Goal: Transaction & Acquisition: Book appointment/travel/reservation

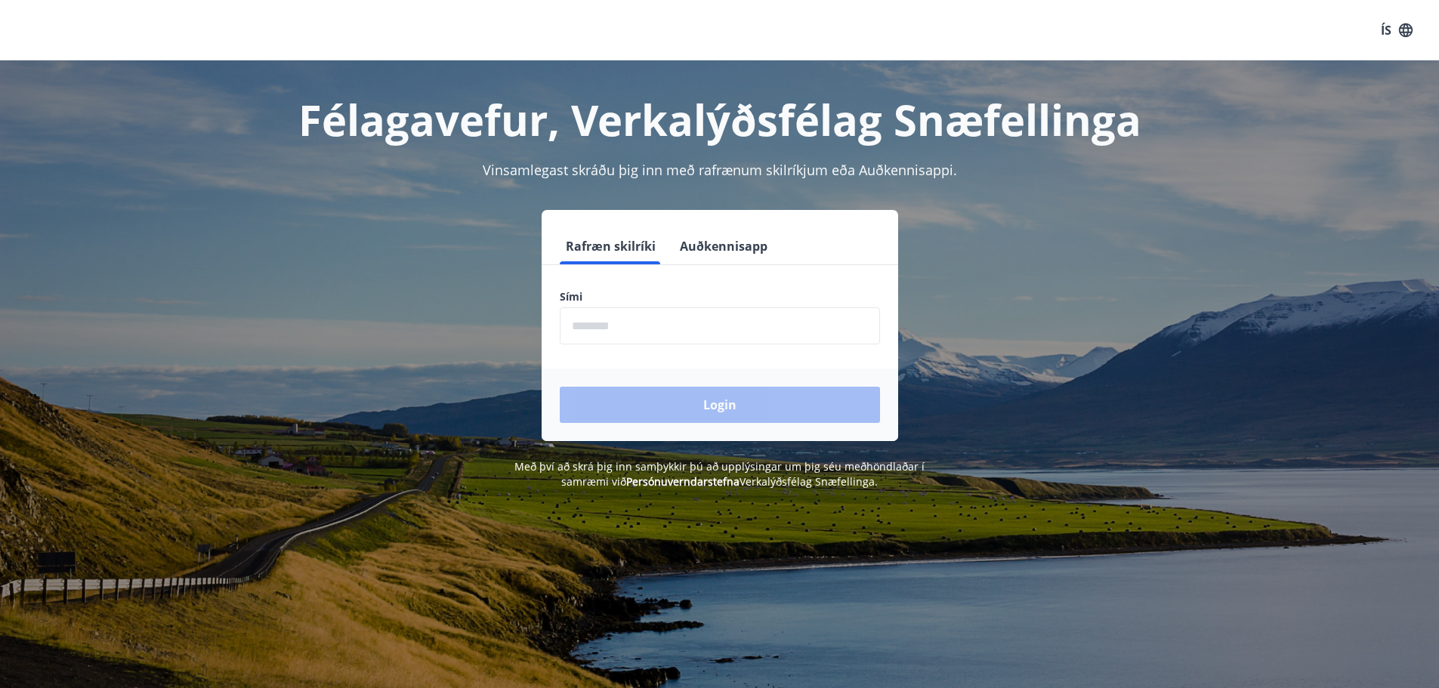
click at [611, 321] on input "phone" at bounding box center [720, 325] width 320 height 37
type input "********"
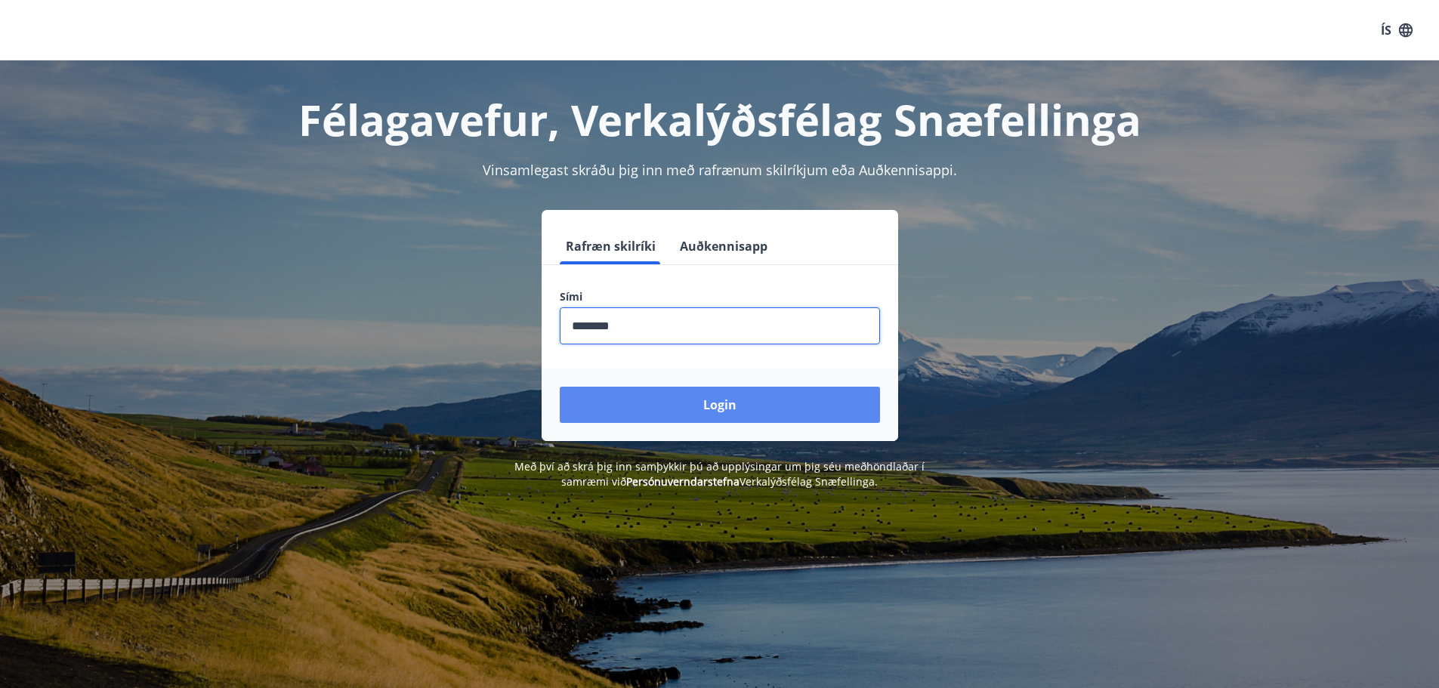
click at [670, 402] on button "Login" at bounding box center [720, 405] width 320 height 36
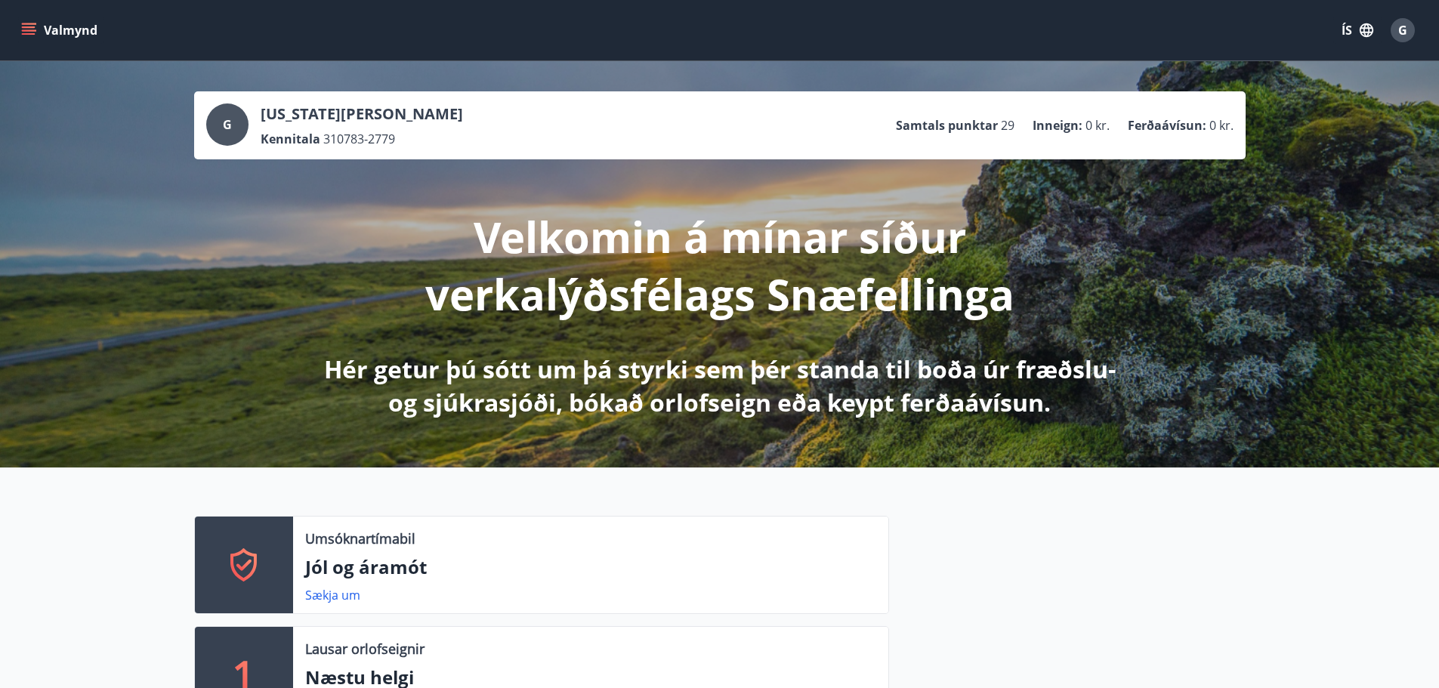
click at [26, 26] on icon "menu" at bounding box center [28, 30] width 15 height 15
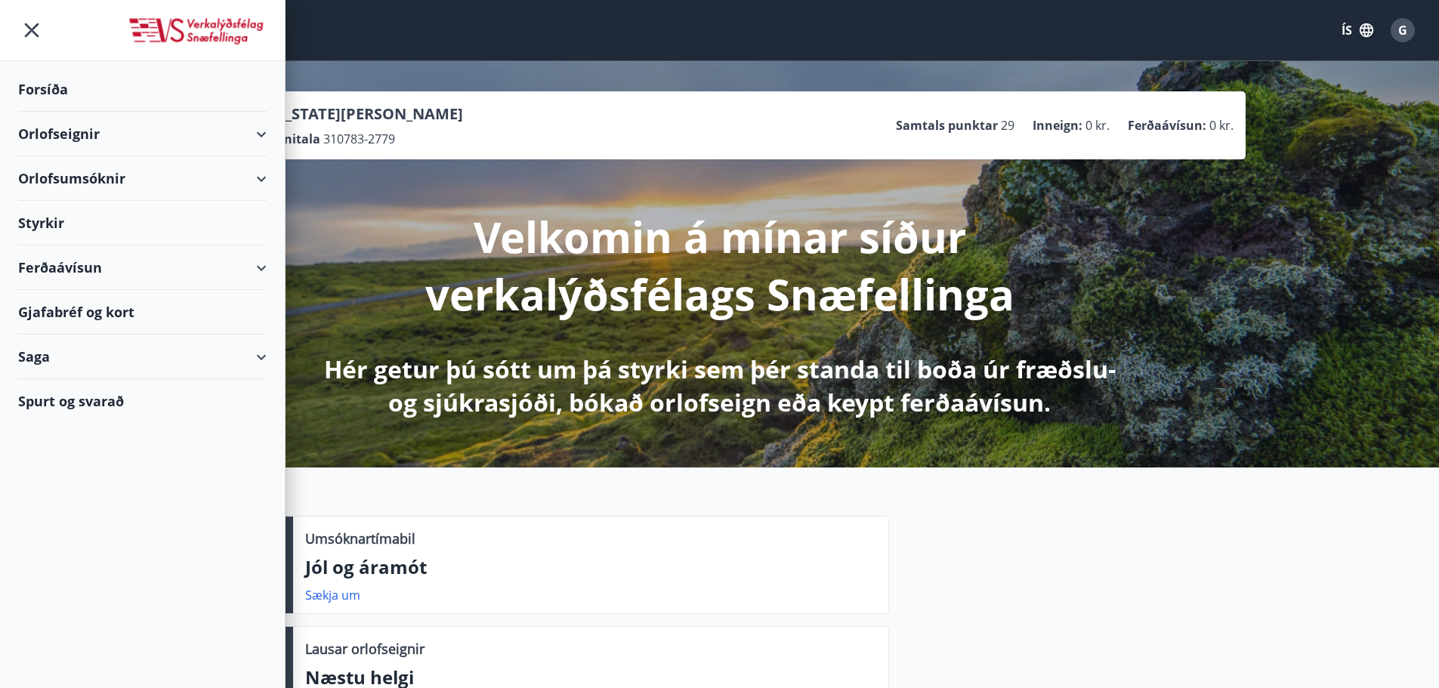
click at [78, 132] on div "Orlofseignir" at bounding box center [142, 134] width 249 height 45
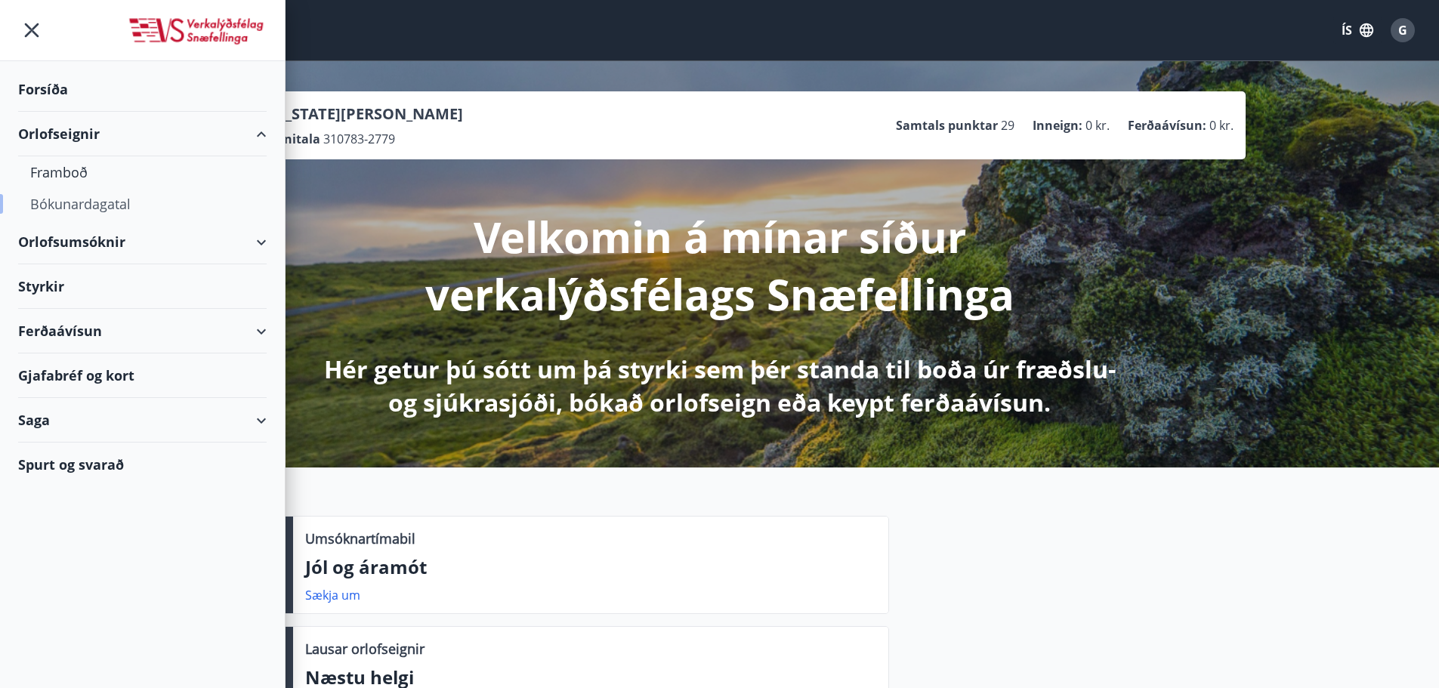
click at [57, 200] on div "Bókunardagatal" at bounding box center [142, 204] width 224 height 32
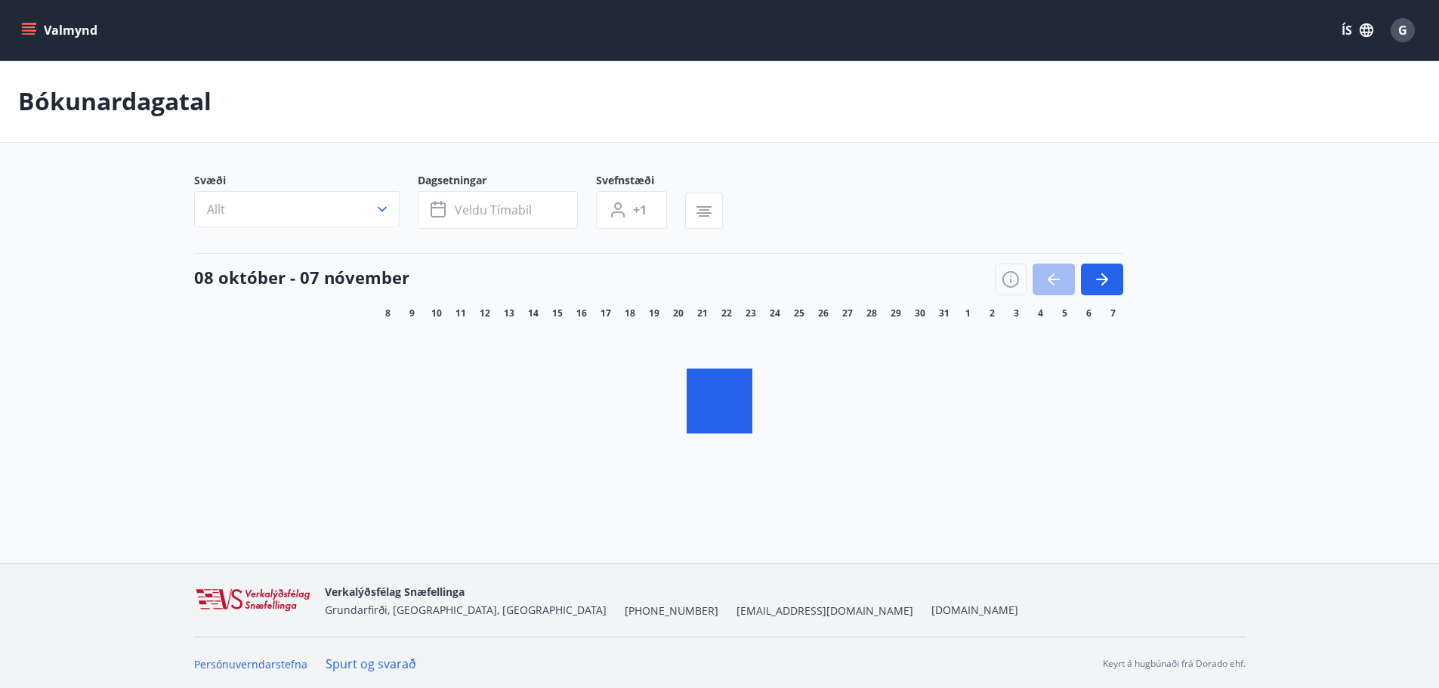
click at [379, 211] on icon "button" at bounding box center [382, 209] width 9 height 5
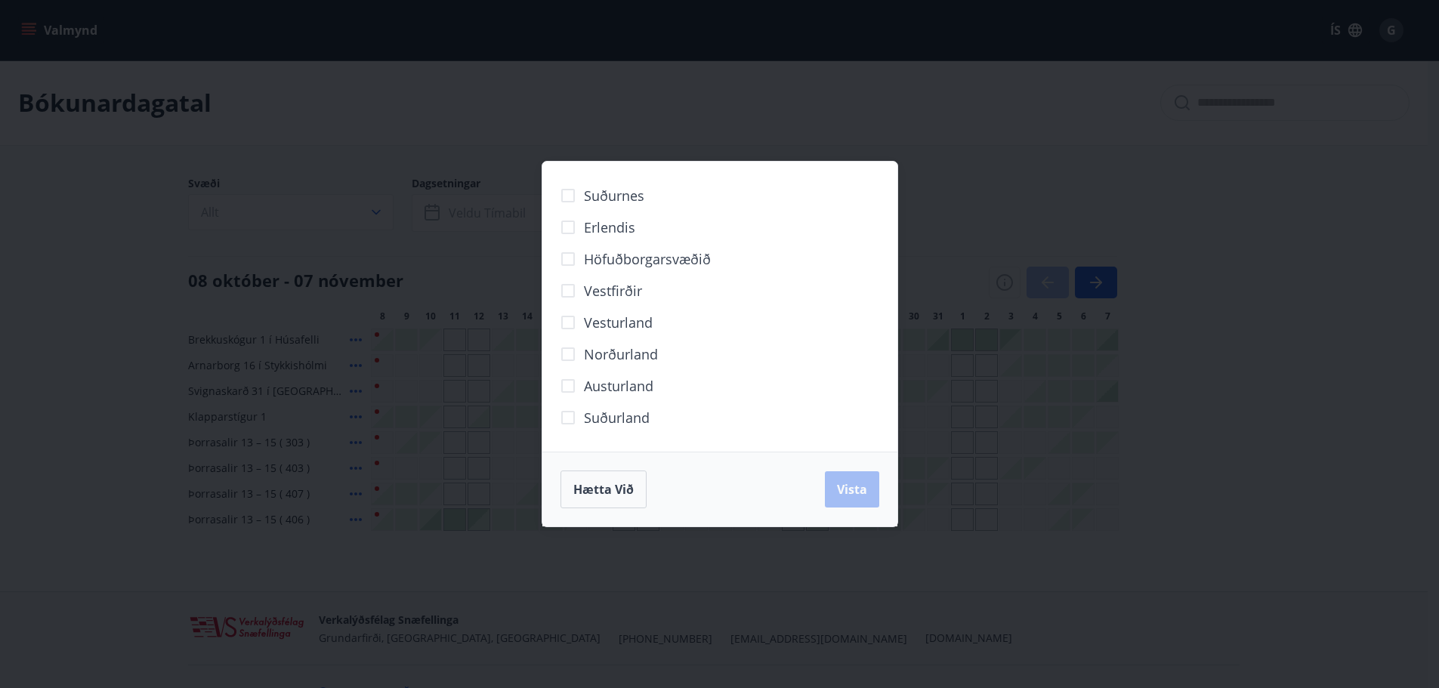
click at [632, 261] on span "Höfuðborgarsvæðið" at bounding box center [647, 259] width 127 height 20
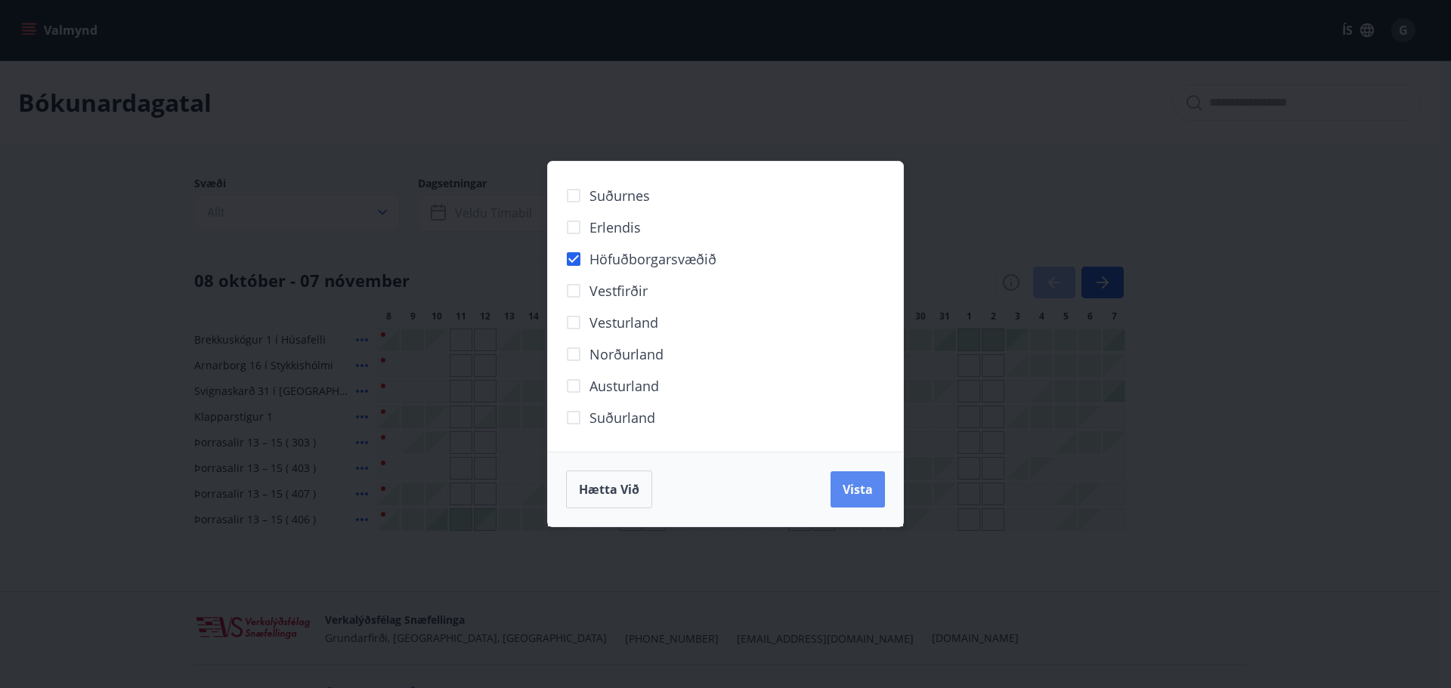
click at [853, 487] on span "Vista" at bounding box center [857, 489] width 30 height 17
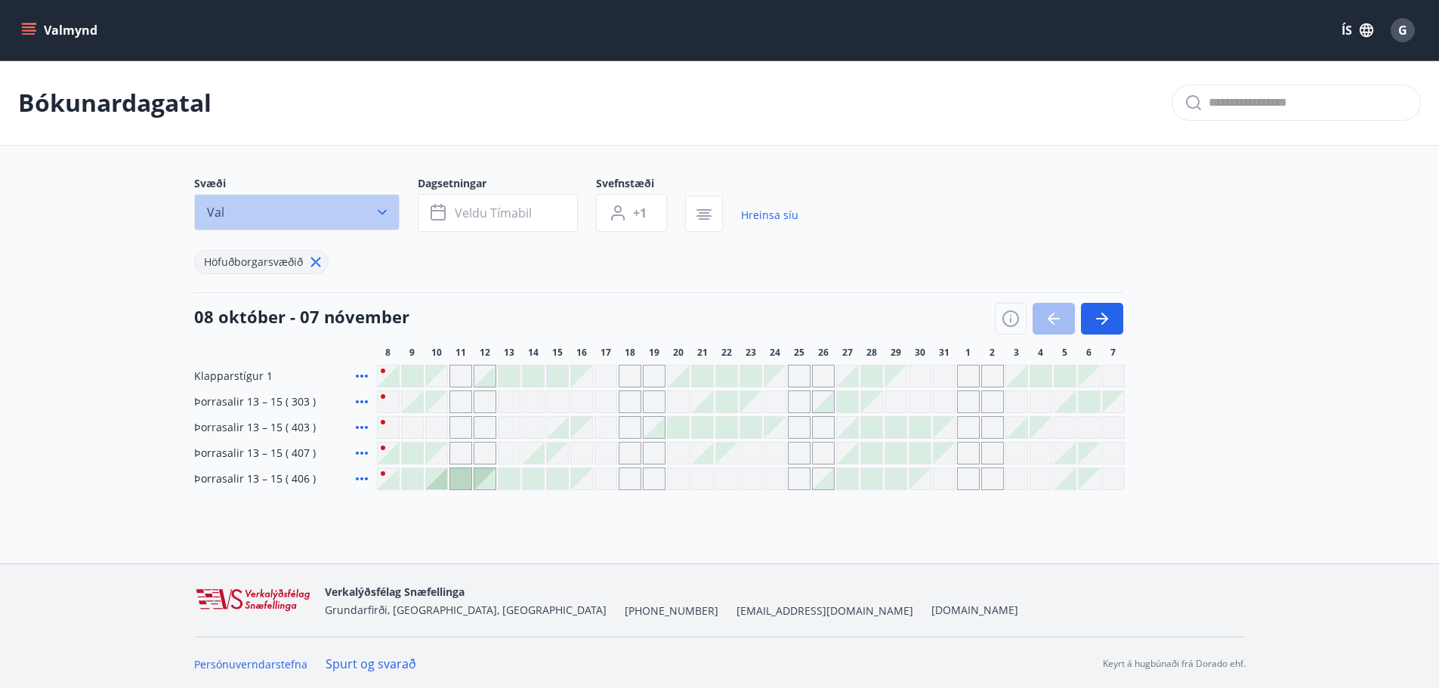
click at [359, 215] on button "Val" at bounding box center [296, 212] width 205 height 36
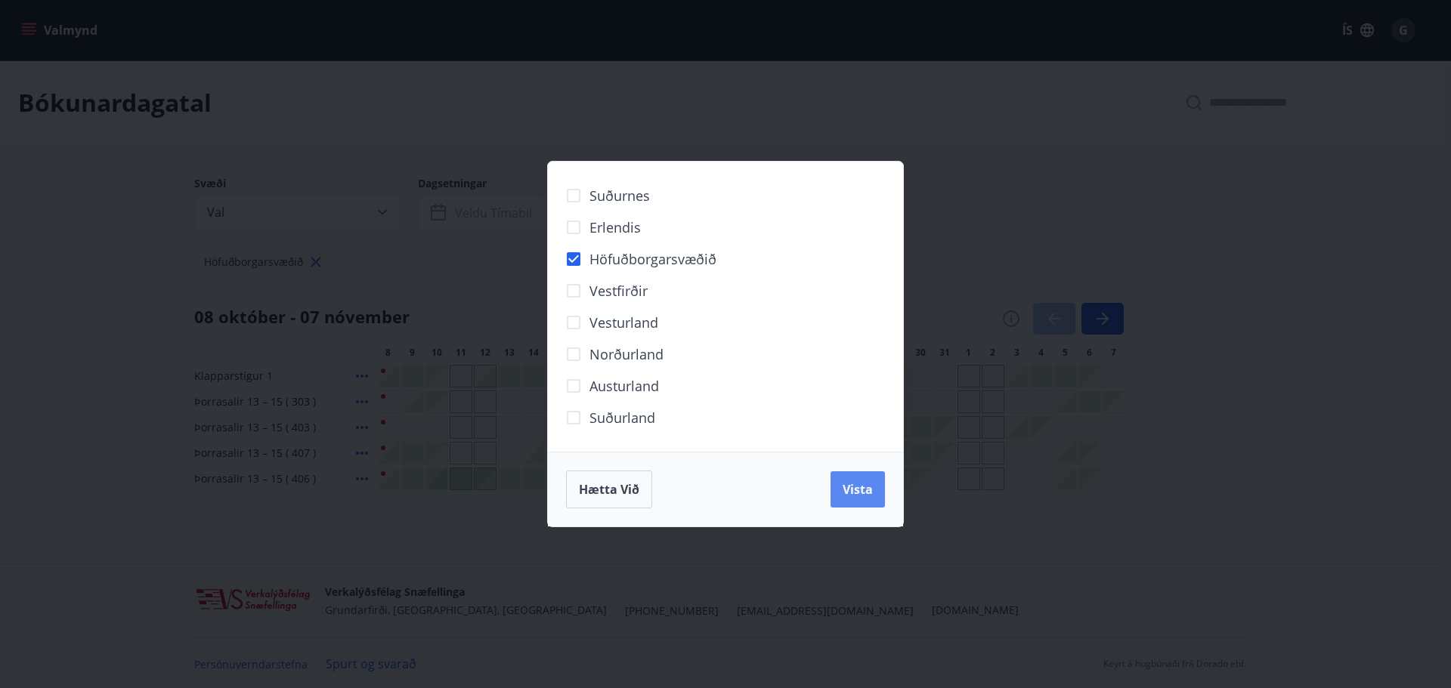
click at [851, 486] on span "Vista" at bounding box center [857, 489] width 30 height 17
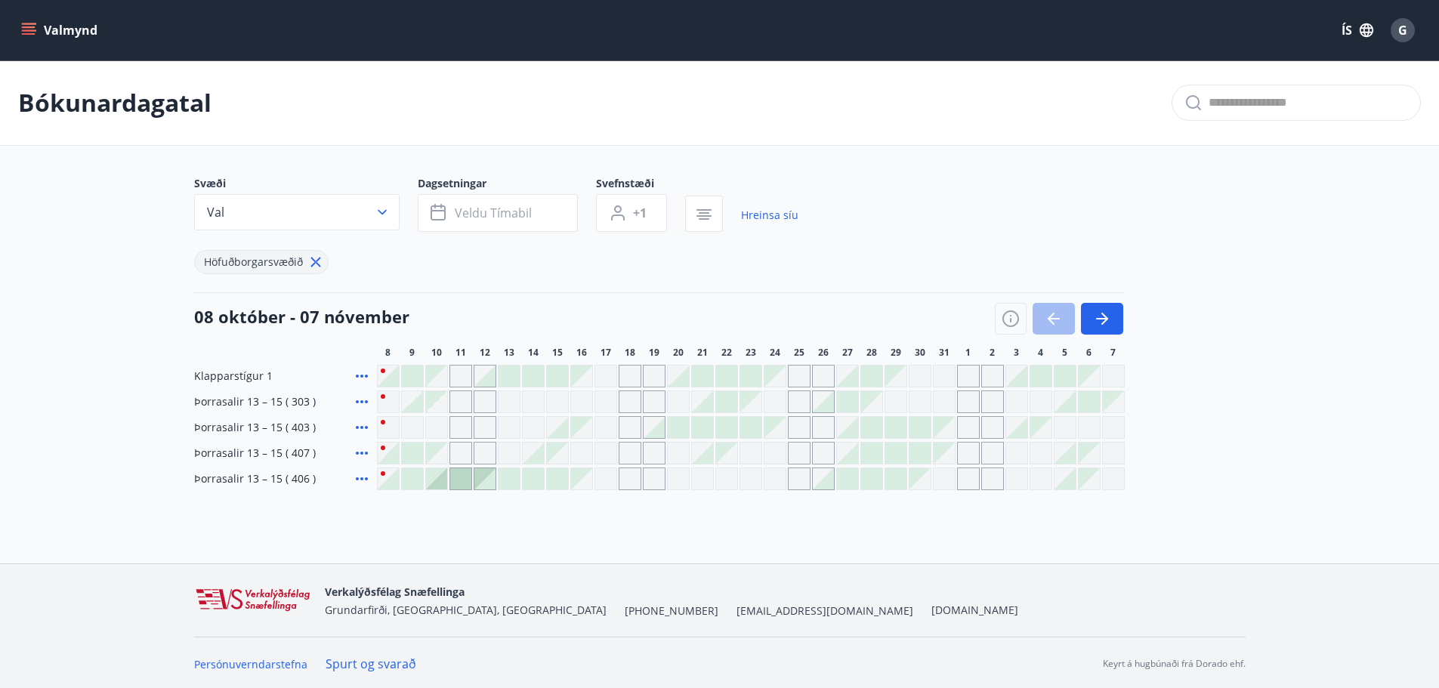
click at [434, 425] on div "Gráir dagar eru ekki bókanlegir" at bounding box center [436, 427] width 23 height 23
click at [409, 427] on div "Gráir dagar eru ekki bókanlegir" at bounding box center [412, 427] width 23 height 23
click at [825, 257] on div "Svæði Val Dagsetningar Veldu tímabil Svefnstæði +1 Hreinsa síu Höfuðborgarsvæðið" at bounding box center [720, 225] width 1052 height 98
click at [360, 426] on icon at bounding box center [362, 428] width 18 height 18
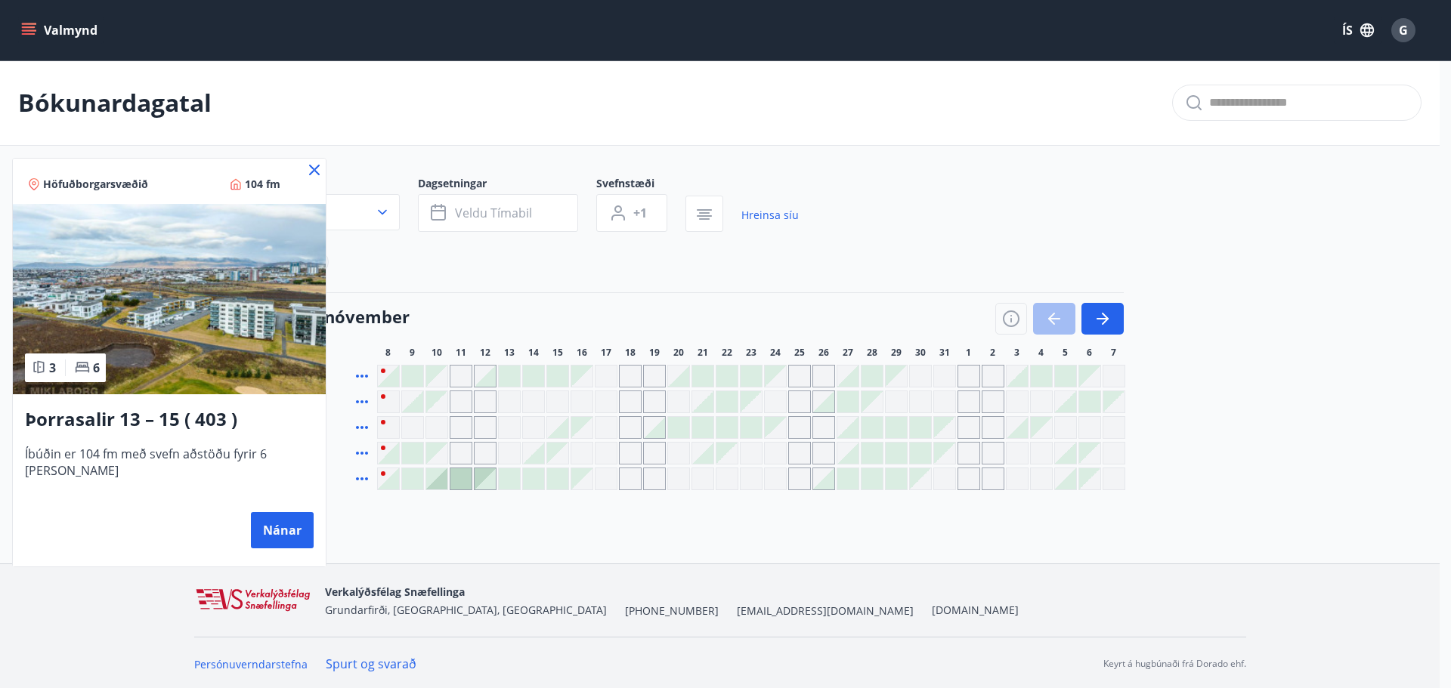
click at [309, 168] on icon at bounding box center [314, 170] width 11 height 11
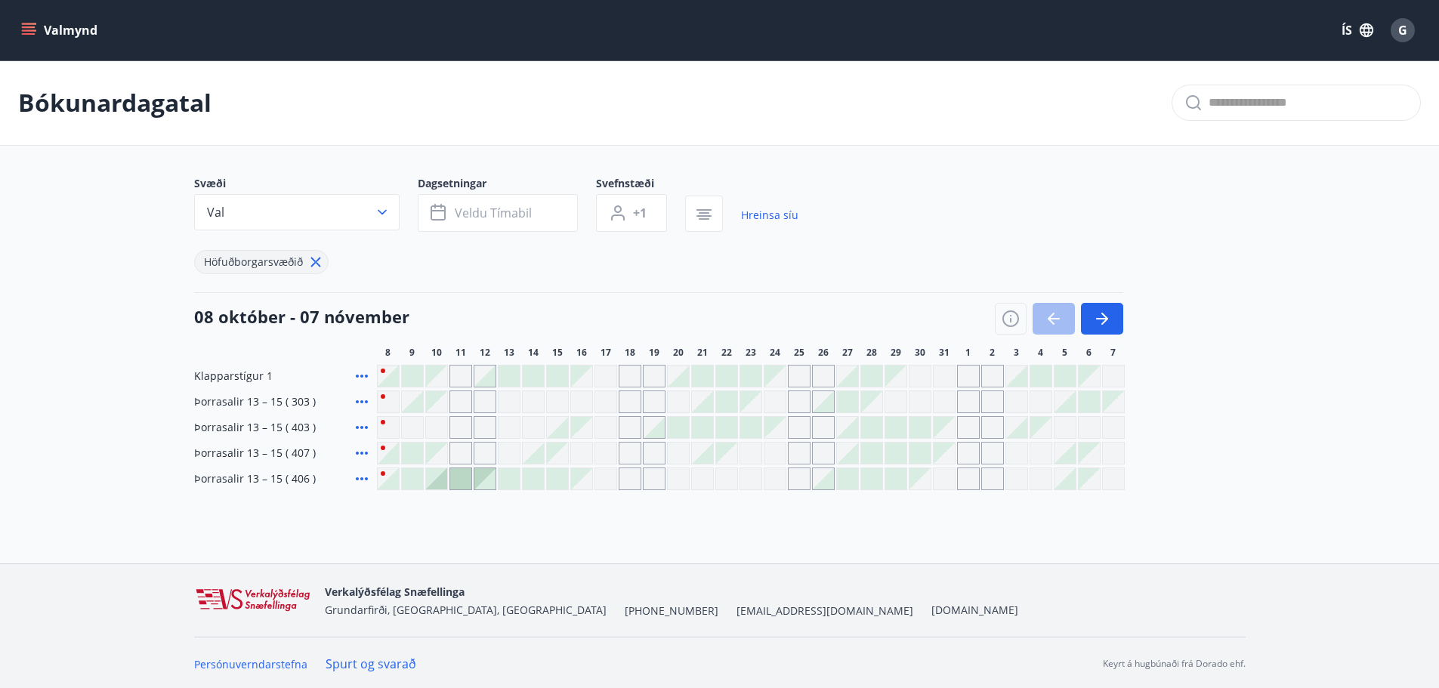
click at [434, 425] on div "Gráir dagar eru ekki bókanlegir" at bounding box center [436, 427] width 23 height 23
click at [440, 487] on div at bounding box center [436, 478] width 21 height 21
click at [459, 478] on div at bounding box center [460, 478] width 21 height 21
click at [489, 475] on div at bounding box center [484, 478] width 21 height 21
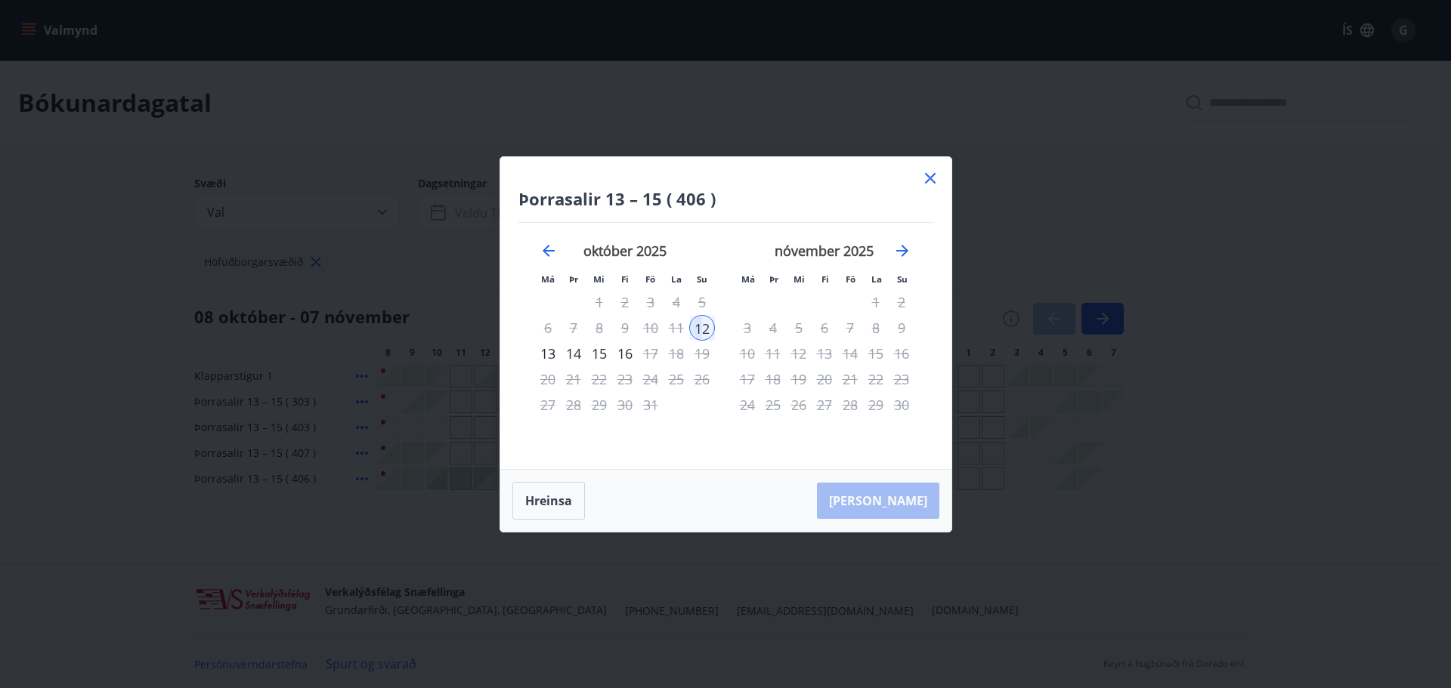
click at [931, 175] on icon at bounding box center [930, 178] width 18 height 18
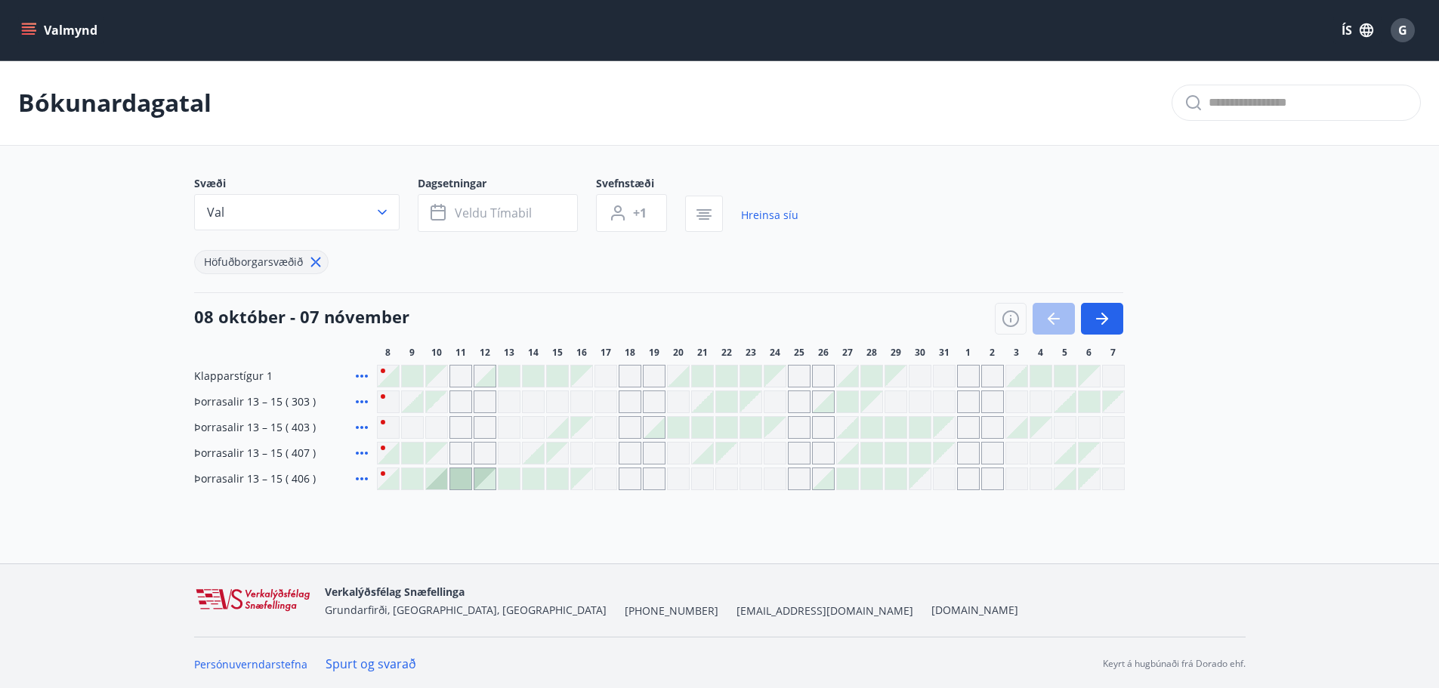
click at [435, 424] on div "Gráir dagar eru ekki bókanlegir" at bounding box center [436, 427] width 23 height 23
click at [434, 475] on div at bounding box center [436, 478] width 21 height 21
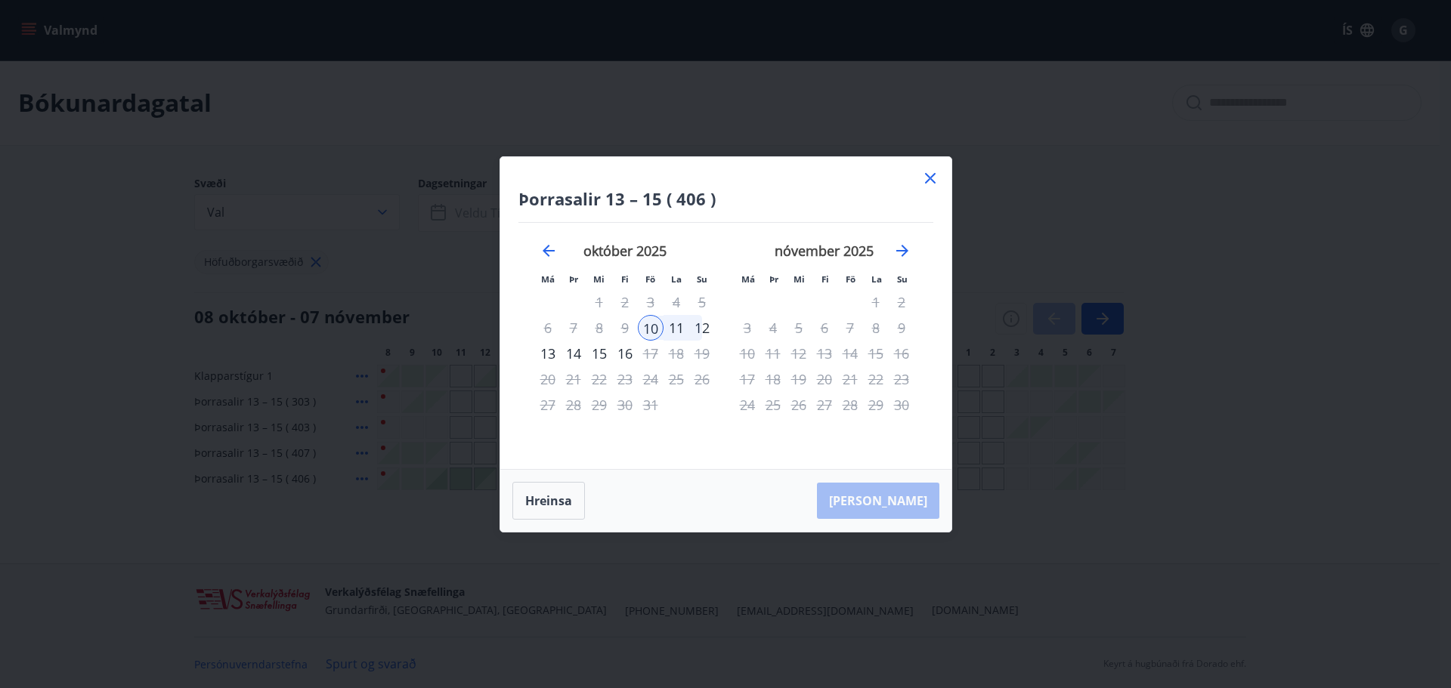
click at [935, 178] on icon at bounding box center [930, 178] width 18 height 18
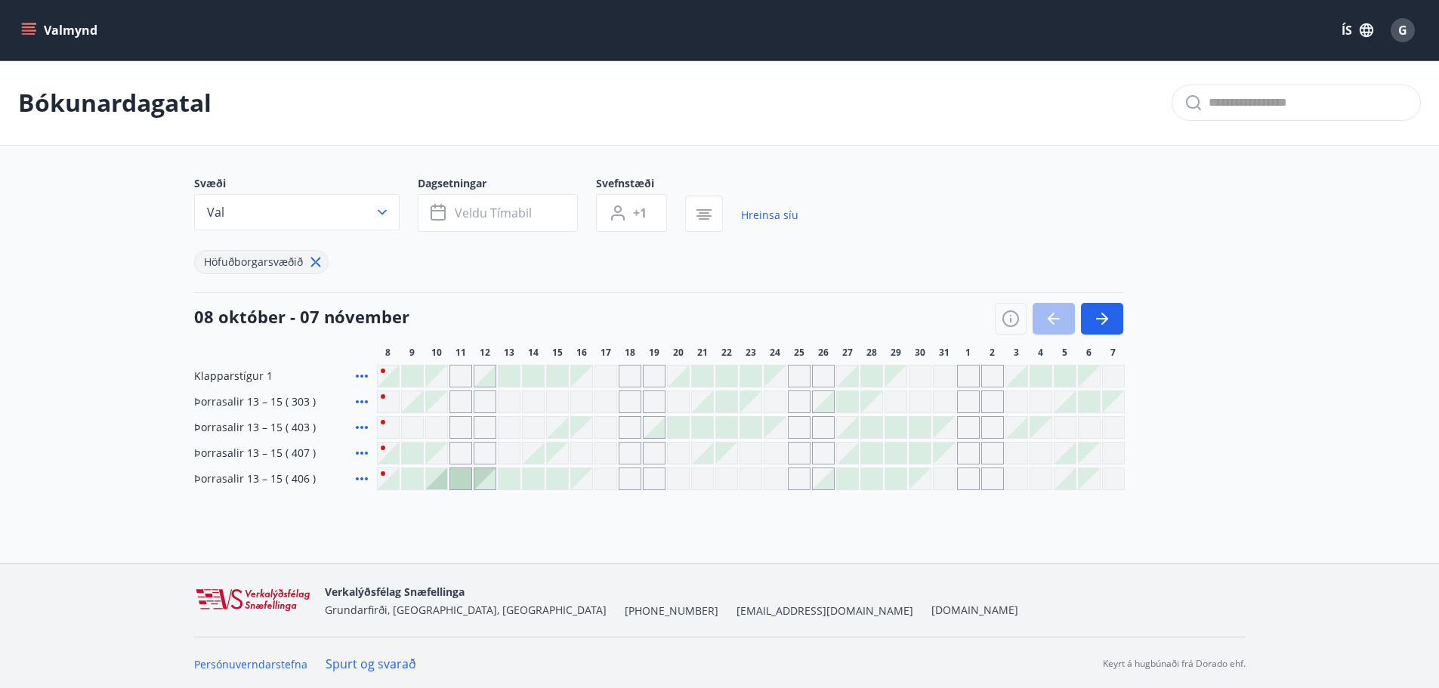
click at [434, 477] on div at bounding box center [436, 478] width 21 height 21
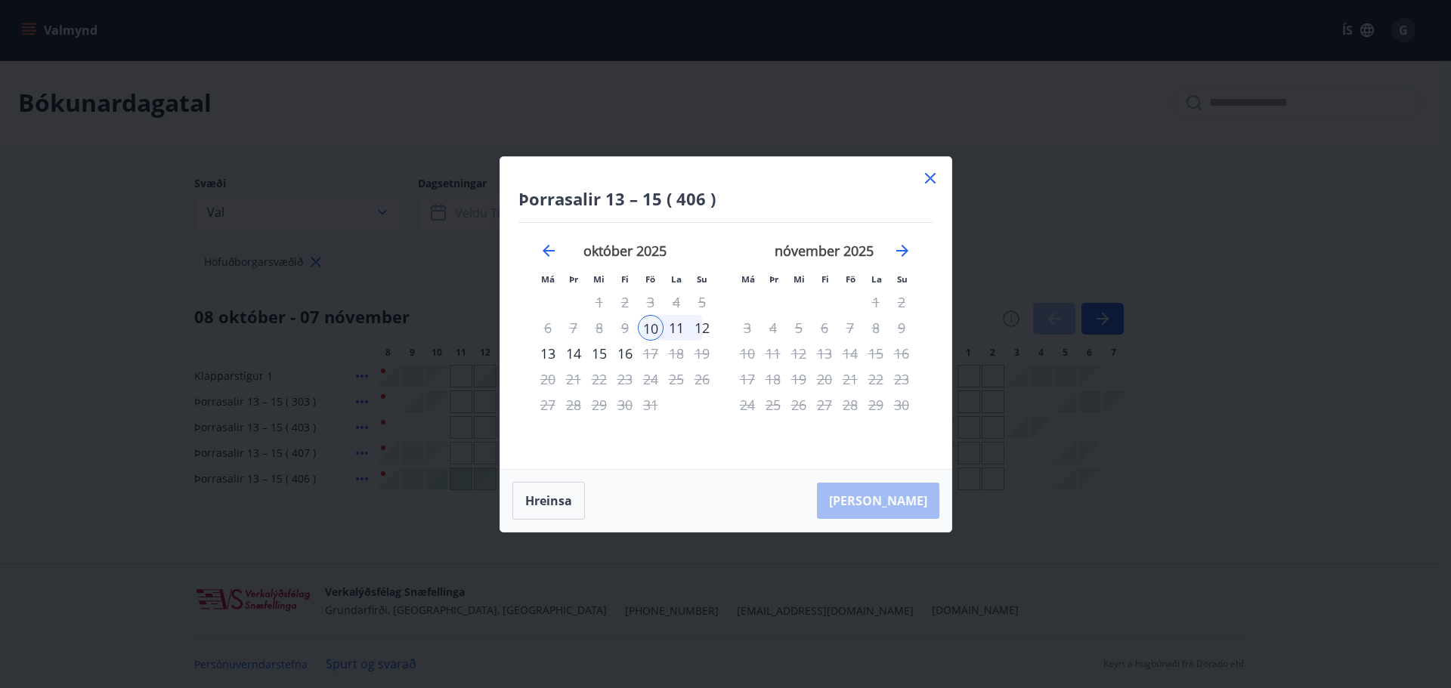
click at [702, 327] on div "12" at bounding box center [702, 328] width 26 height 26
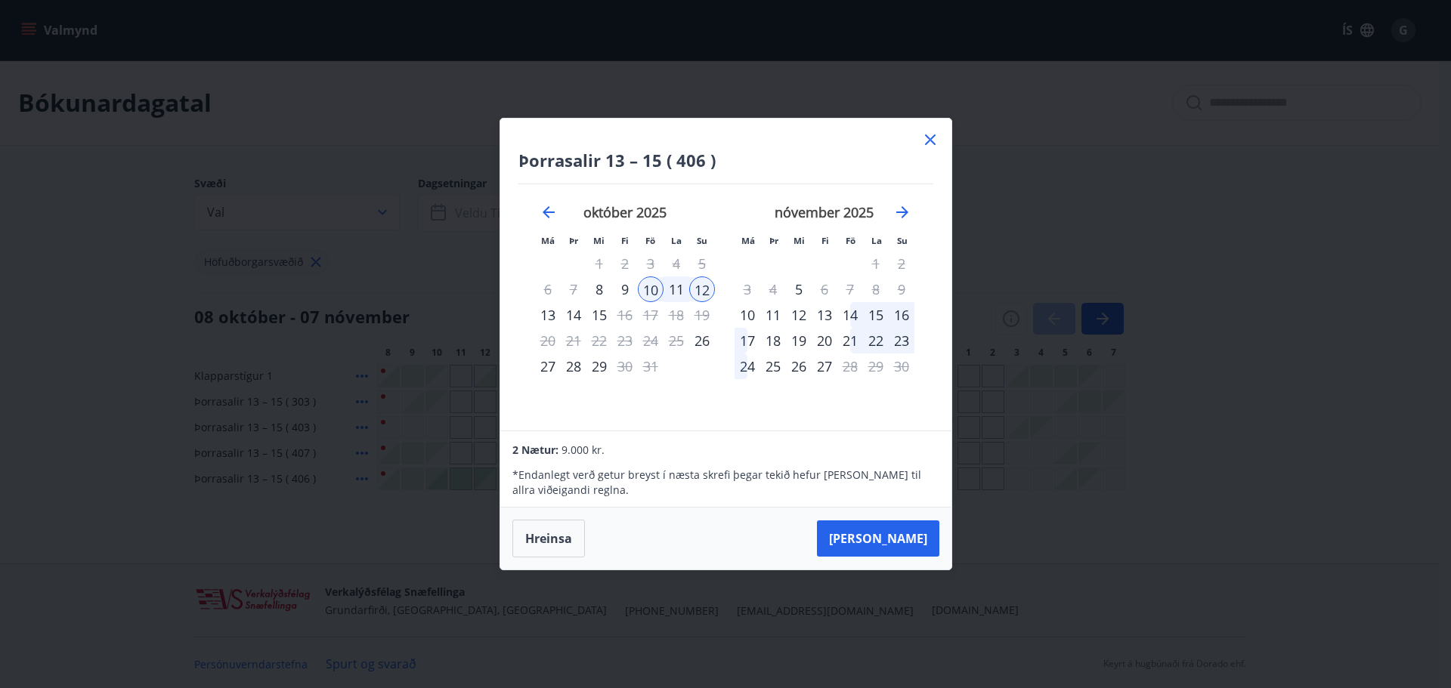
click at [626, 289] on div "9" at bounding box center [625, 290] width 26 height 26
click at [649, 286] on div "10" at bounding box center [651, 290] width 26 height 26
click at [661, 286] on div "10" at bounding box center [651, 290] width 26 height 26
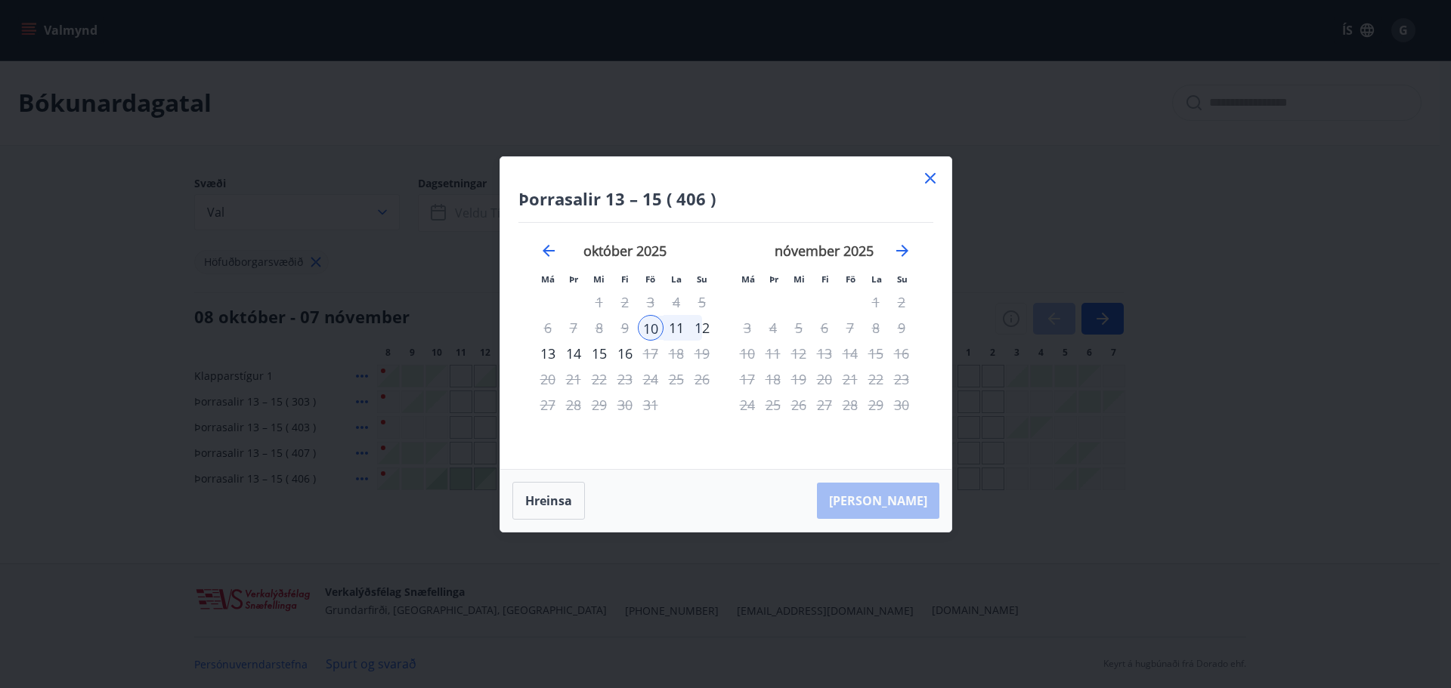
click at [699, 331] on div "12" at bounding box center [702, 328] width 26 height 26
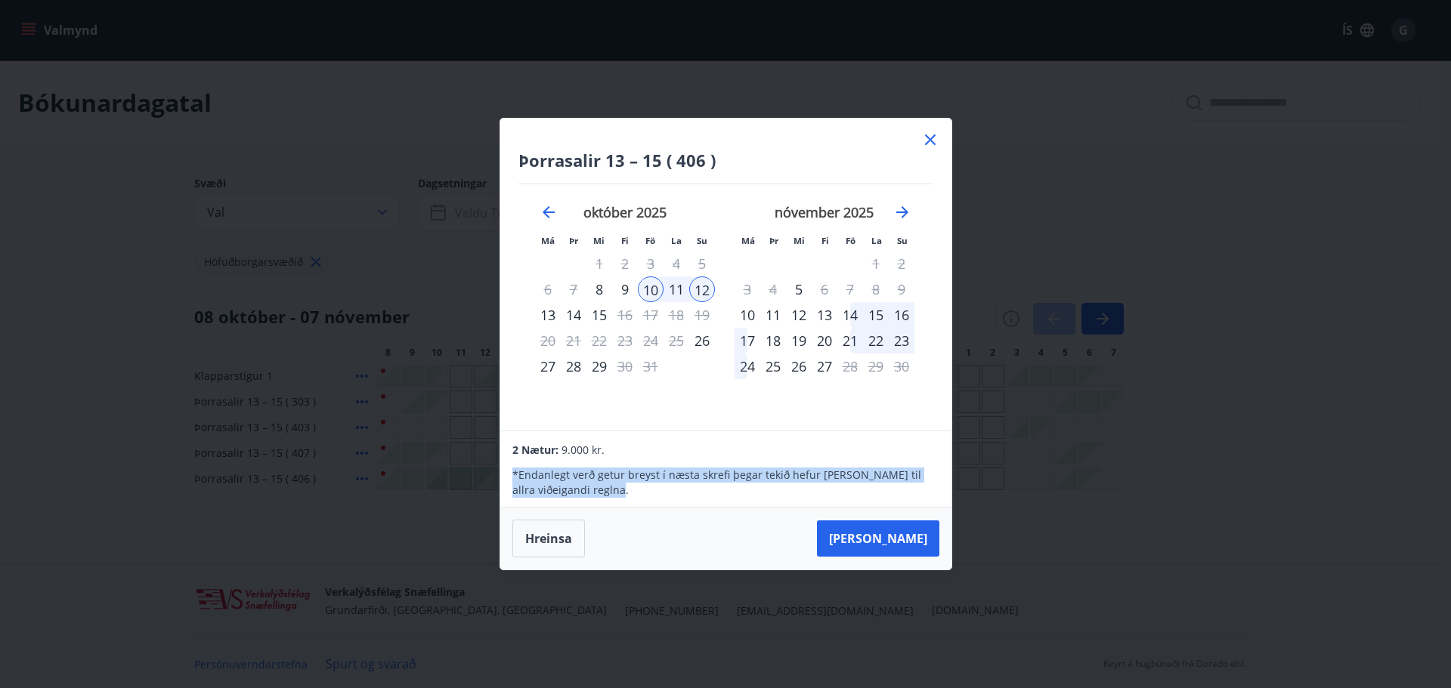
drag, startPoint x: 511, startPoint y: 474, endPoint x: 610, endPoint y: 488, distance: 99.9
click at [610, 488] on div "2 Nætur: 9.000 kr. * Endanlegt verð getur breyst í næsta skrefi þegar tekið hef…" at bounding box center [725, 469] width 450 height 76
click at [600, 498] on div at bounding box center [600, 498] width 0 height 0
click at [697, 422] on div "Þorrasalir 13 – 15 ( 406 ) Má Þr Mi Fi Fö La Su Má Þr Mi Fi Fö La Su september …" at bounding box center [725, 275] width 451 height 312
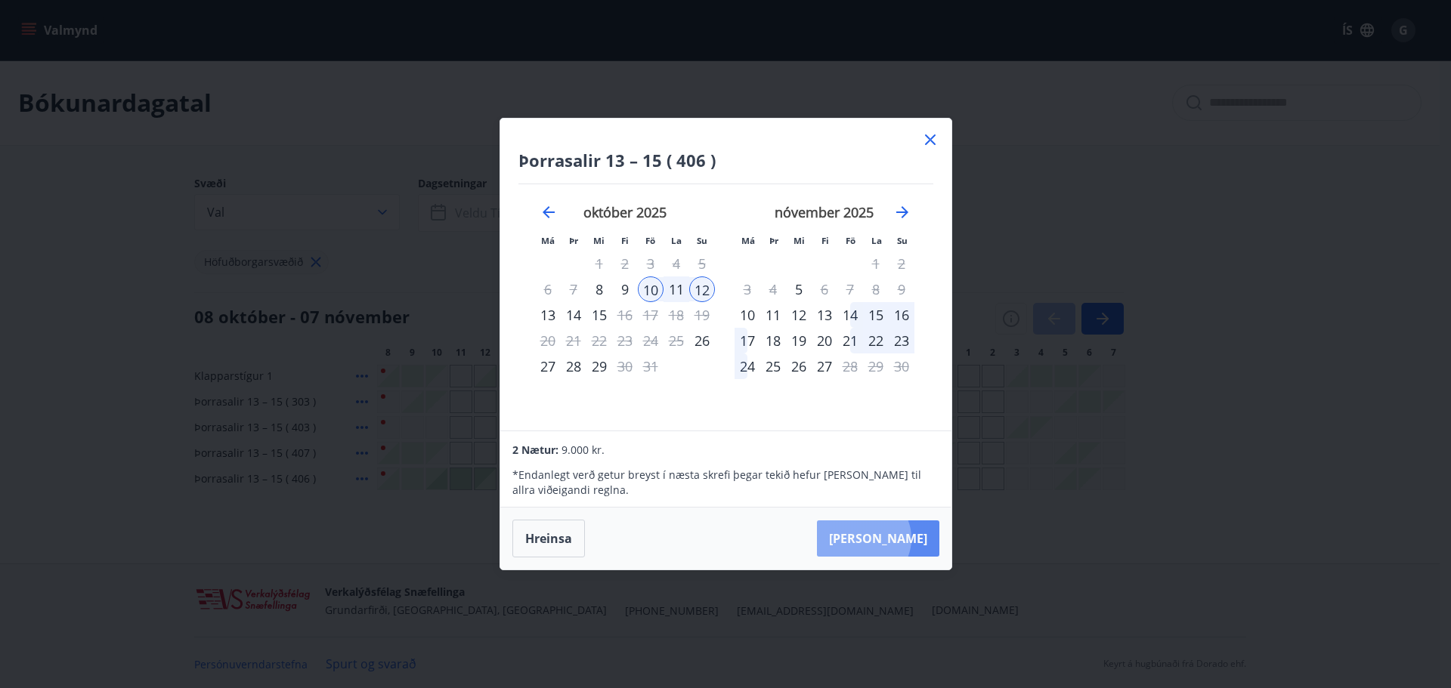
click at [910, 539] on button "[PERSON_NAME]" at bounding box center [878, 539] width 122 height 36
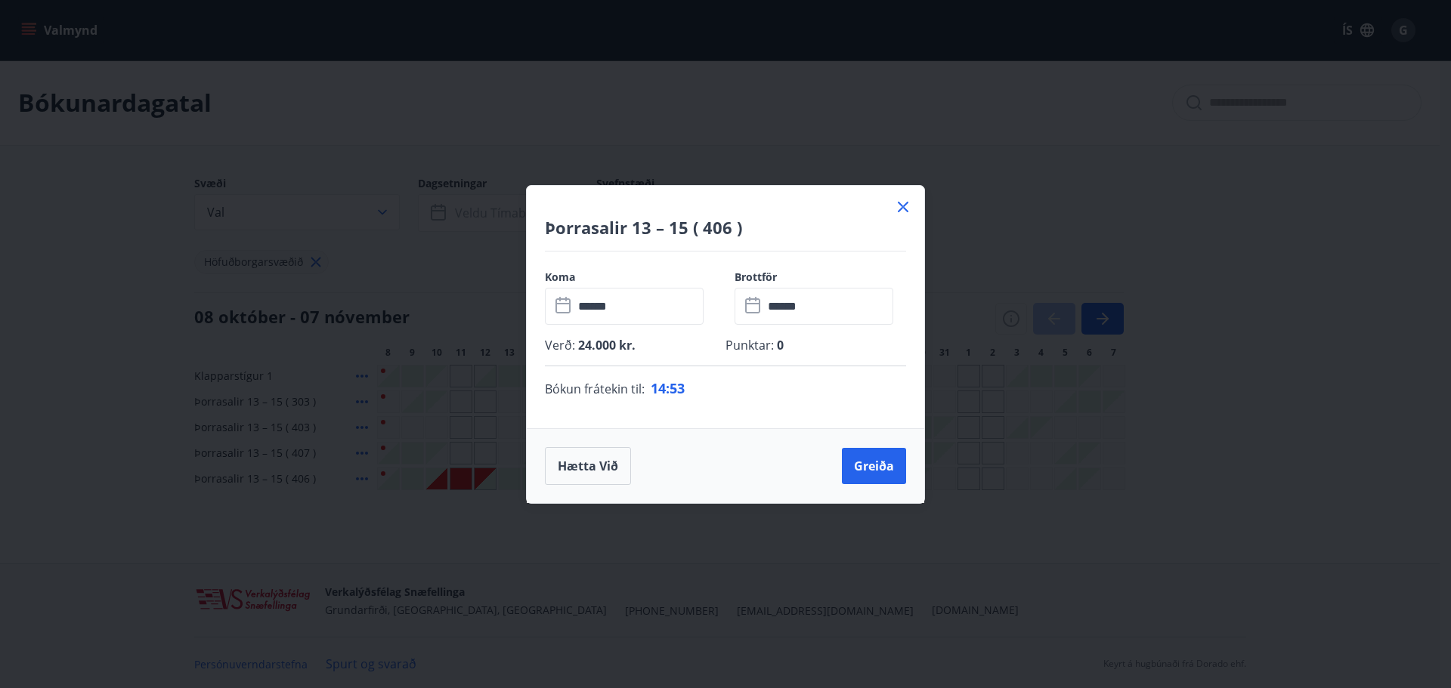
click at [899, 205] on icon at bounding box center [903, 207] width 18 height 18
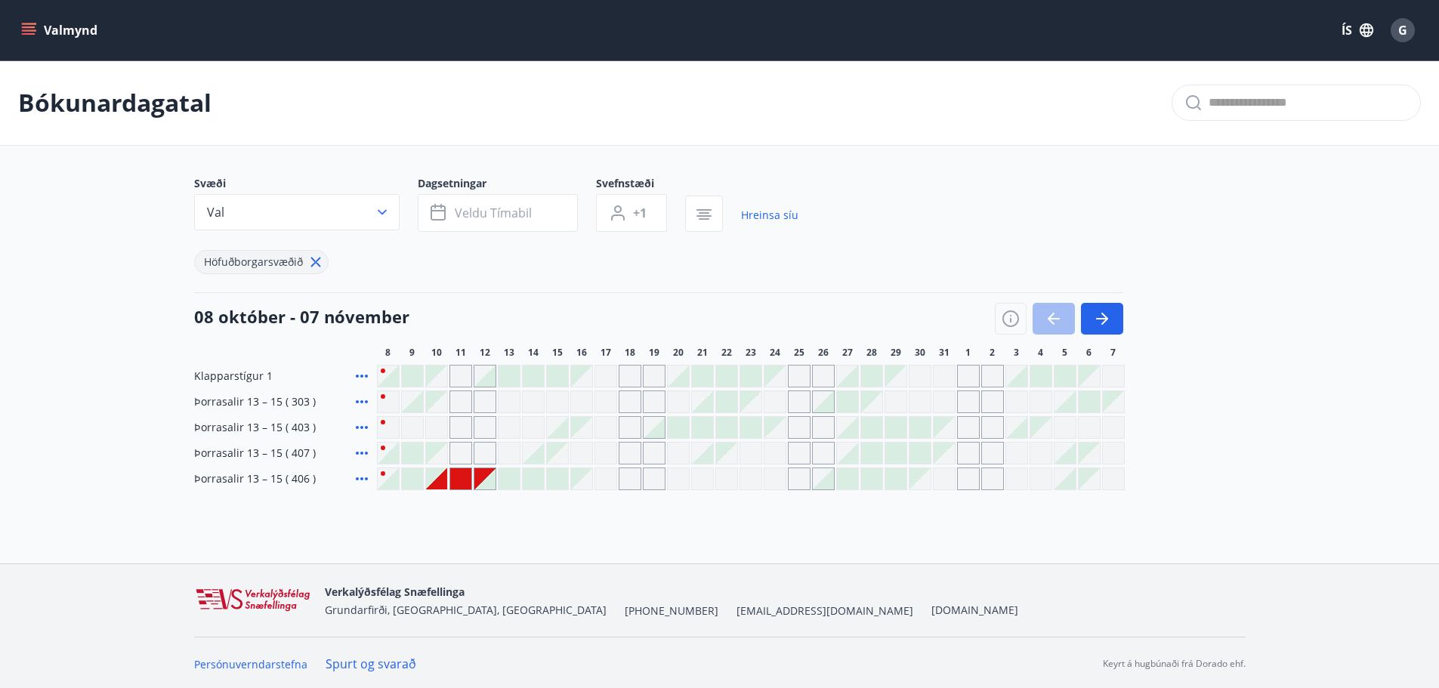
scroll to position [2, 0]
click at [684, 530] on div "Bókunardagatal Svæði Val Dagsetningar Veldu tímabil Svefnstæði +1 Hreinsa síu H…" at bounding box center [719, 303] width 1439 height 490
click at [437, 471] on div "Gráir dagar eru ekki bókanlegir" at bounding box center [436, 476] width 21 height 21
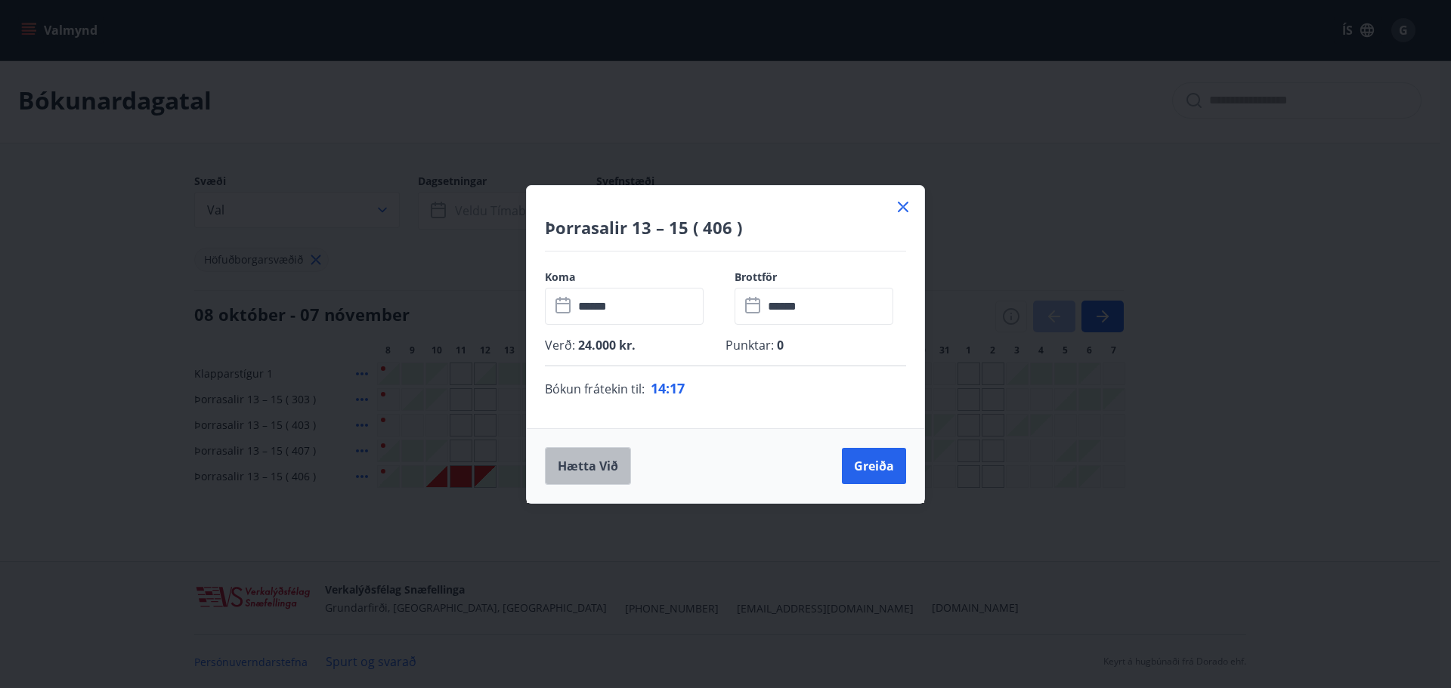
click at [577, 464] on button "Hætta við" at bounding box center [588, 466] width 86 height 38
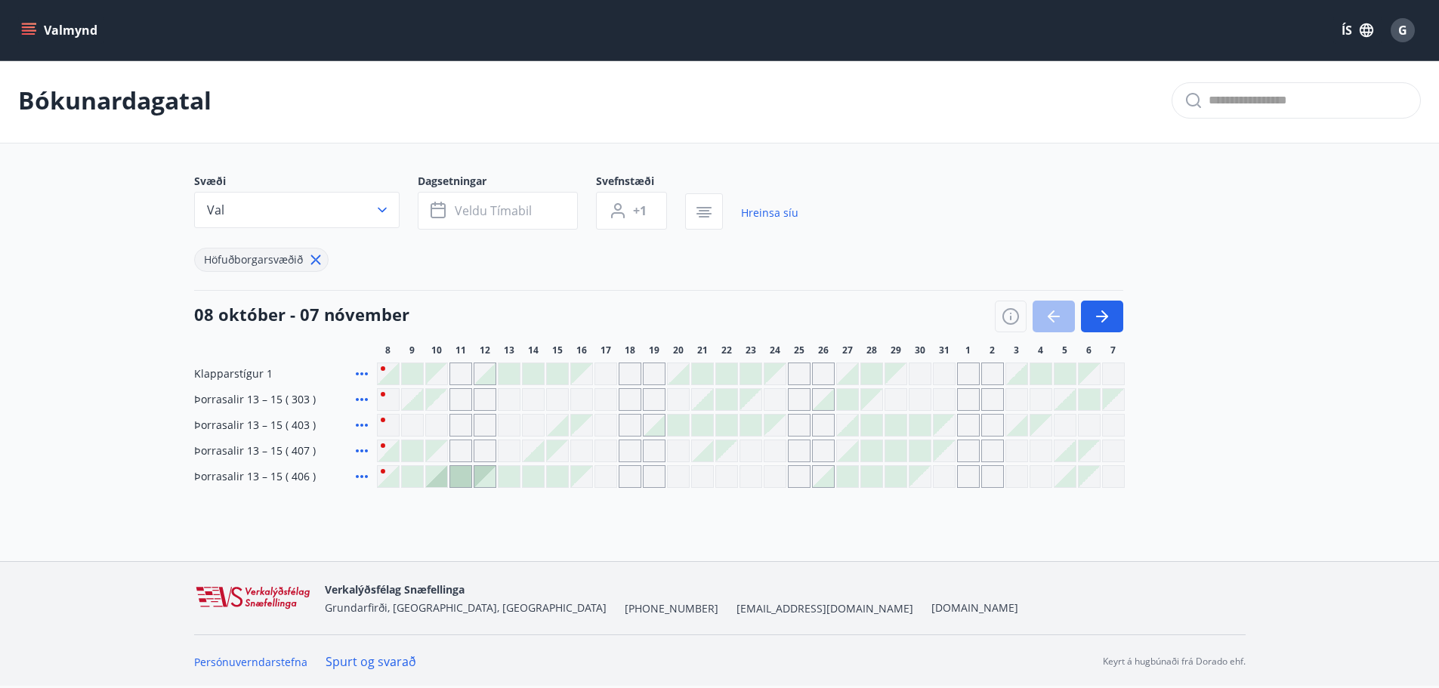
click at [445, 474] on div at bounding box center [436, 476] width 21 height 21
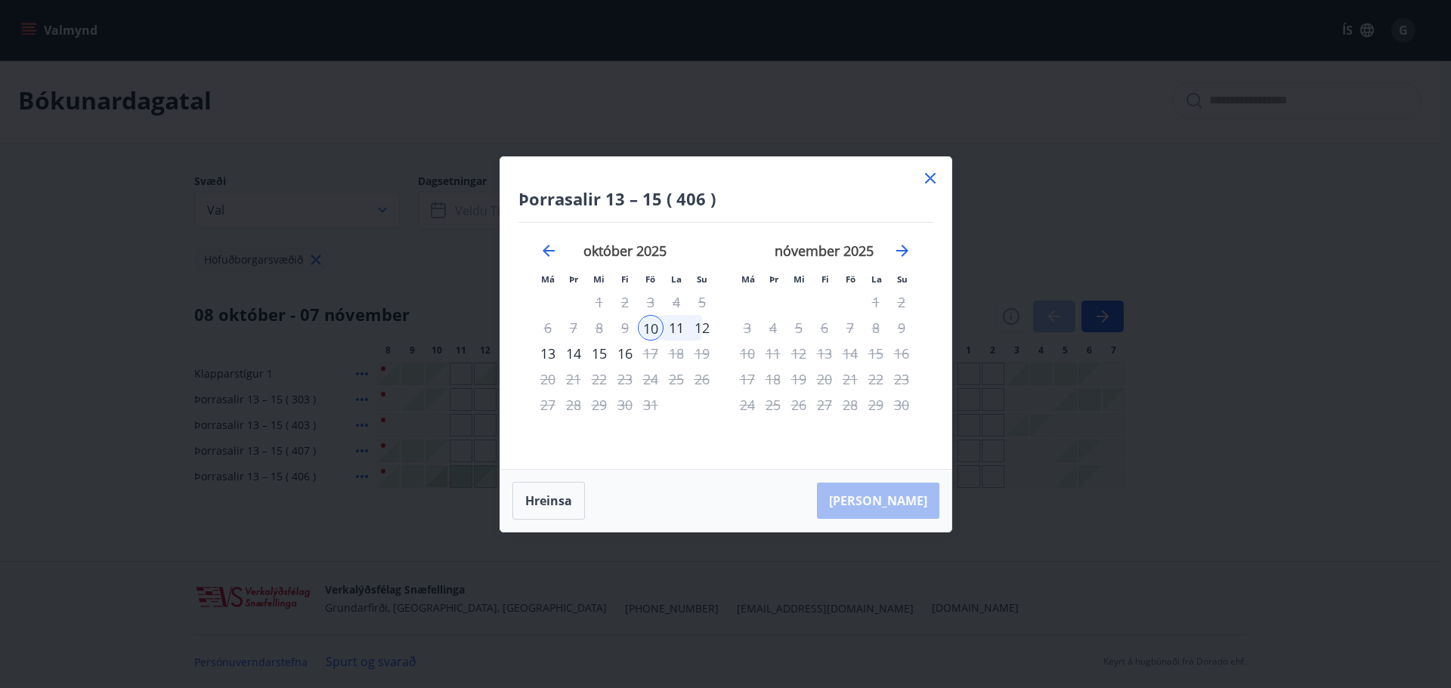
click at [650, 329] on div "10" at bounding box center [651, 328] width 26 height 26
click at [698, 328] on div "12" at bounding box center [702, 328] width 26 height 26
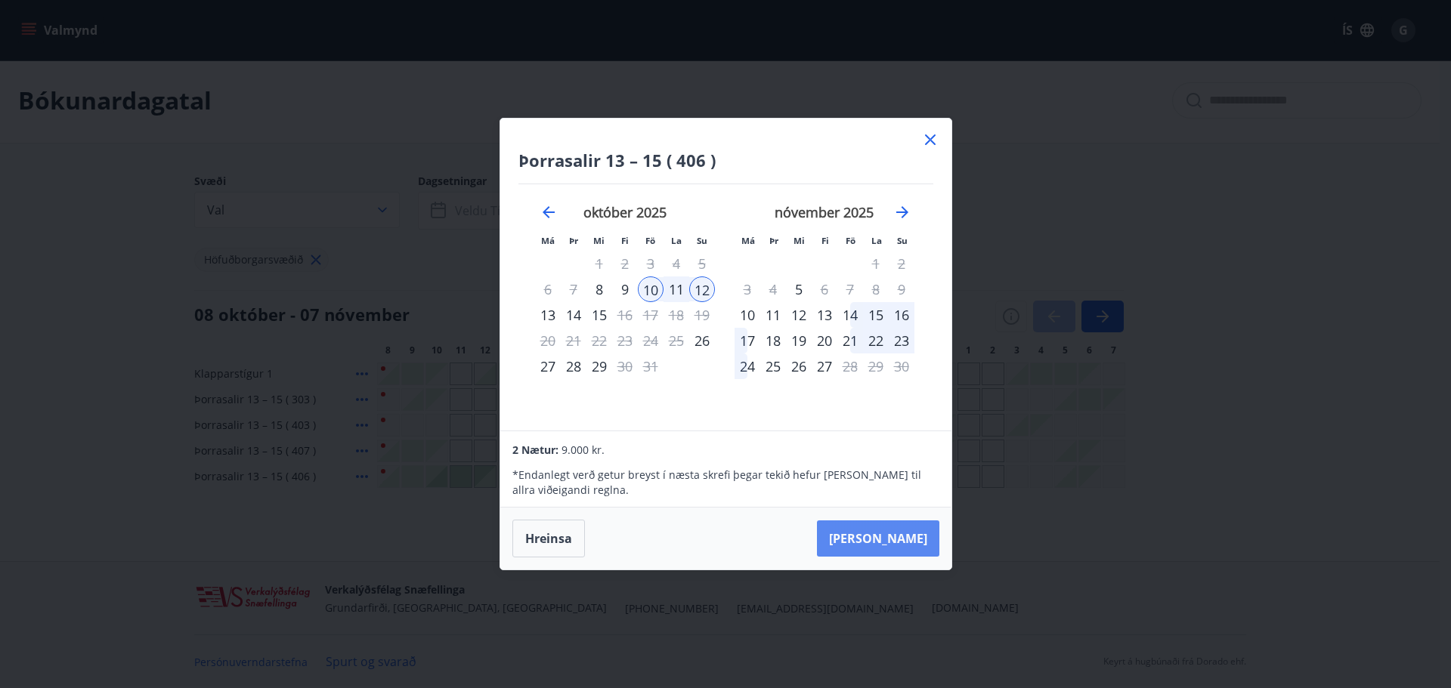
click at [898, 537] on button "[PERSON_NAME]" at bounding box center [878, 539] width 122 height 36
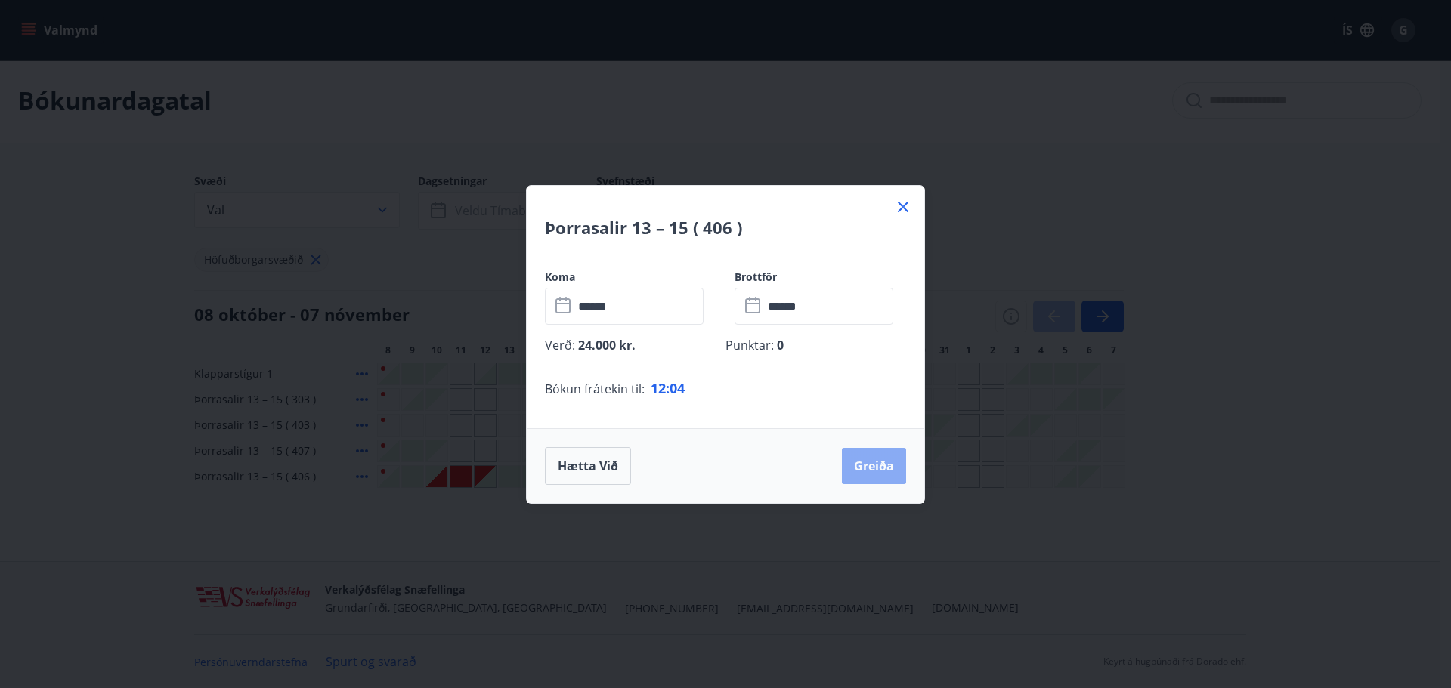
click at [880, 468] on button "Greiða" at bounding box center [874, 466] width 64 height 36
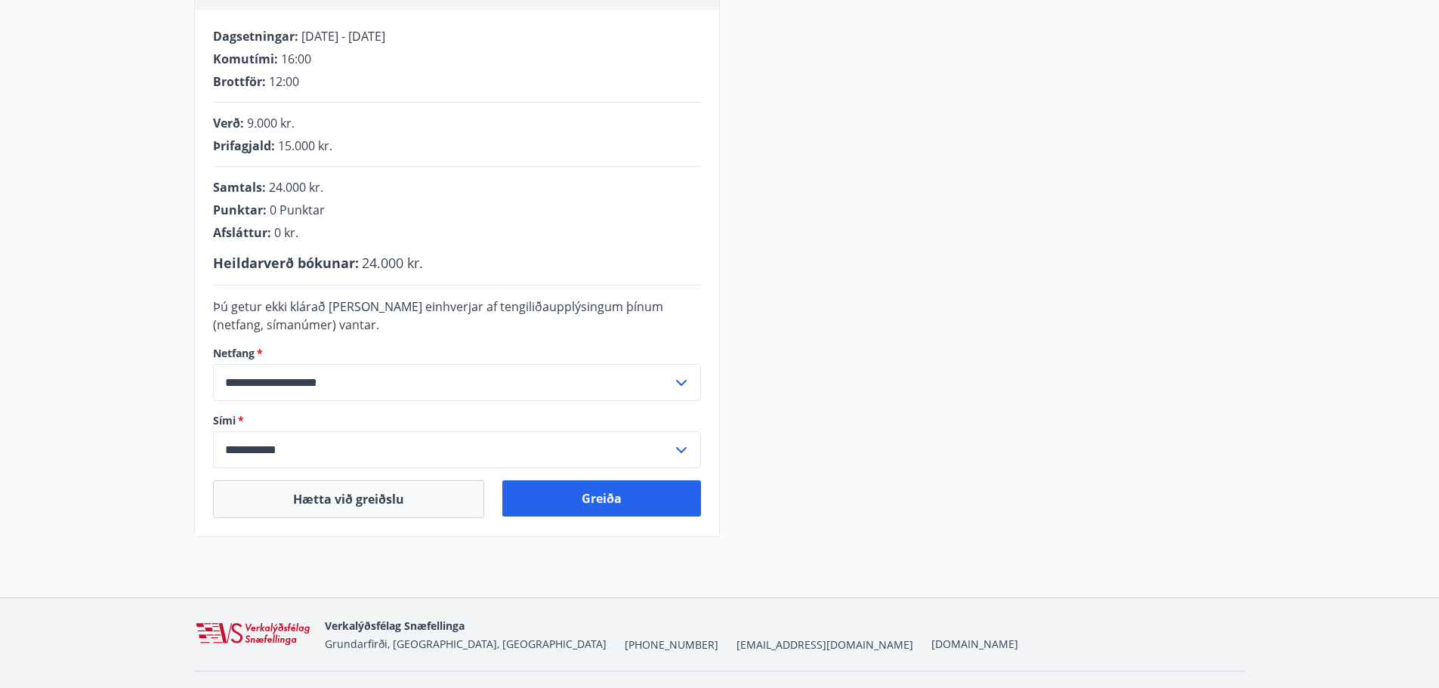
scroll to position [302, 0]
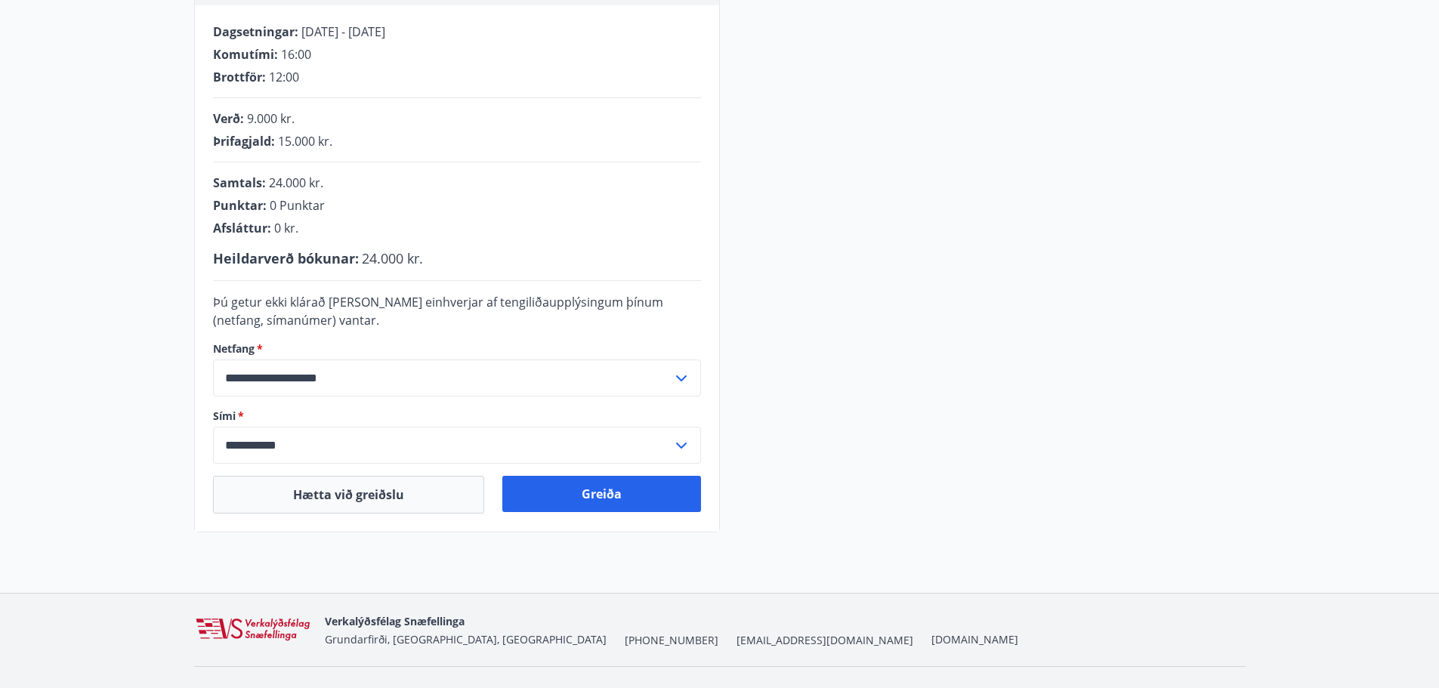
click at [490, 383] on input "**********" at bounding box center [442, 378] width 459 height 37
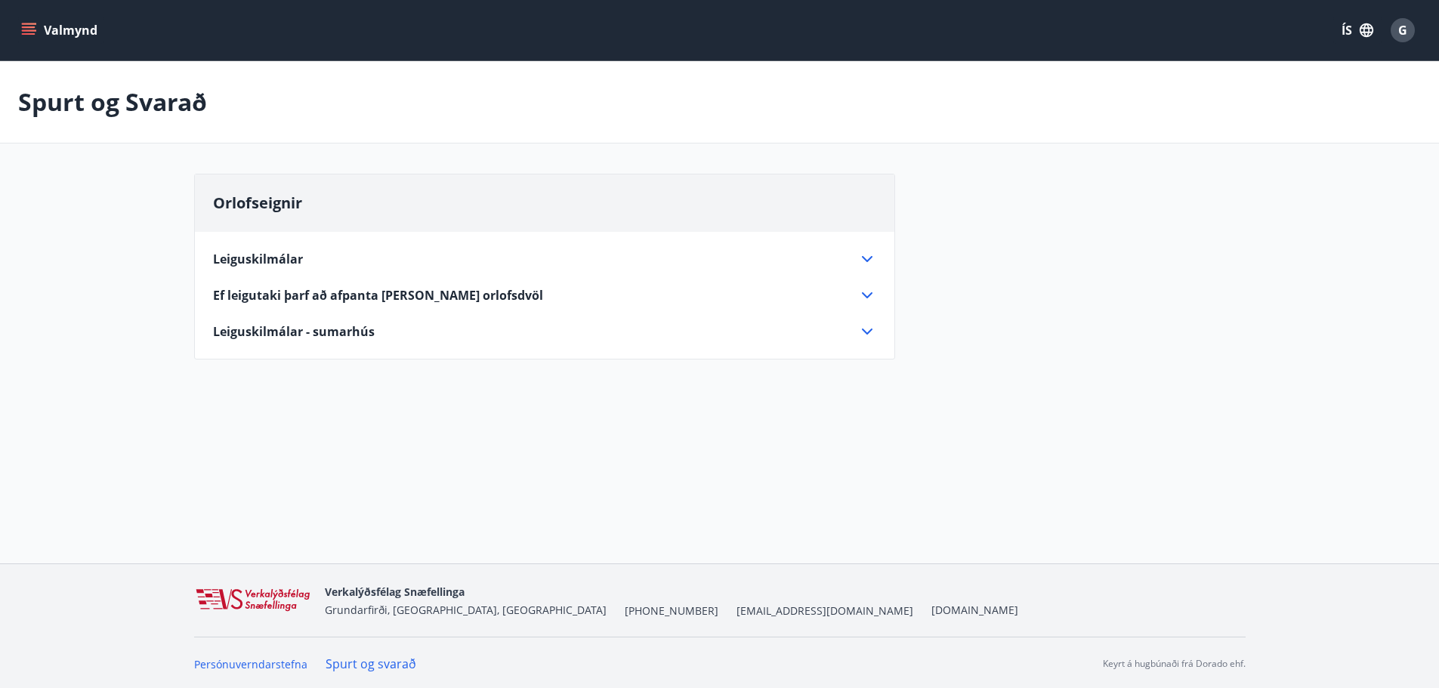
click at [400, 263] on div "Leiguskilmálar" at bounding box center [535, 259] width 645 height 17
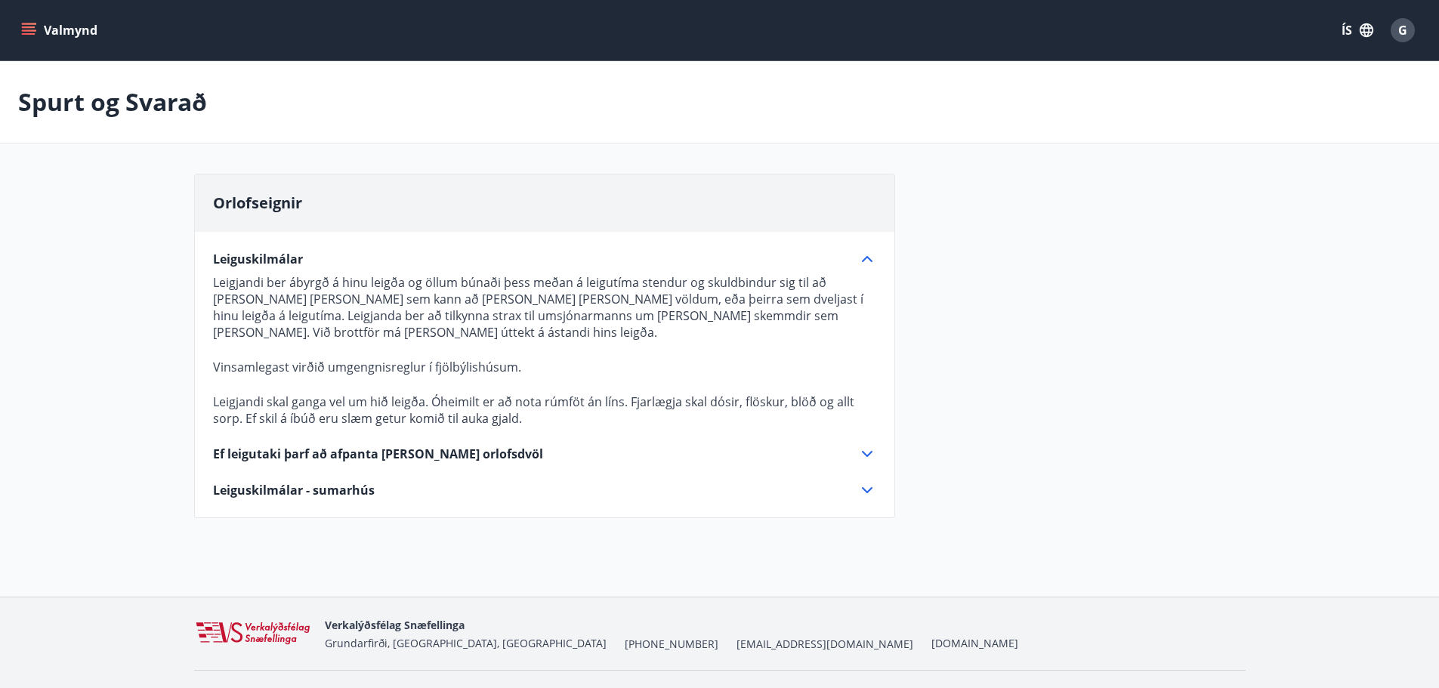
click at [870, 445] on icon at bounding box center [867, 454] width 18 height 18
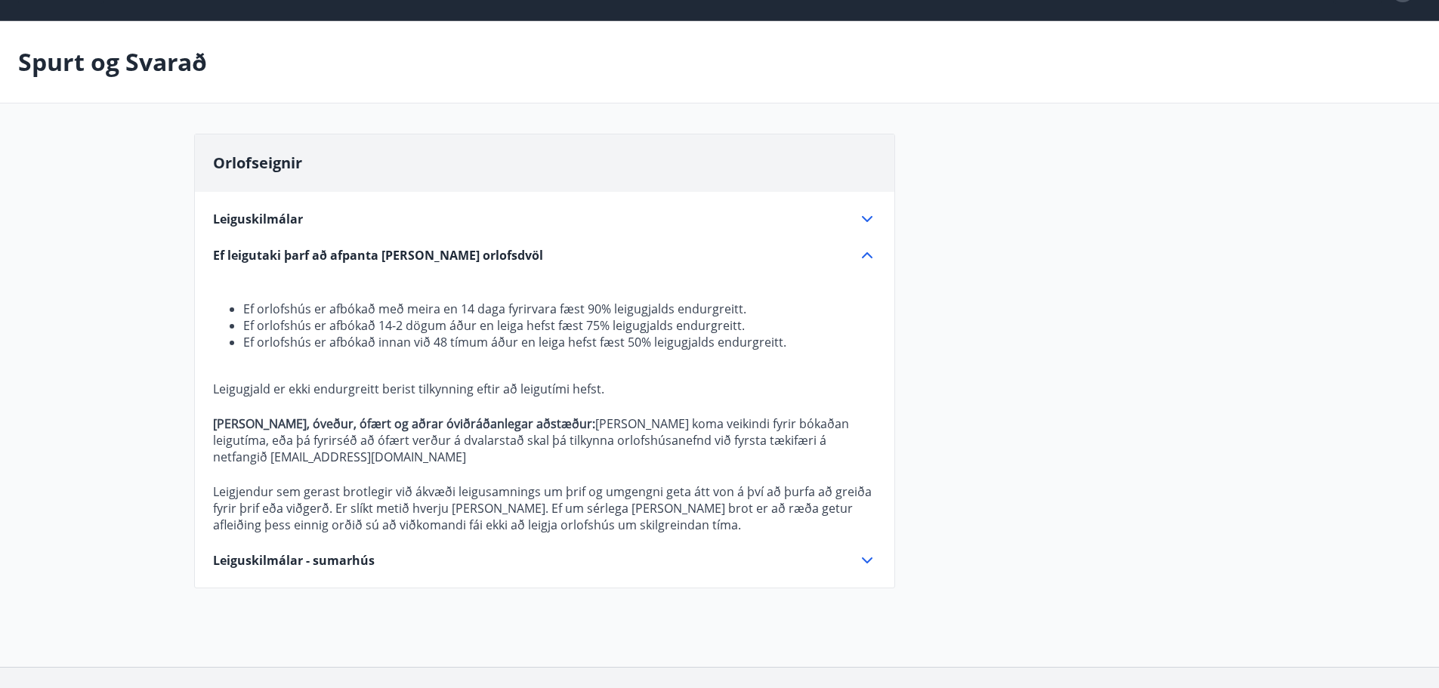
scroll to position [76, 0]
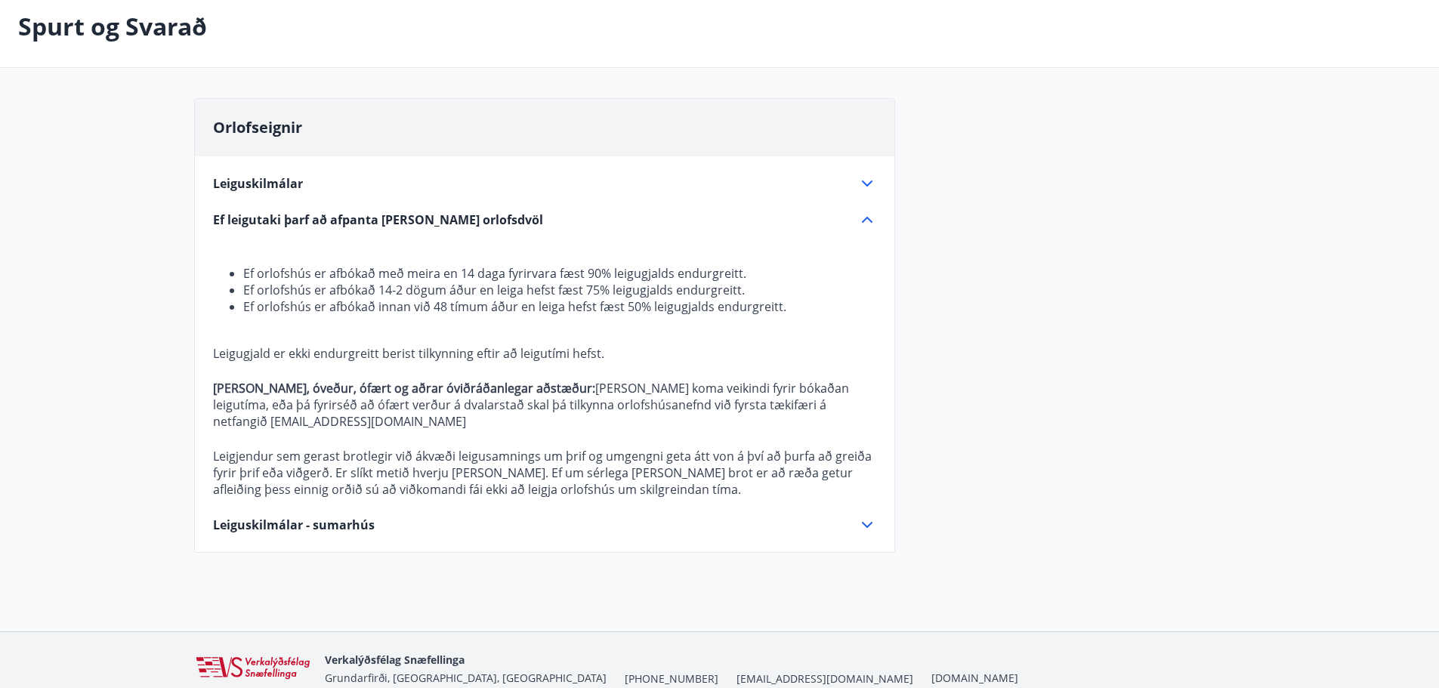
click at [863, 516] on icon at bounding box center [867, 525] width 18 height 18
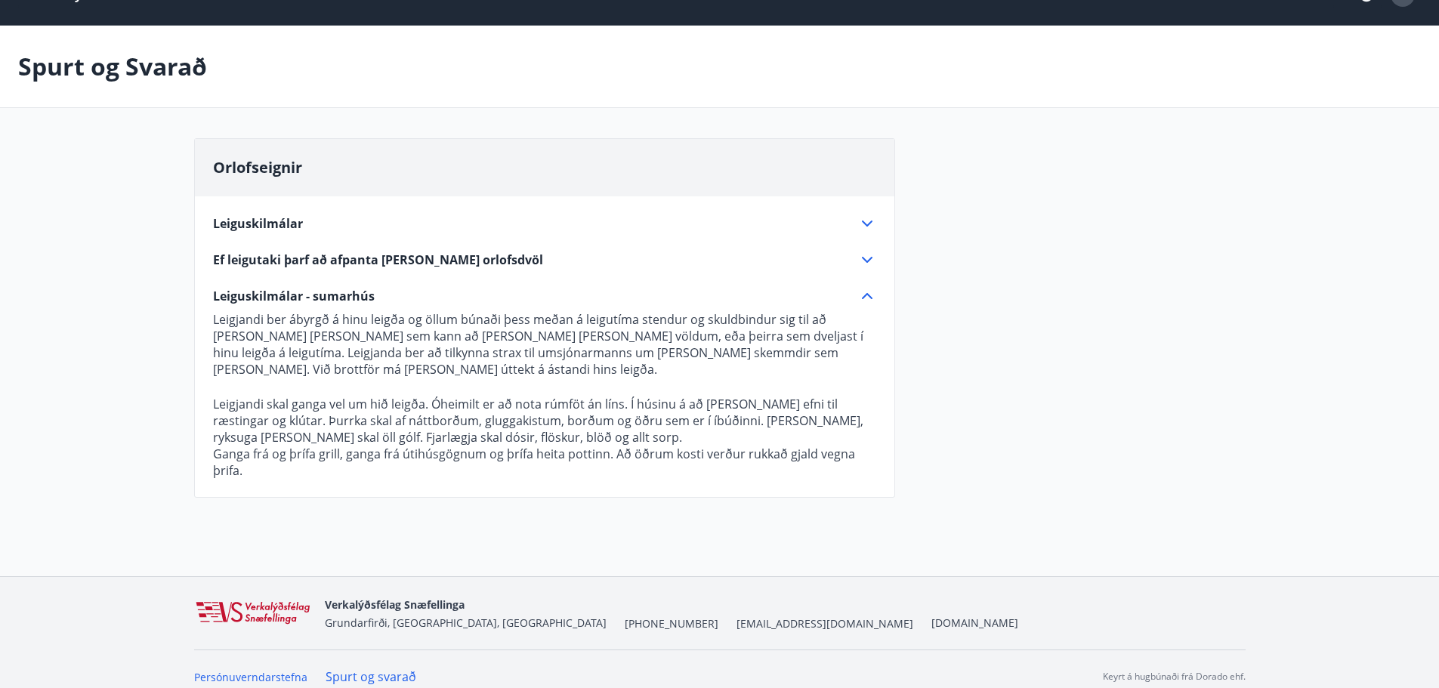
scroll to position [34, 0]
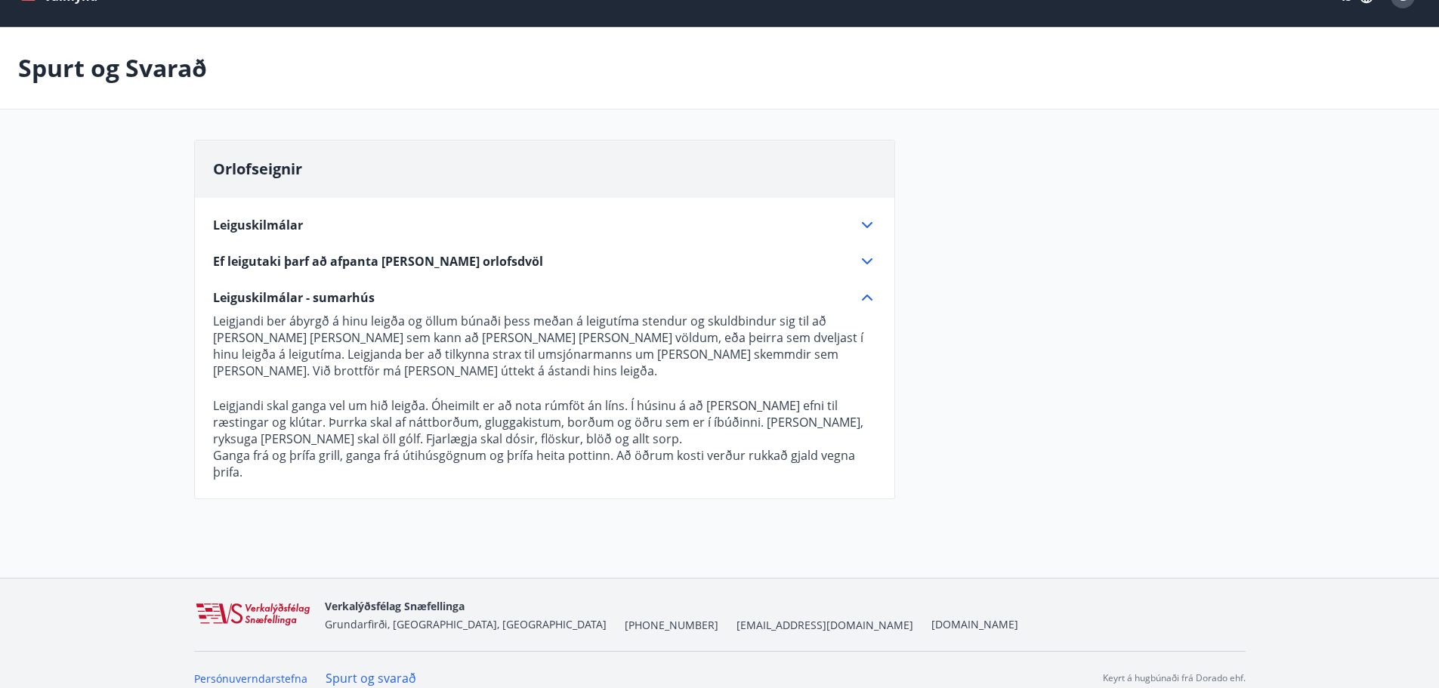
click at [860, 224] on icon at bounding box center [867, 225] width 18 height 18
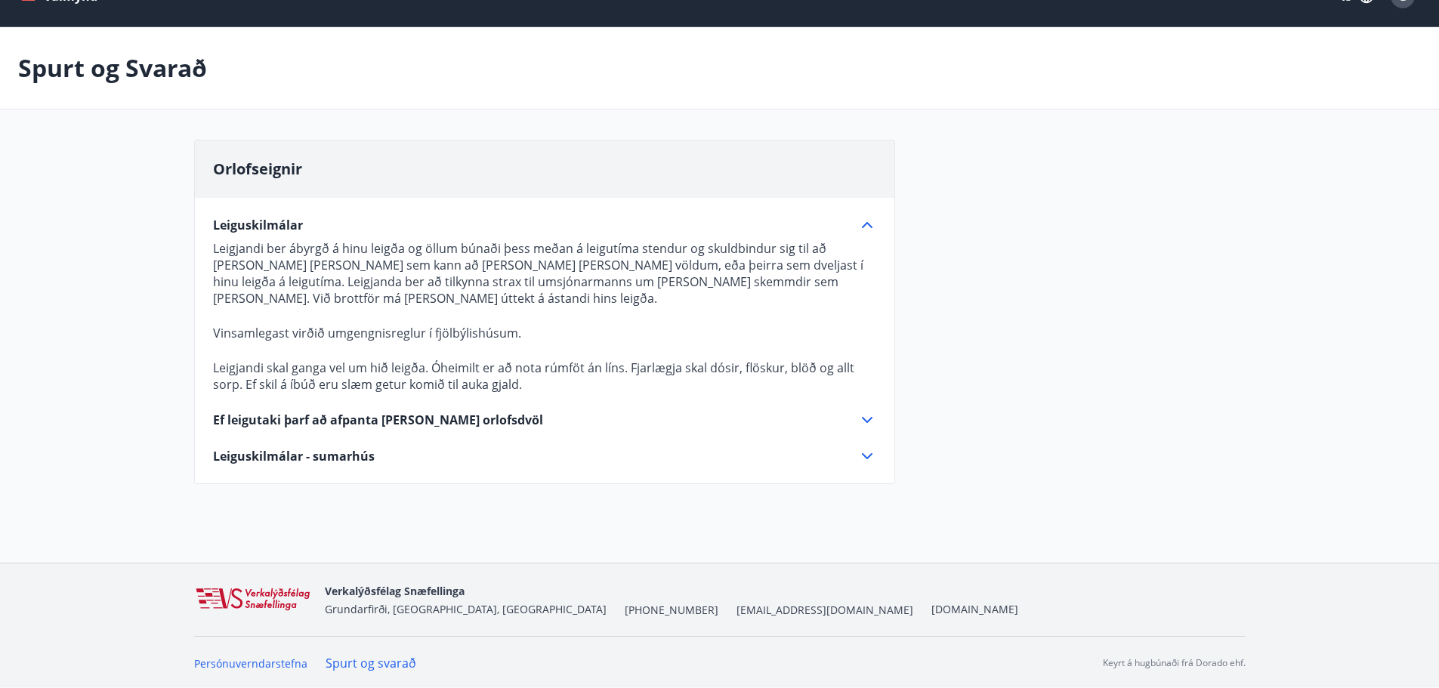
scroll to position [19, 0]
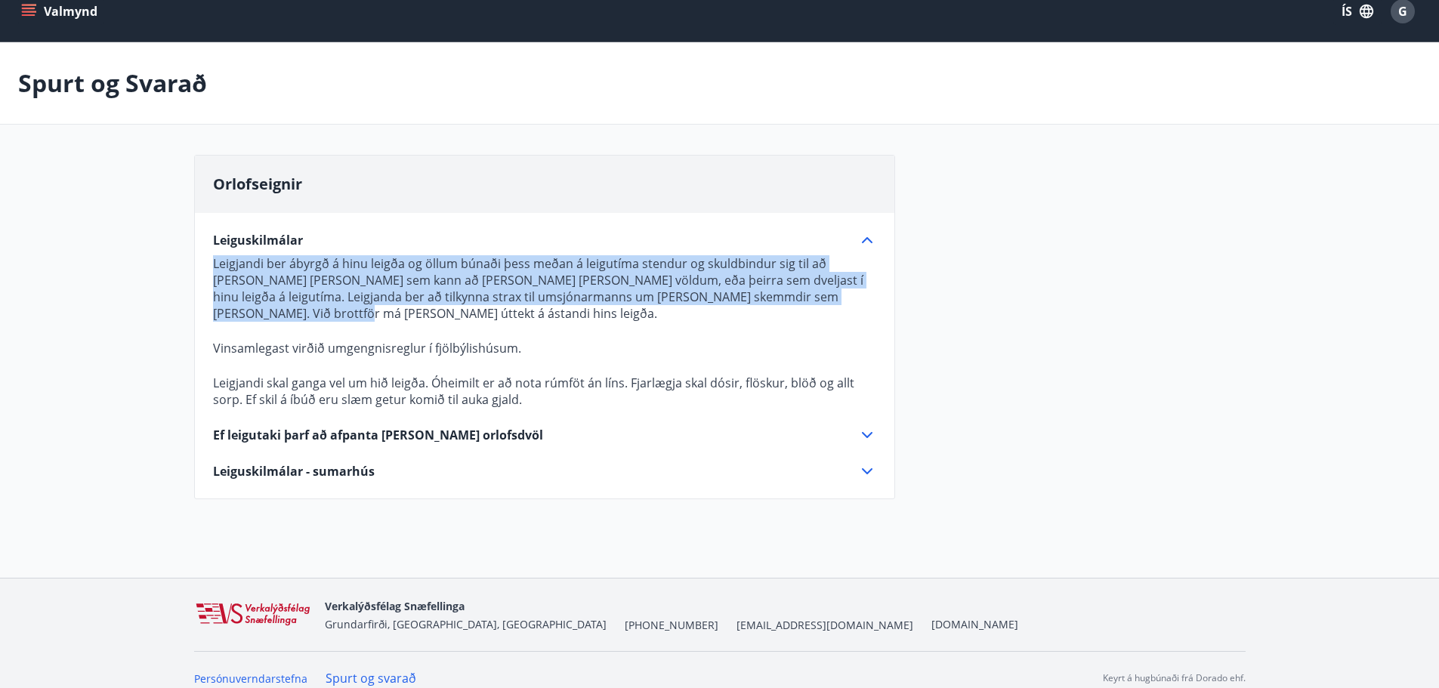
drag, startPoint x: 215, startPoint y: 263, endPoint x: 866, endPoint y: 304, distance: 652.5
click at [866, 304] on p "Leigjandi ber ábyrgð á hinu leigða og öllum búnaði þess meðan á leigutíma stend…" at bounding box center [544, 288] width 663 height 66
click at [484, 261] on p "Leigjandi ber ábyrgð á hinu leigða og öllum búnaði þess meðan á leigutíma stend…" at bounding box center [544, 288] width 663 height 66
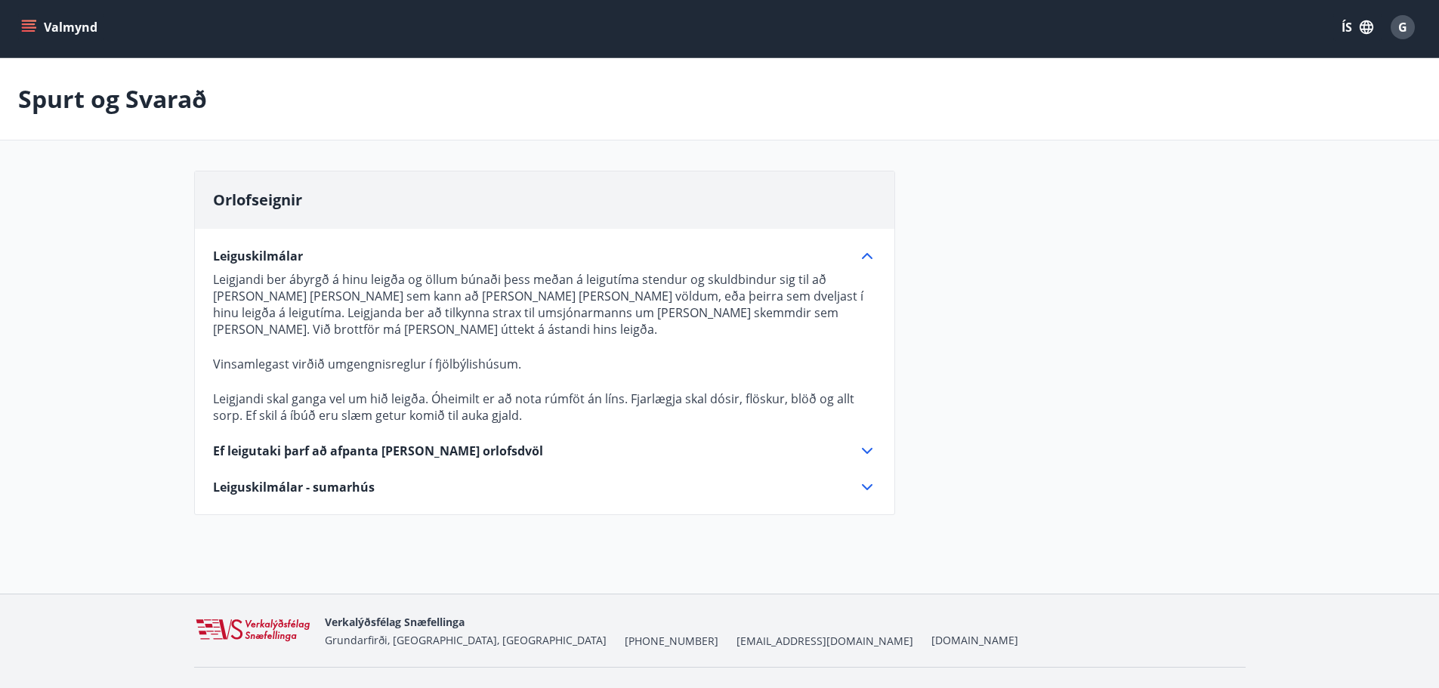
scroll to position [0, 0]
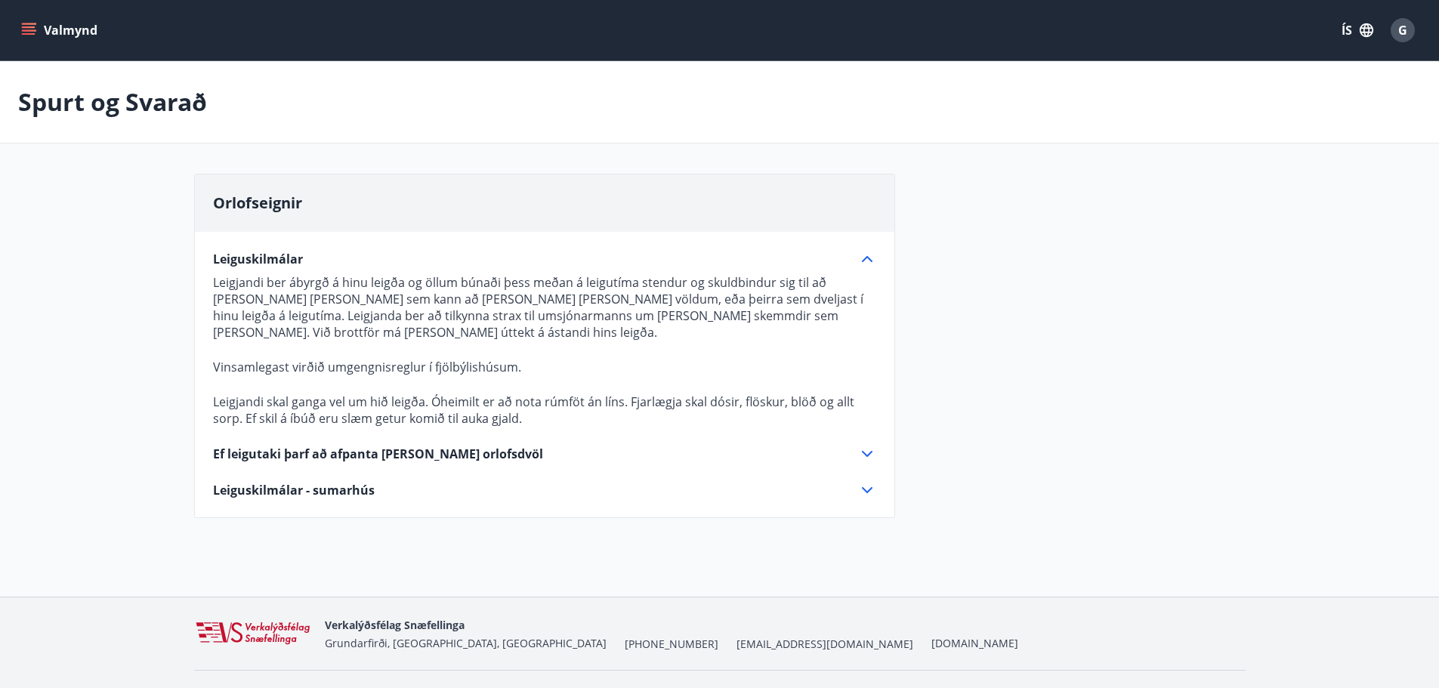
click at [317, 446] on span "Ef leigutaki þarf að afpanta eða breyta orlofsdvöl" at bounding box center [378, 454] width 330 height 17
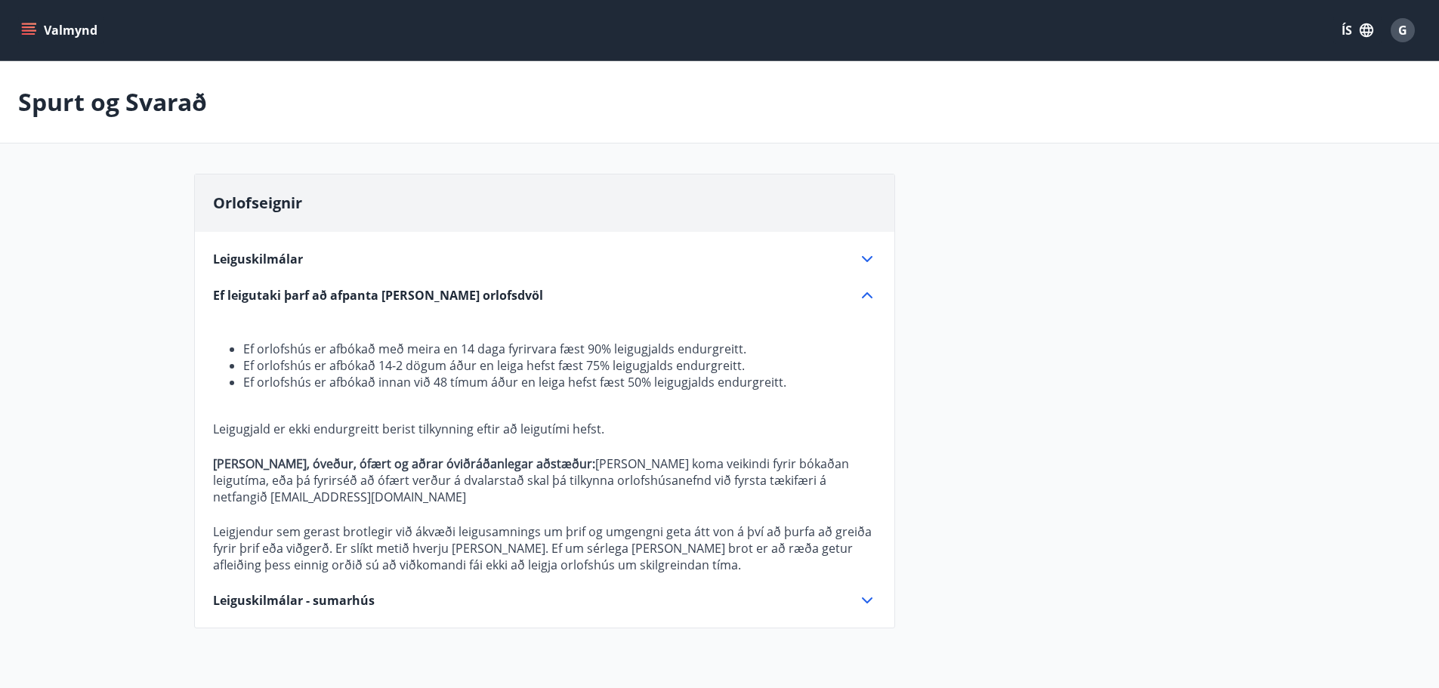
scroll to position [76, 0]
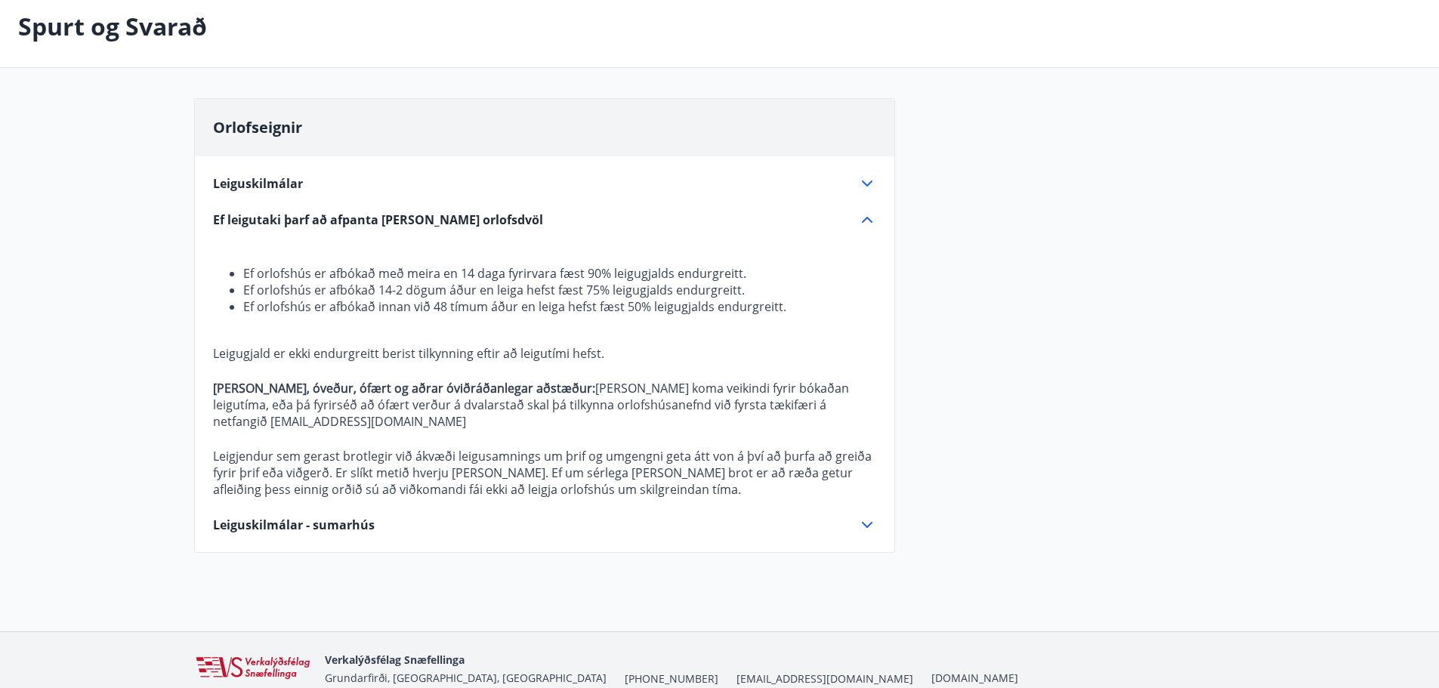
click at [875, 516] on icon at bounding box center [867, 525] width 18 height 18
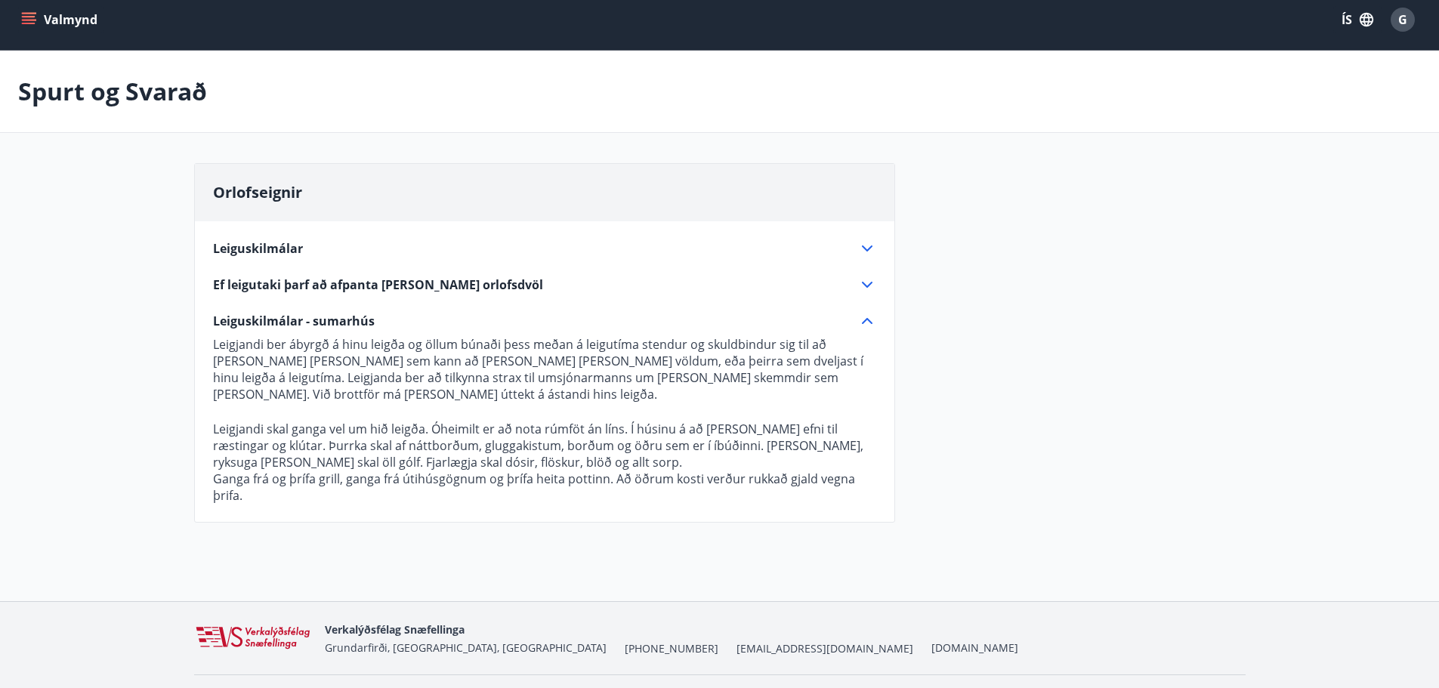
scroll to position [0, 0]
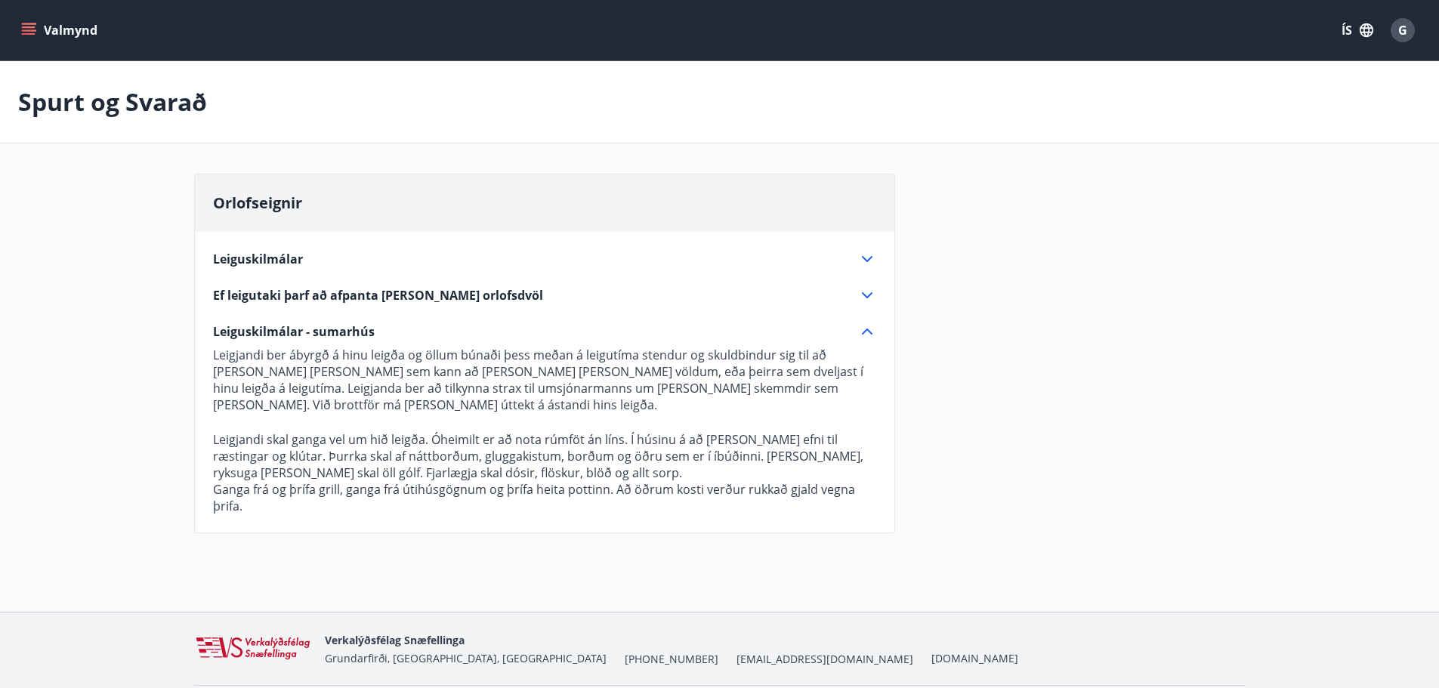
click at [37, 26] on button "Valmynd" at bounding box center [60, 30] width 85 height 27
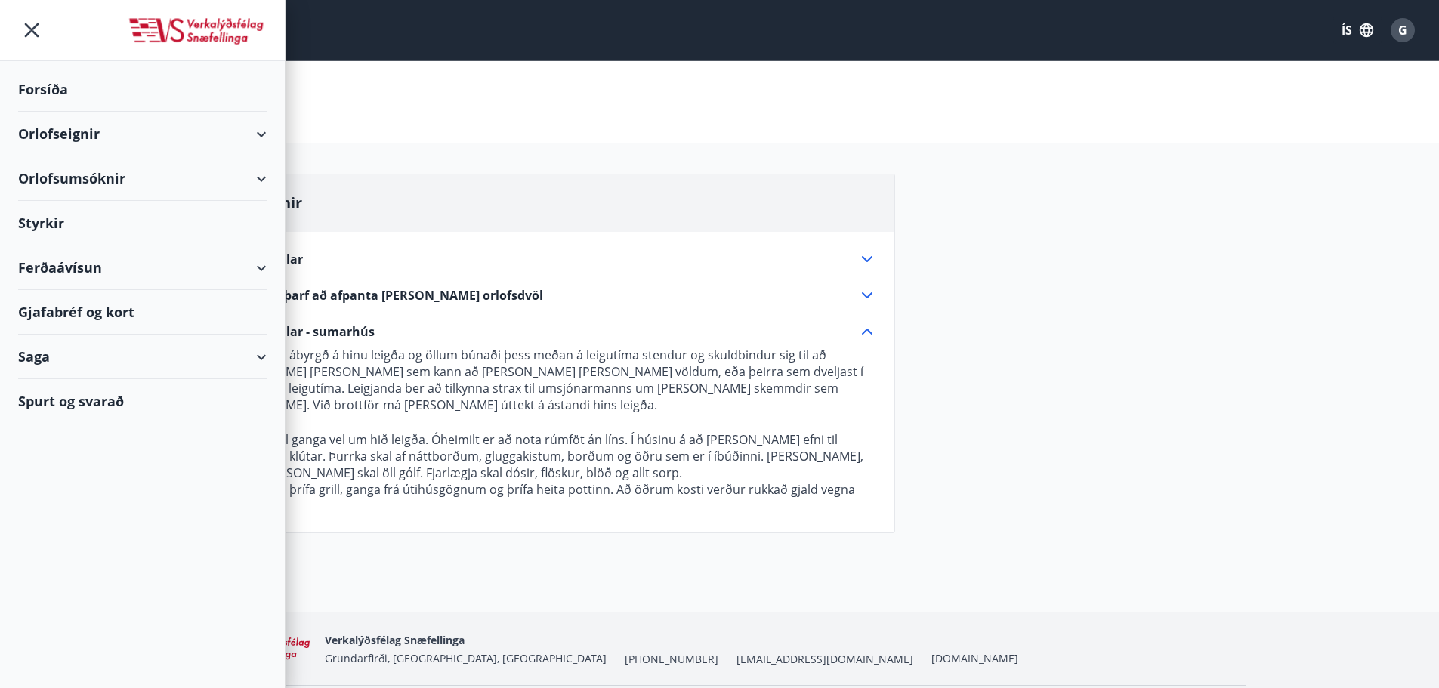
click at [263, 122] on div "Orlofseignir" at bounding box center [142, 134] width 249 height 45
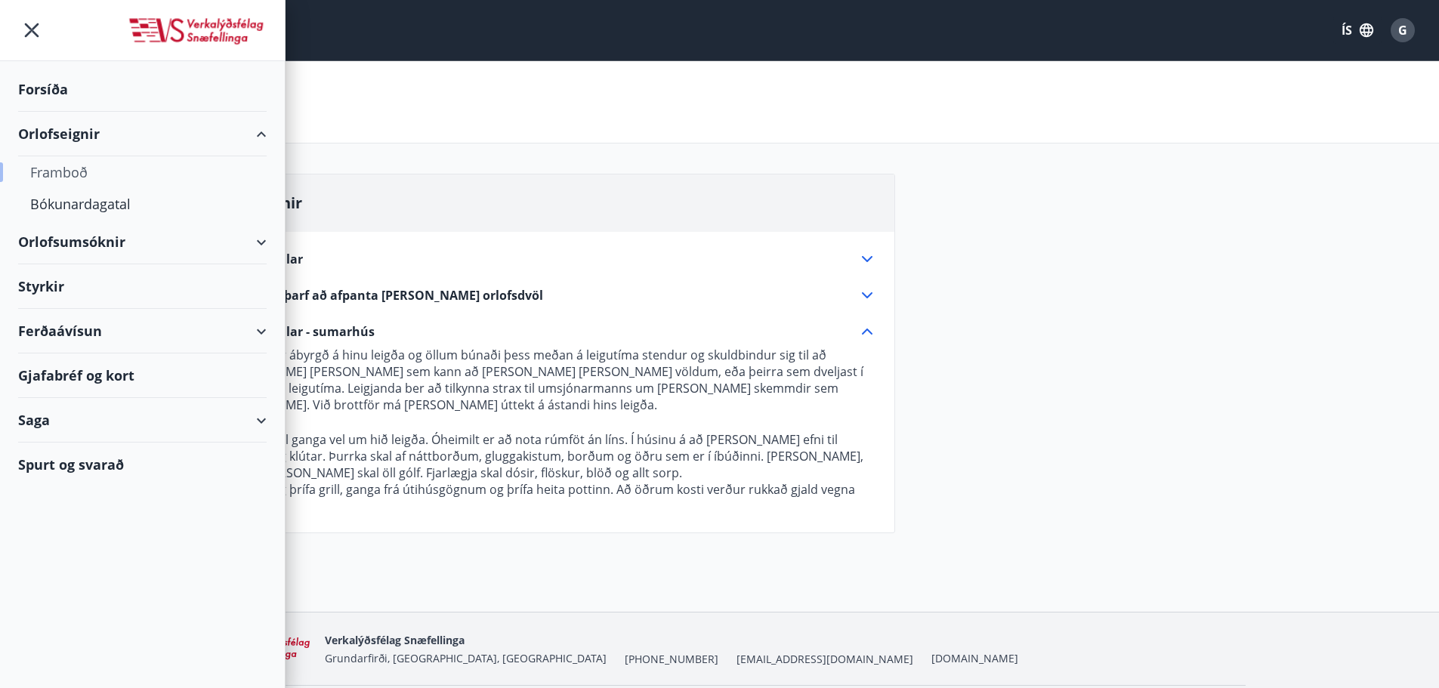
click at [79, 168] on div "Framboð" at bounding box center [142, 172] width 224 height 32
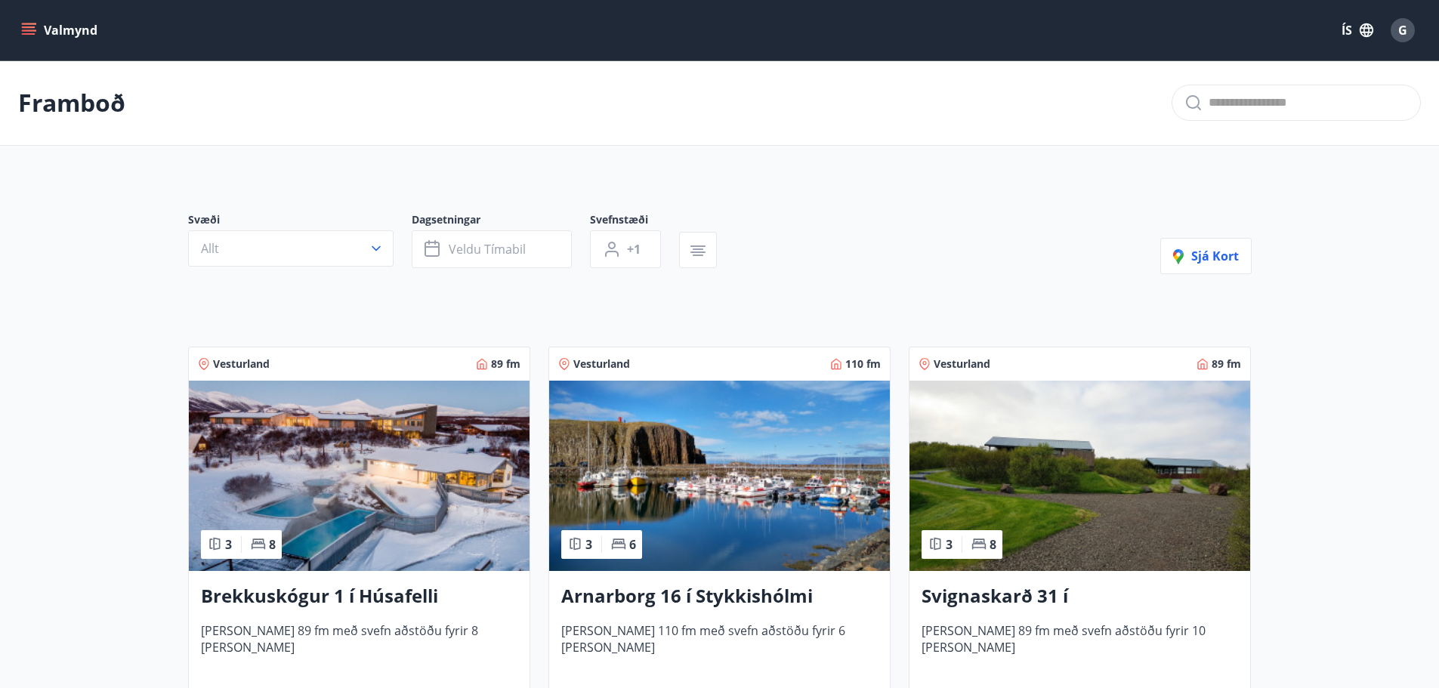
click at [344, 252] on button "Allt" at bounding box center [290, 248] width 205 height 36
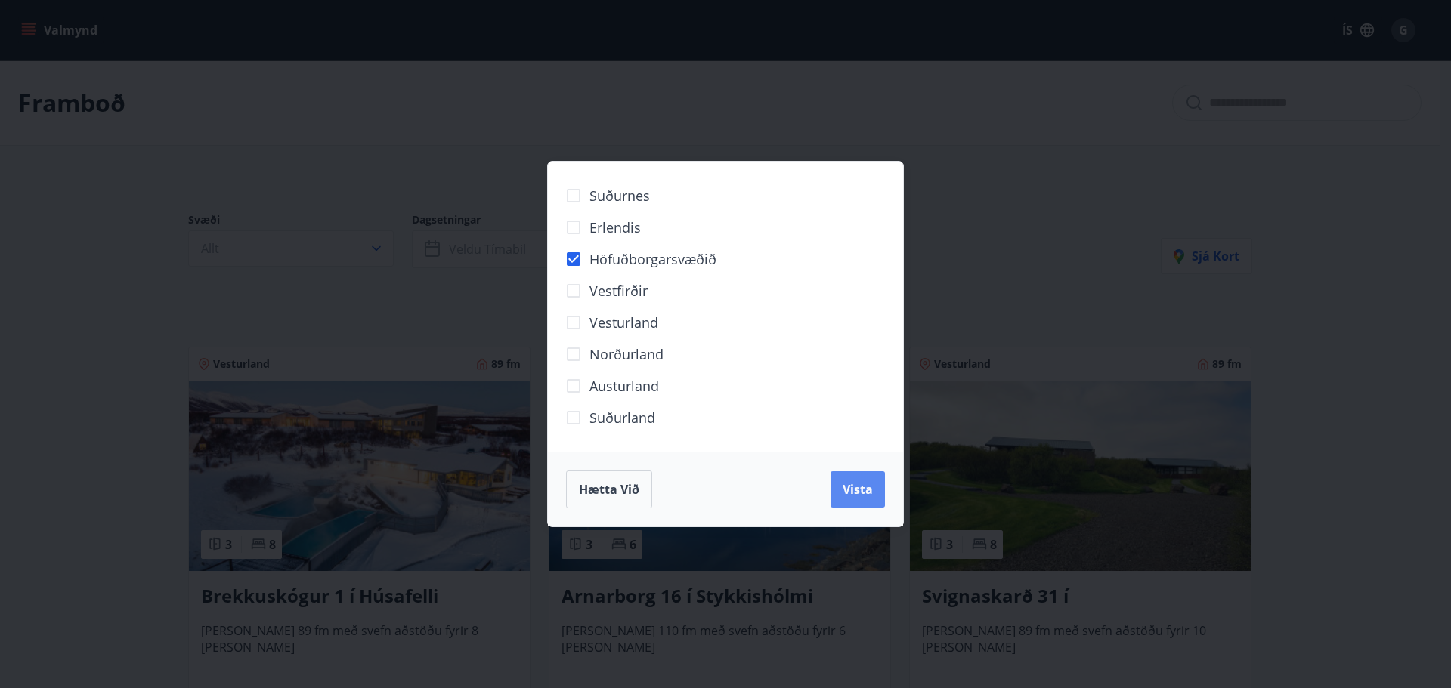
click at [867, 492] on span "Vista" at bounding box center [857, 489] width 30 height 17
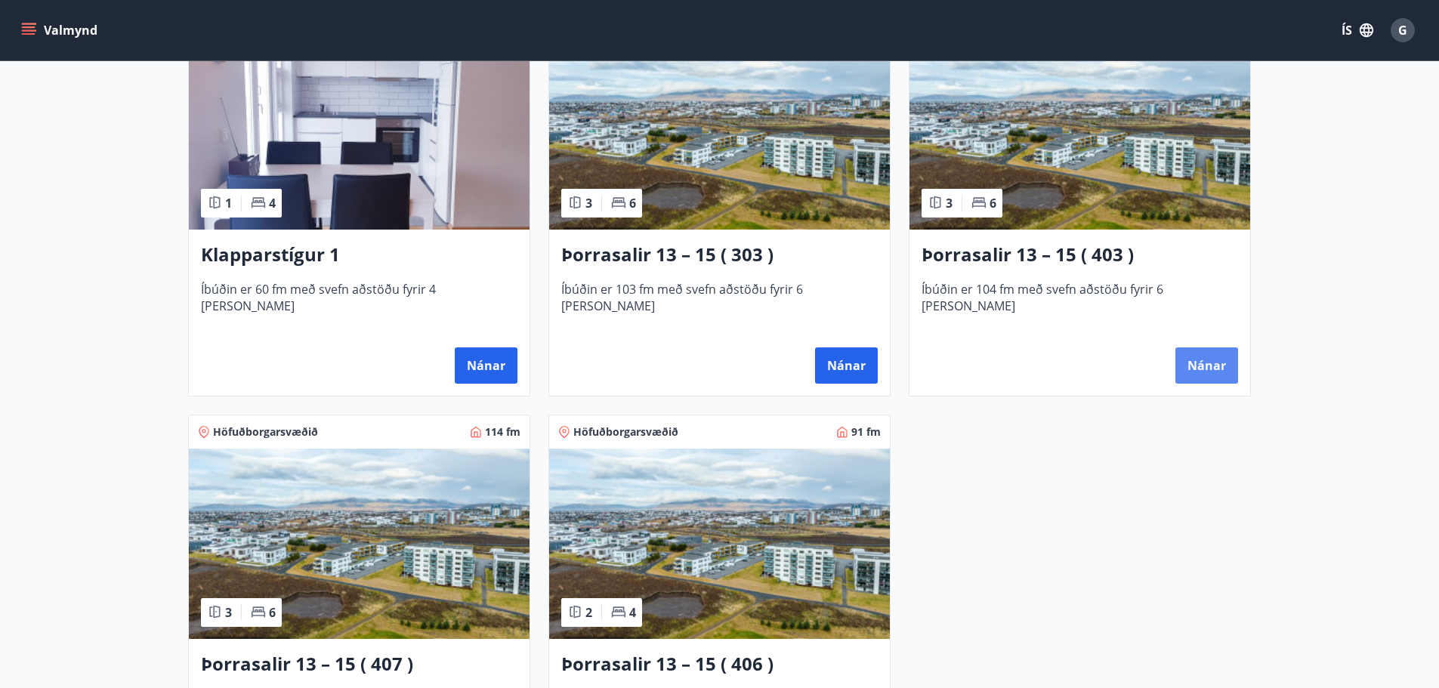
click at [1202, 372] on button "Nánar" at bounding box center [1207, 366] width 63 height 36
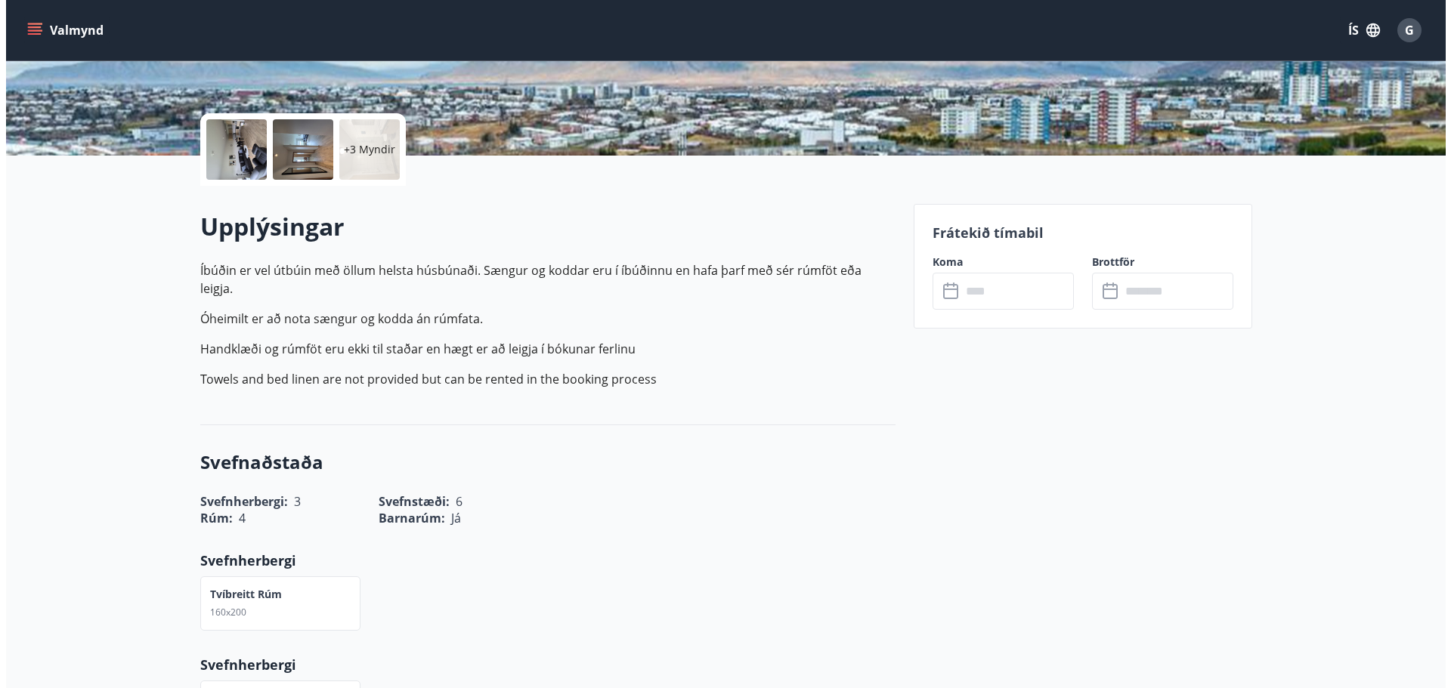
scroll to position [222, 0]
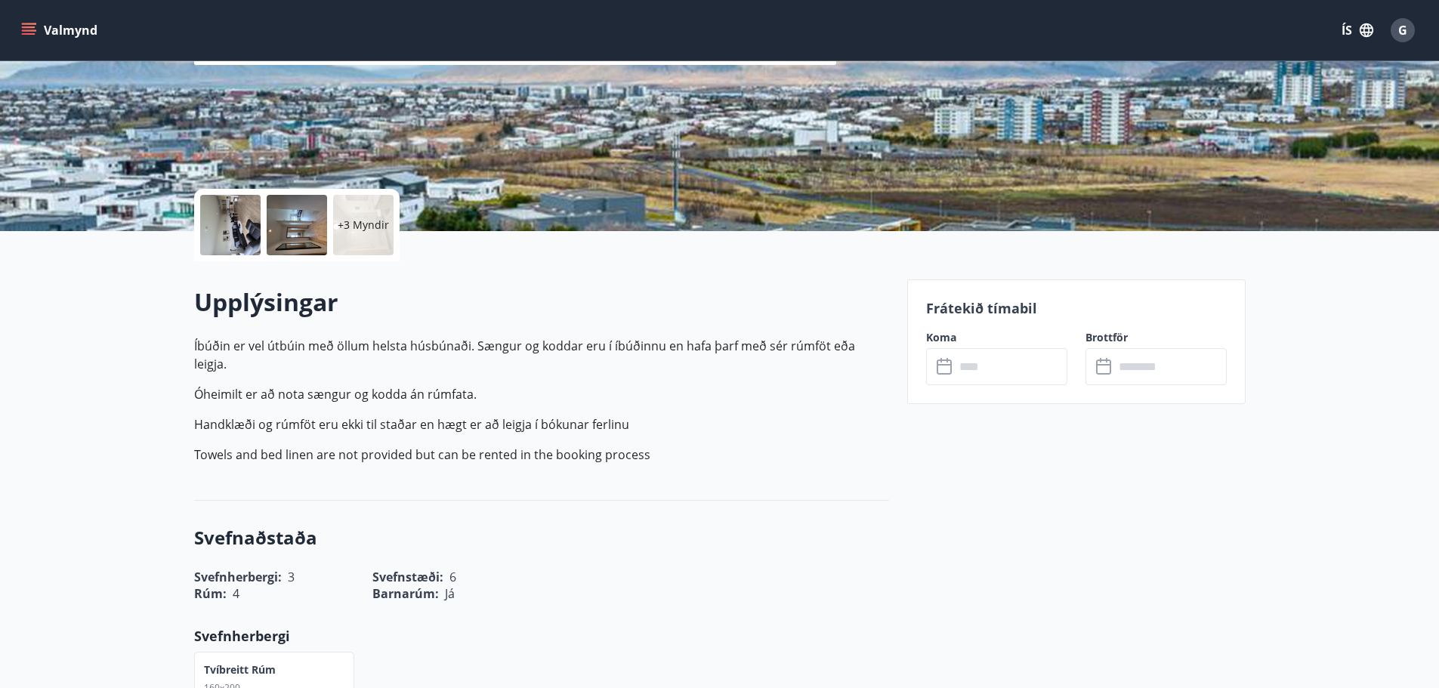
click at [279, 233] on div at bounding box center [297, 225] width 60 height 60
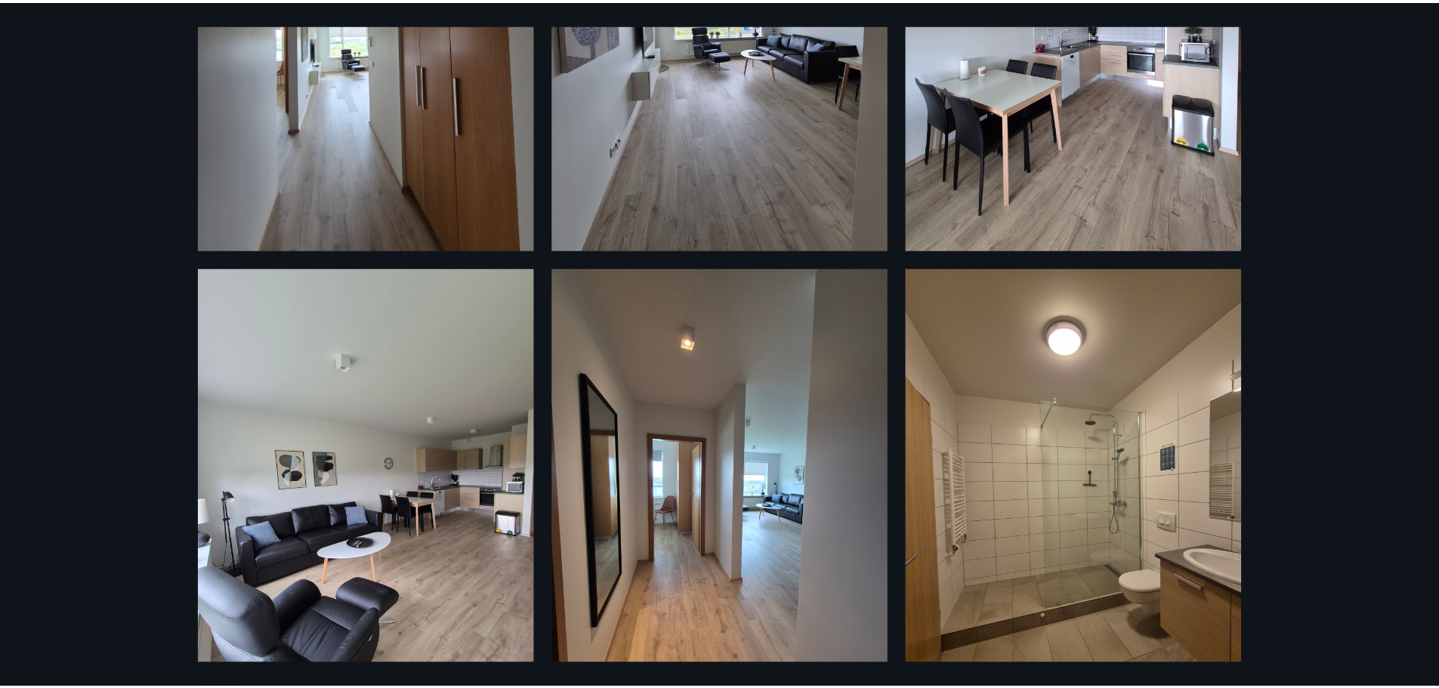
scroll to position [0, 0]
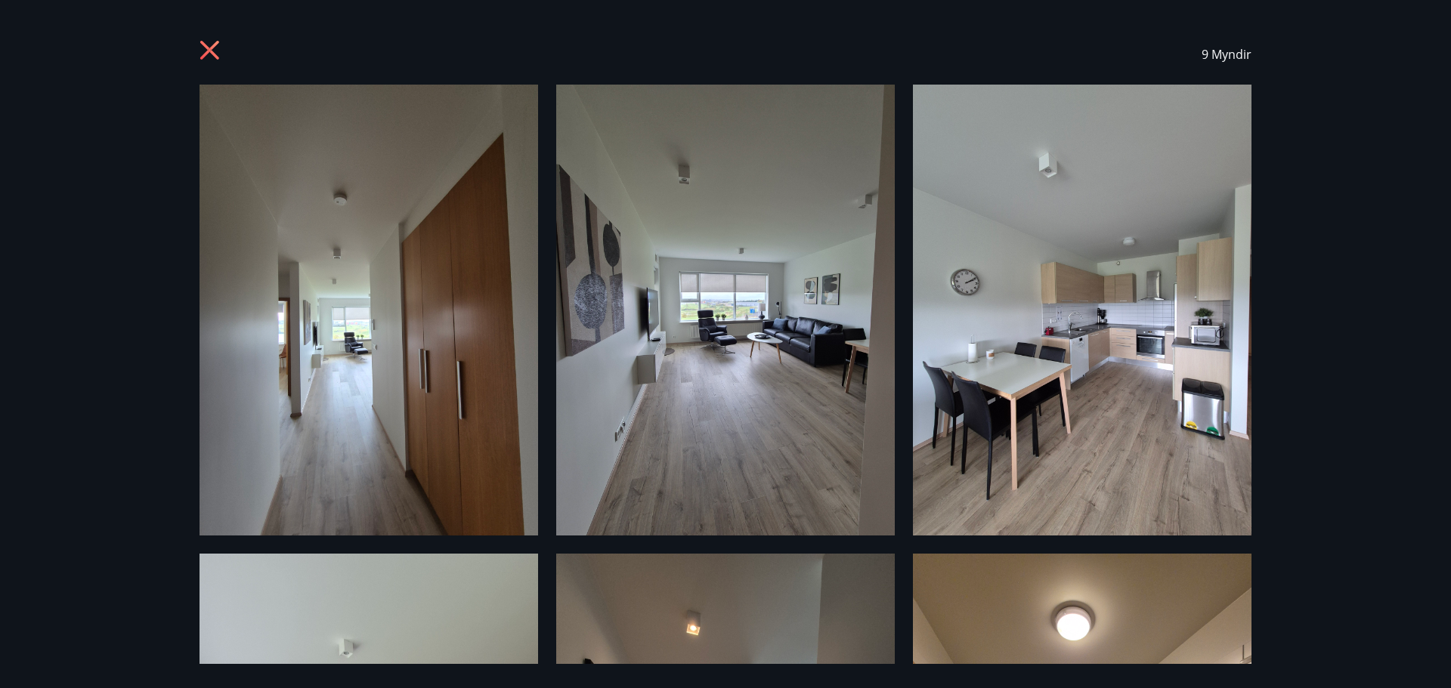
click at [209, 50] on icon at bounding box center [210, 50] width 4 height 4
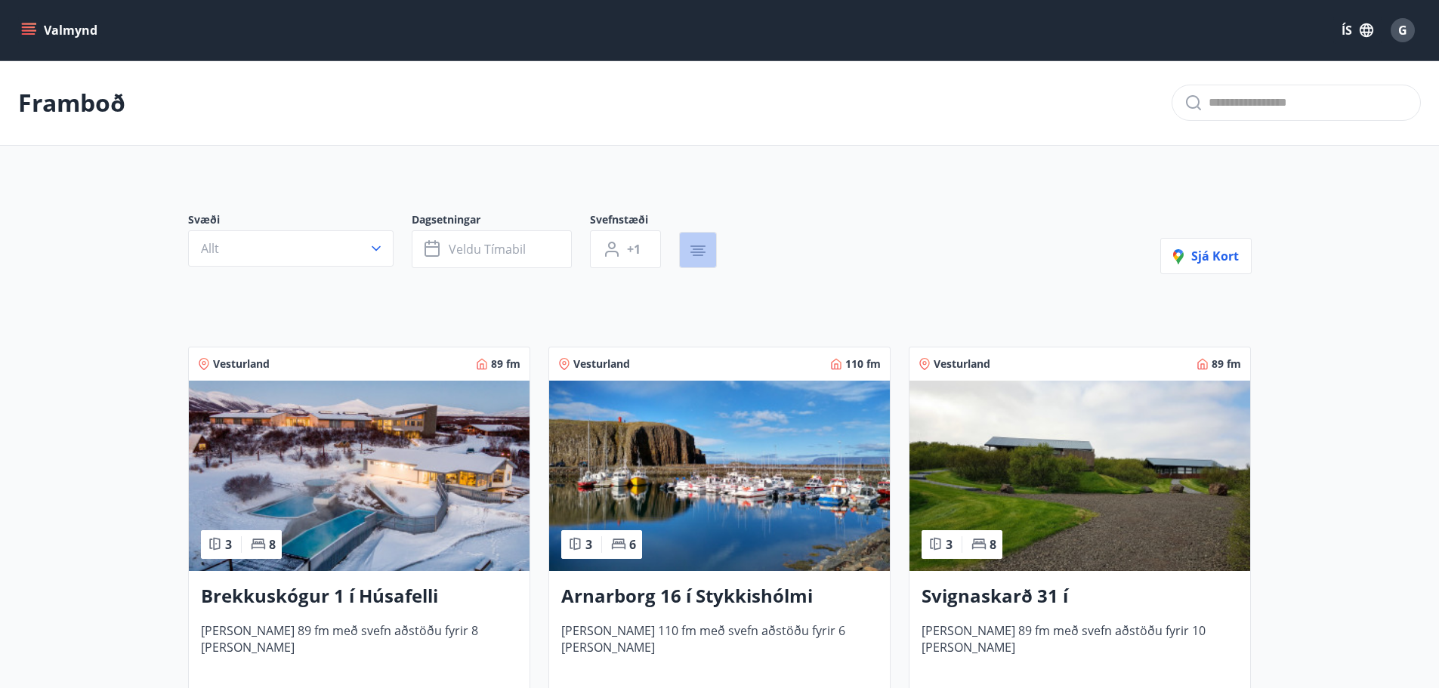
click at [701, 252] on icon "button" at bounding box center [698, 253] width 15 height 2
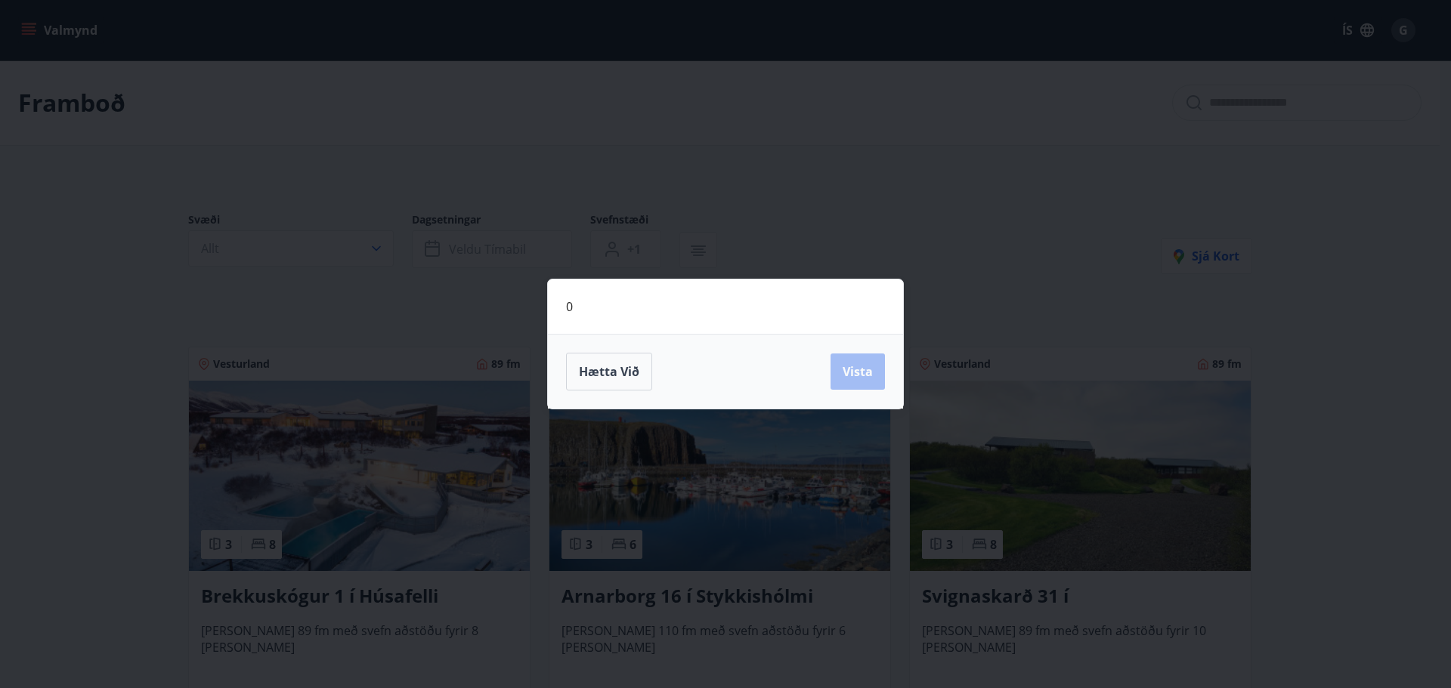
click at [807, 205] on div "0 Hætta við Vista" at bounding box center [725, 344] width 1451 height 688
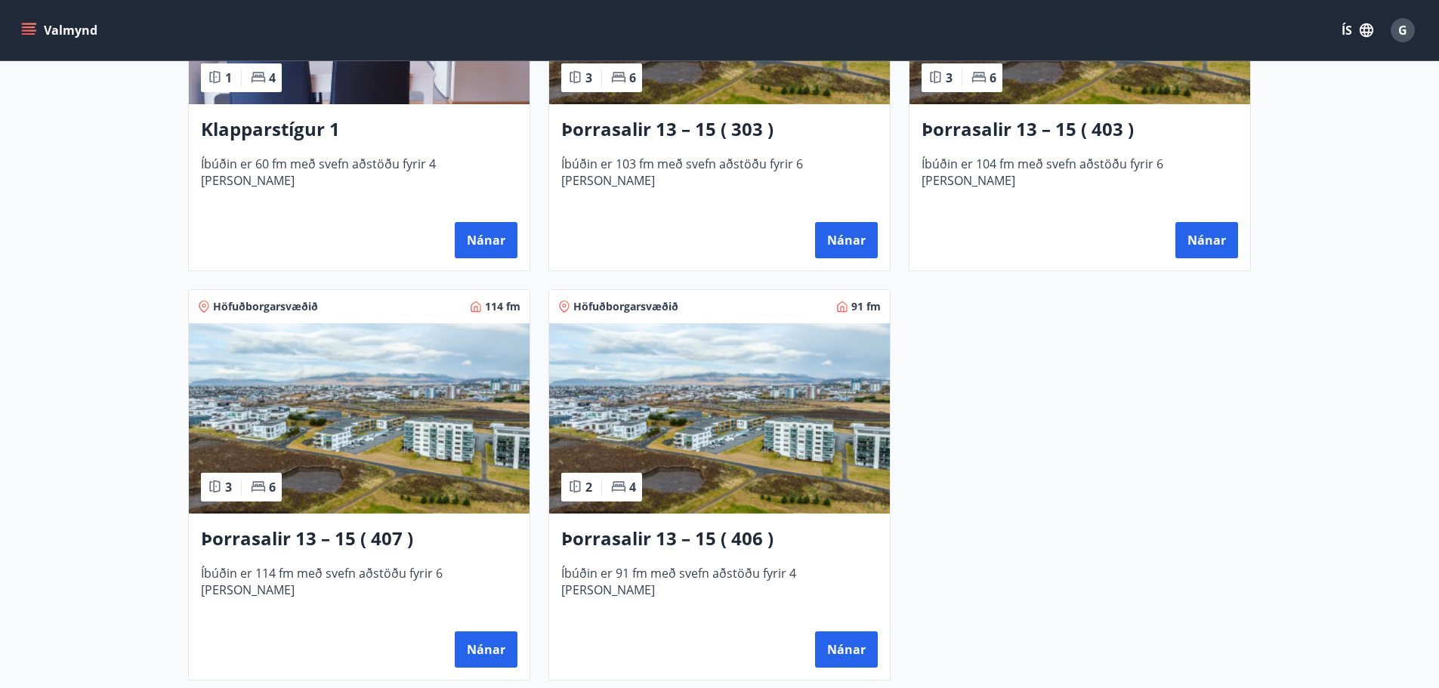
scroll to position [766, 0]
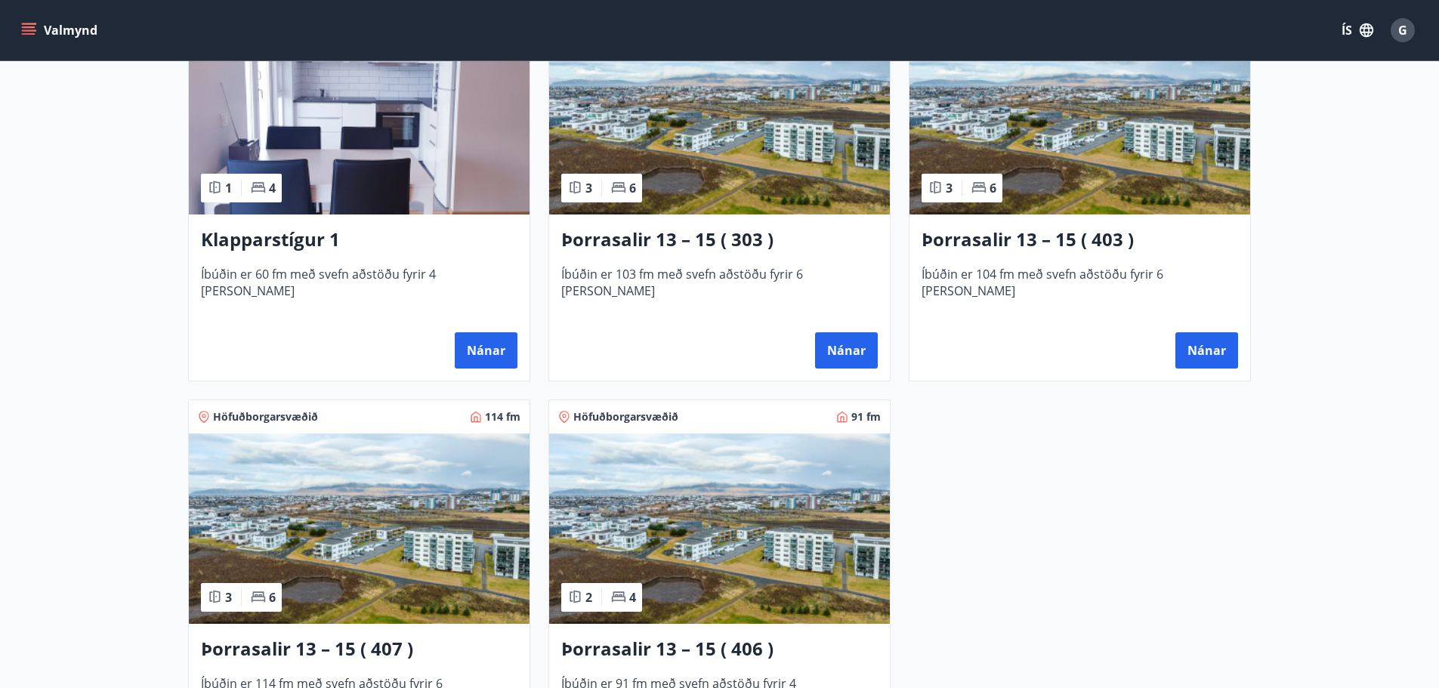
click at [36, 32] on button "Valmynd" at bounding box center [60, 30] width 85 height 27
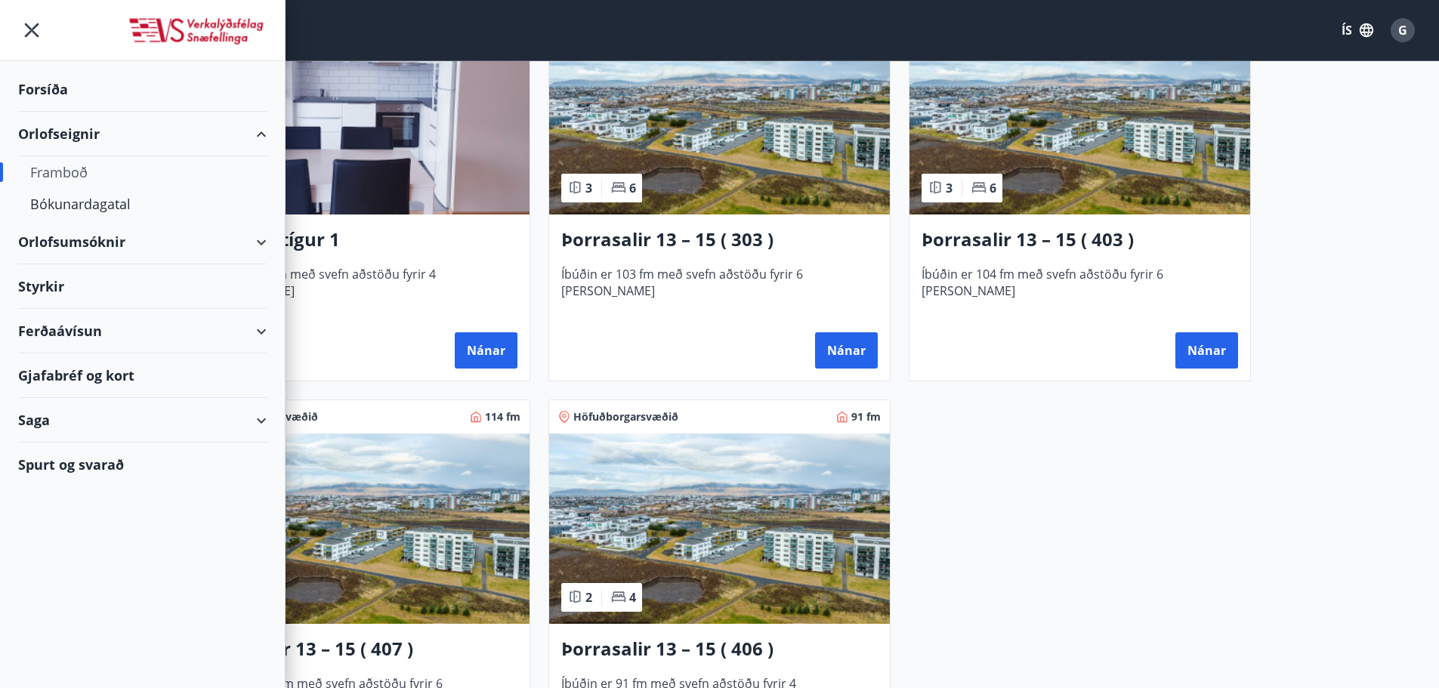
click at [141, 242] on div "Orlofsumsóknir" at bounding box center [142, 242] width 249 height 45
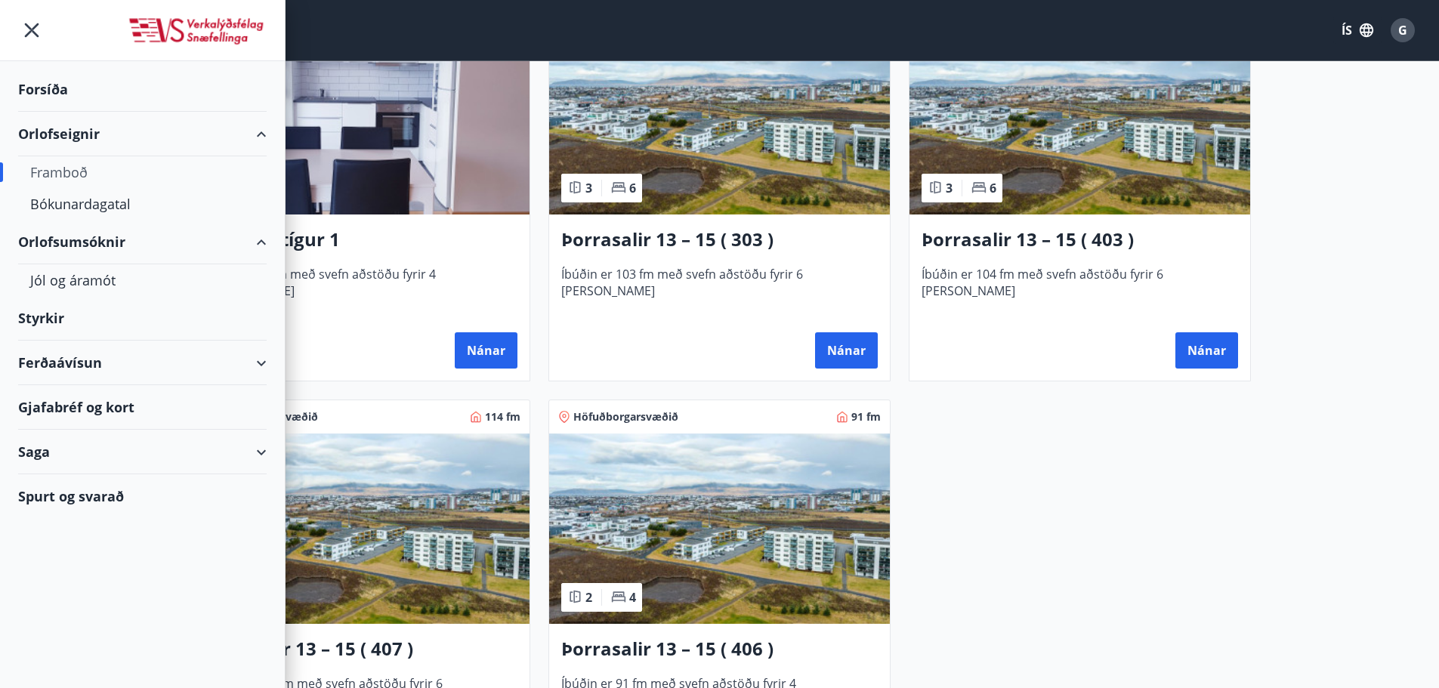
click at [268, 456] on icon at bounding box center [261, 452] width 18 height 18
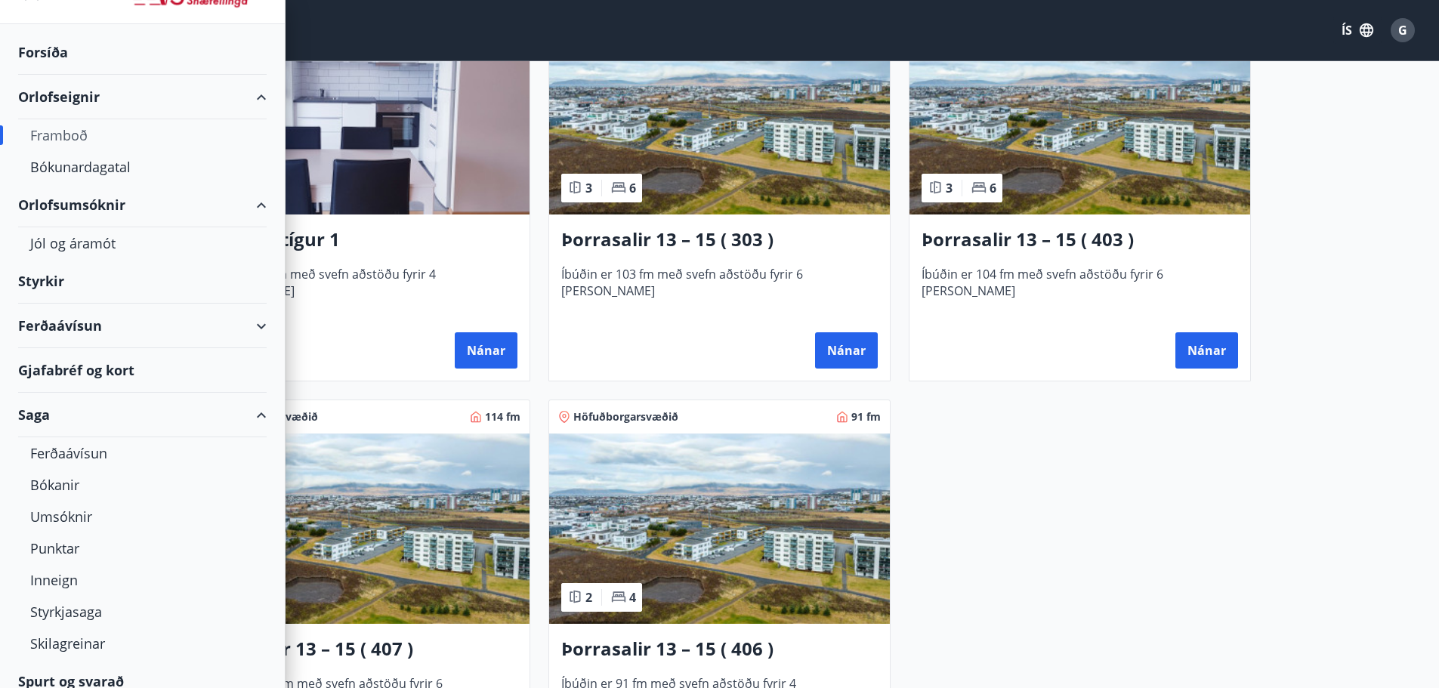
scroll to position [52, 0]
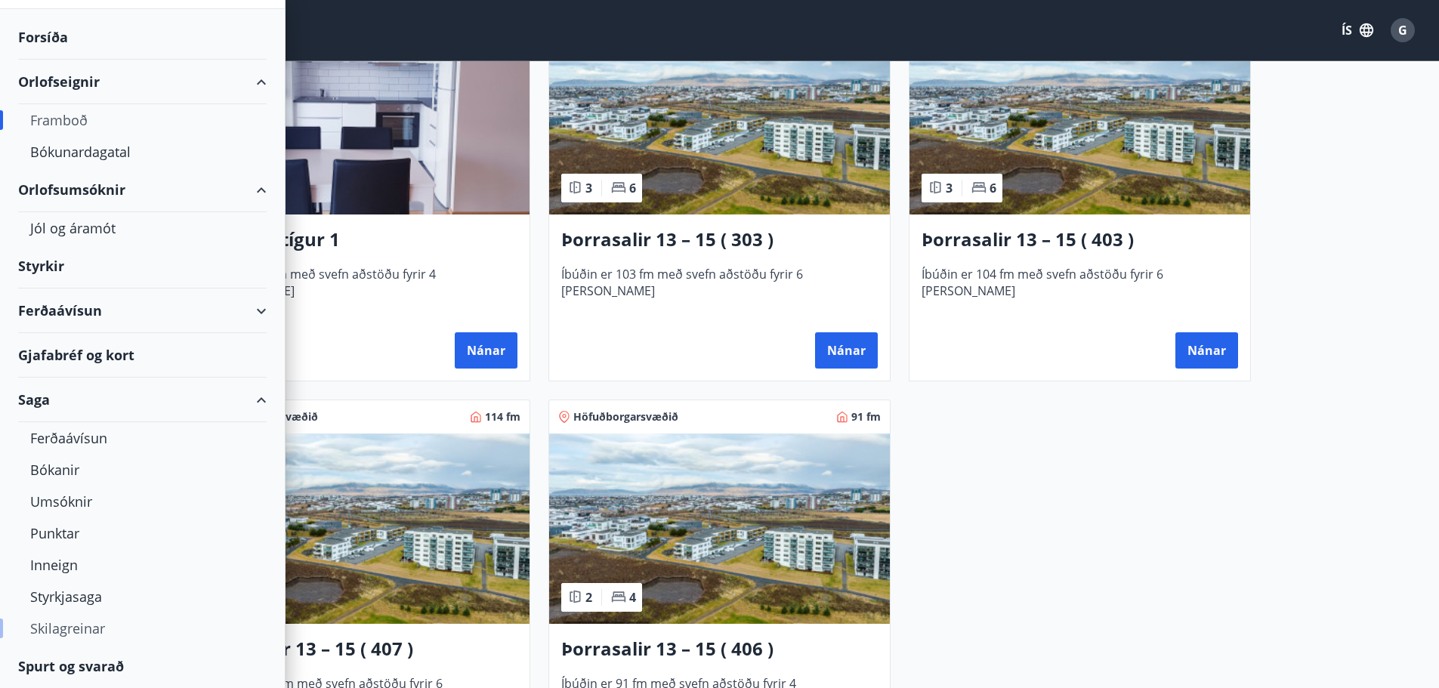
click at [60, 626] on div "Skilagreinar" at bounding box center [142, 629] width 224 height 32
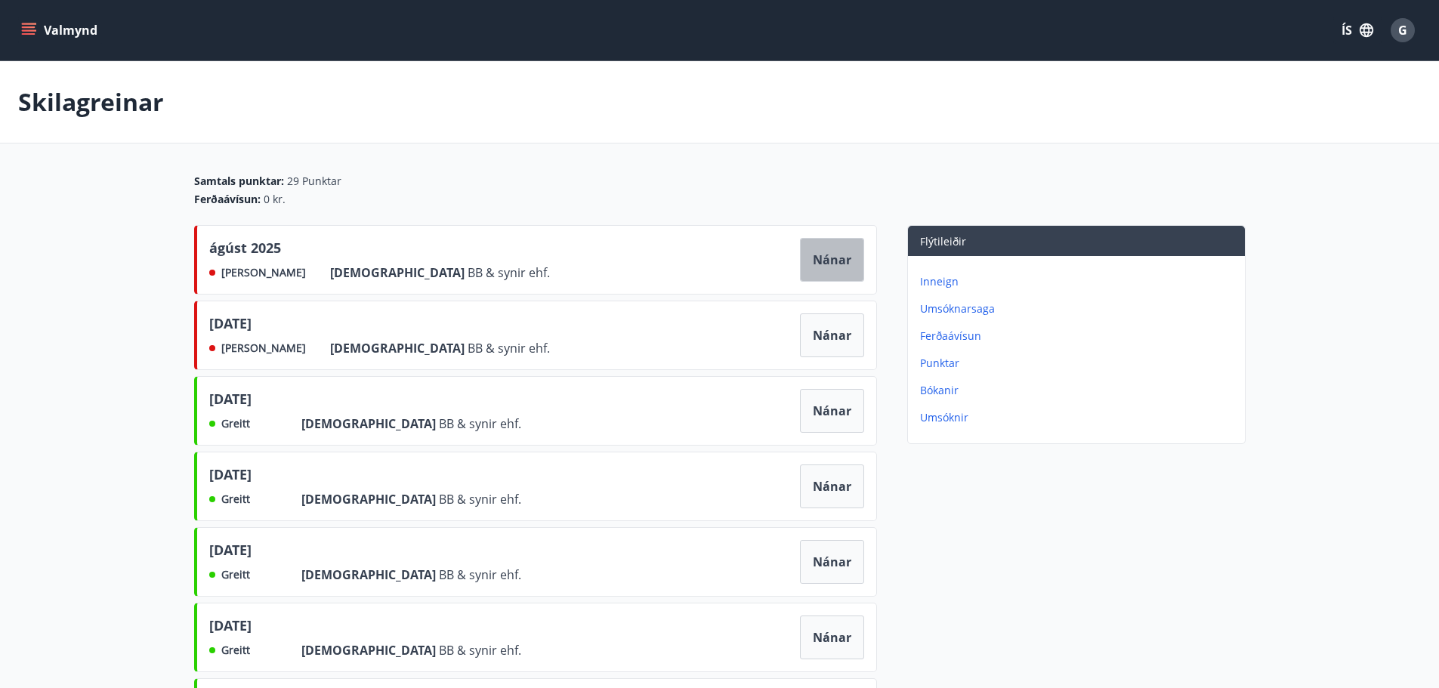
click at [834, 259] on button "Nánar" at bounding box center [832, 260] width 64 height 44
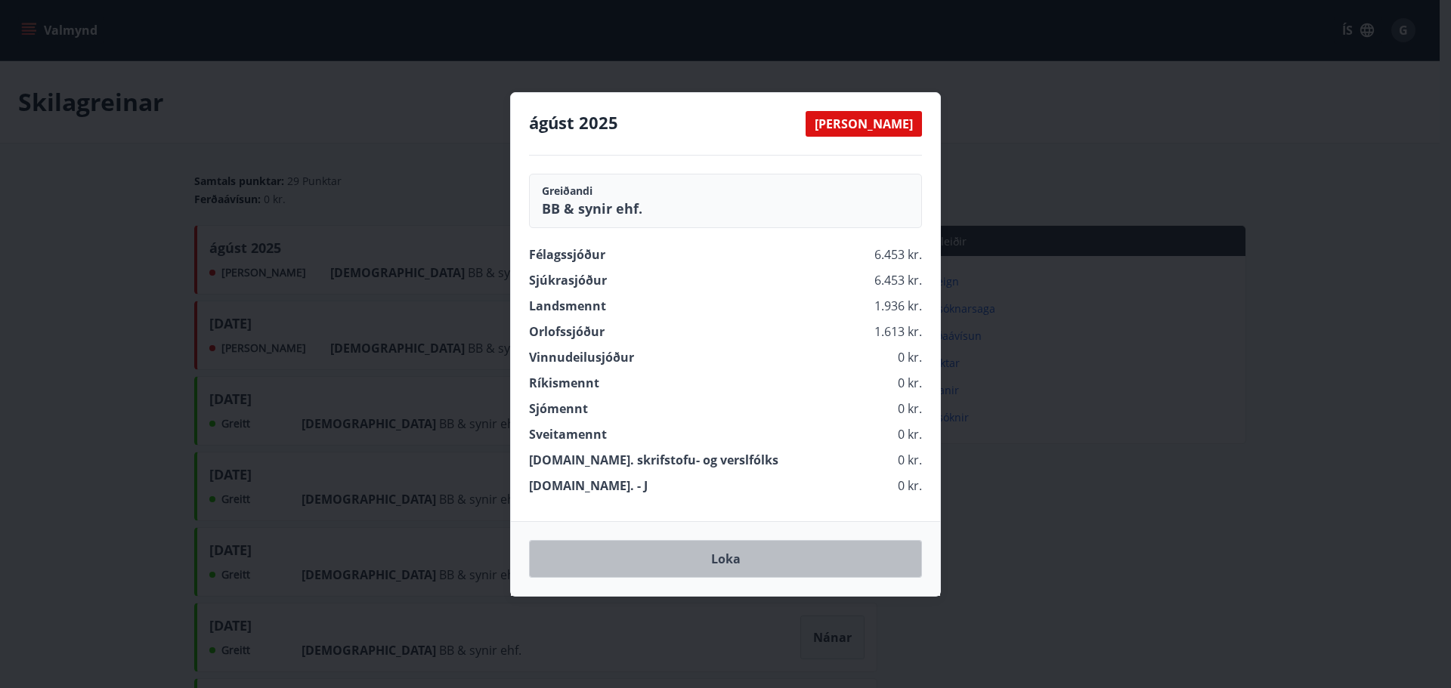
click at [709, 564] on button "Loka" at bounding box center [725, 559] width 393 height 38
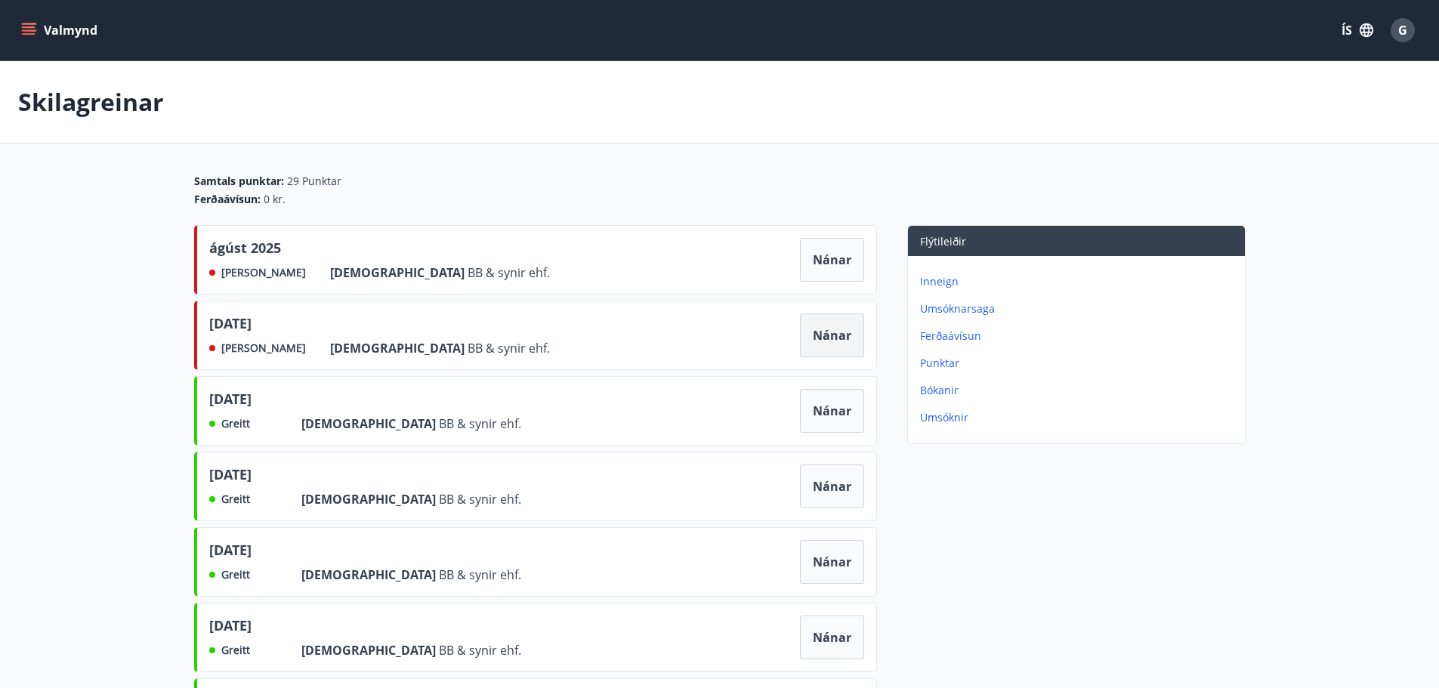
click at [815, 338] on button "Nánar" at bounding box center [832, 336] width 64 height 44
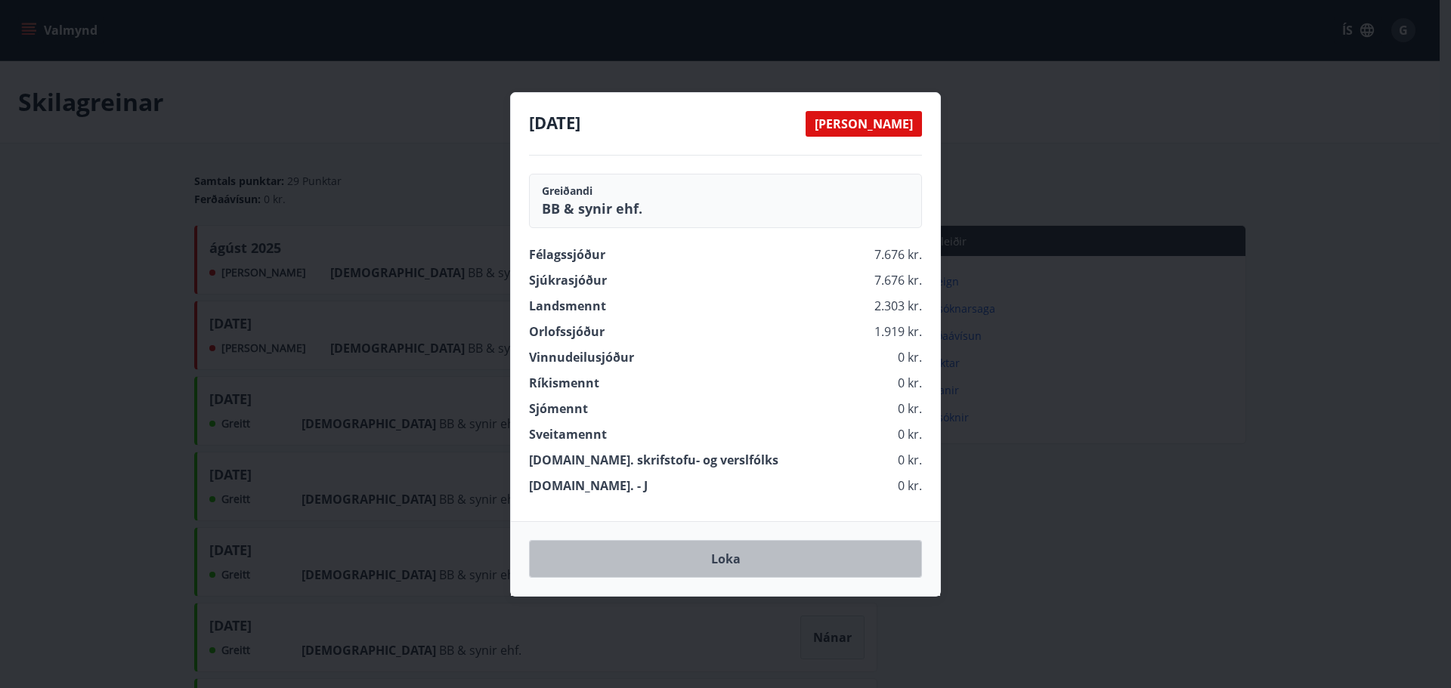
click at [735, 563] on button "Loka" at bounding box center [725, 559] width 393 height 38
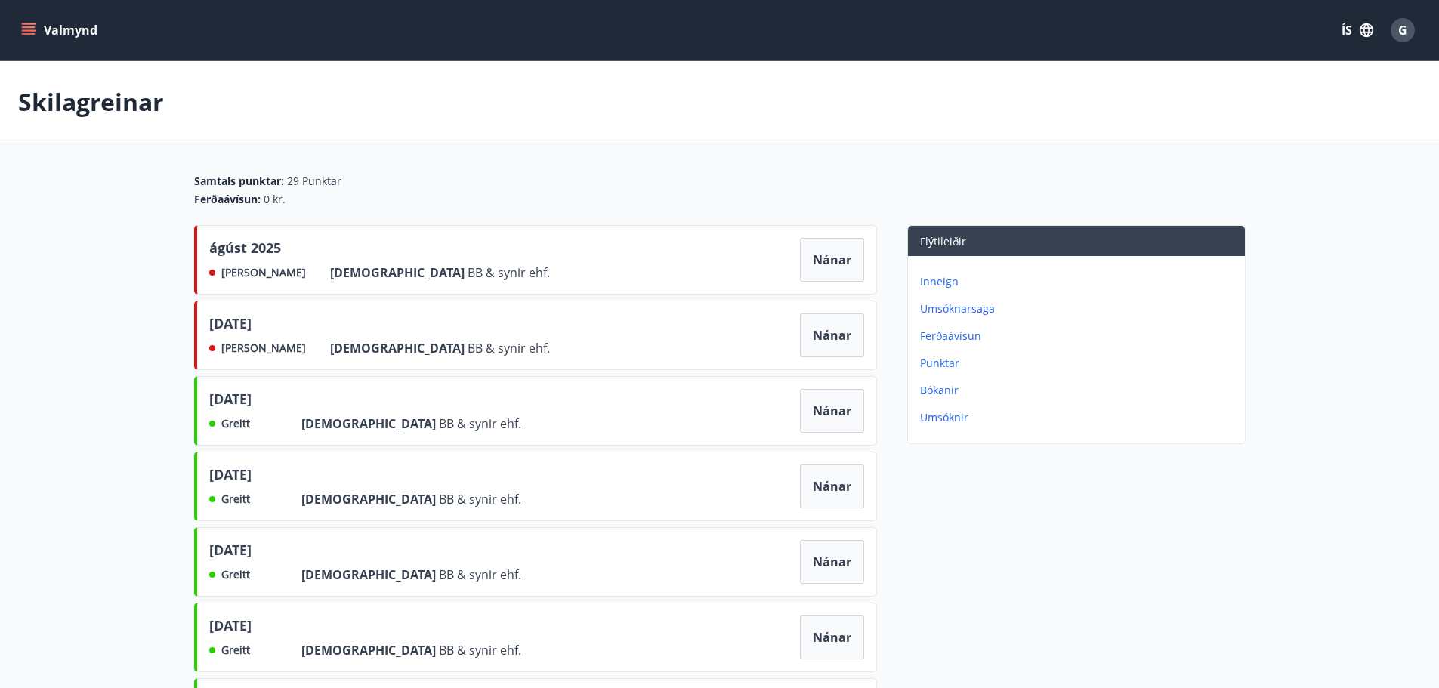
click at [943, 277] on p "Inneign" at bounding box center [1079, 281] width 319 height 15
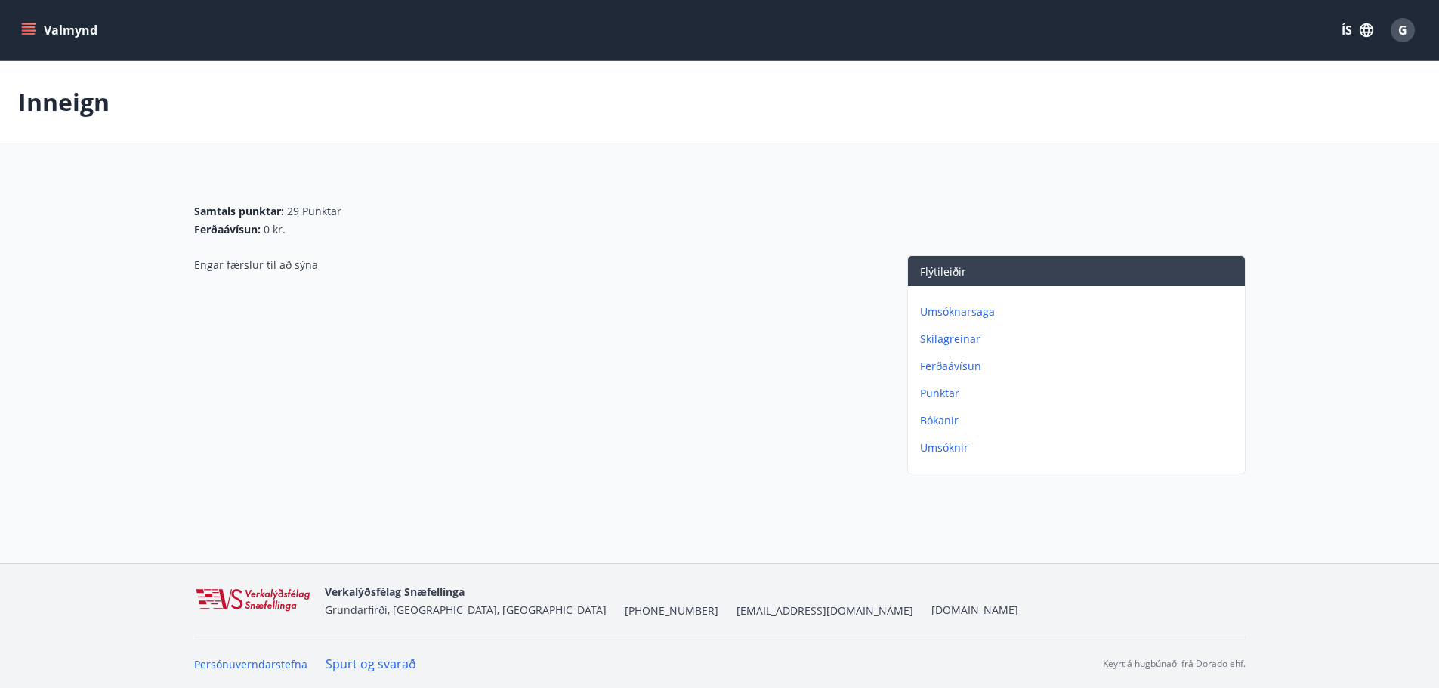
click at [949, 340] on p "Skilagreinar" at bounding box center [1079, 339] width 319 height 15
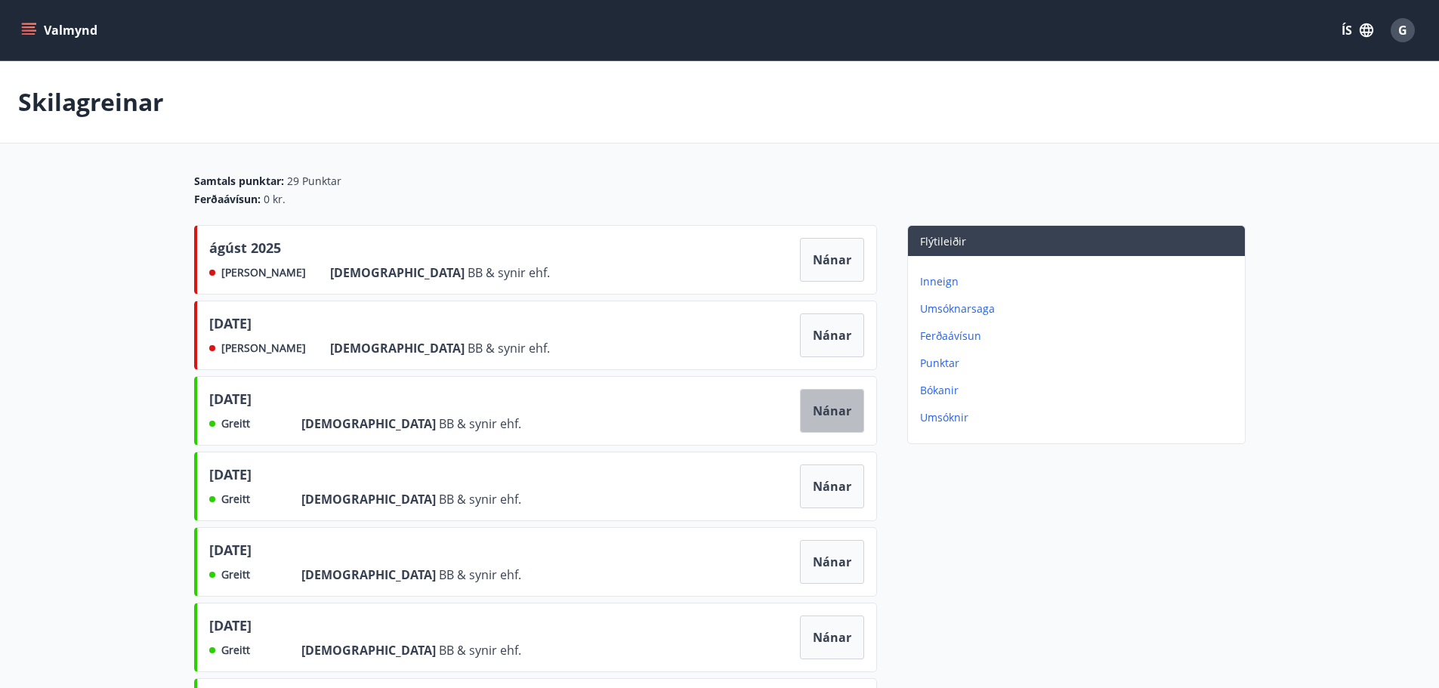
click at [837, 406] on button "Nánar" at bounding box center [832, 411] width 64 height 44
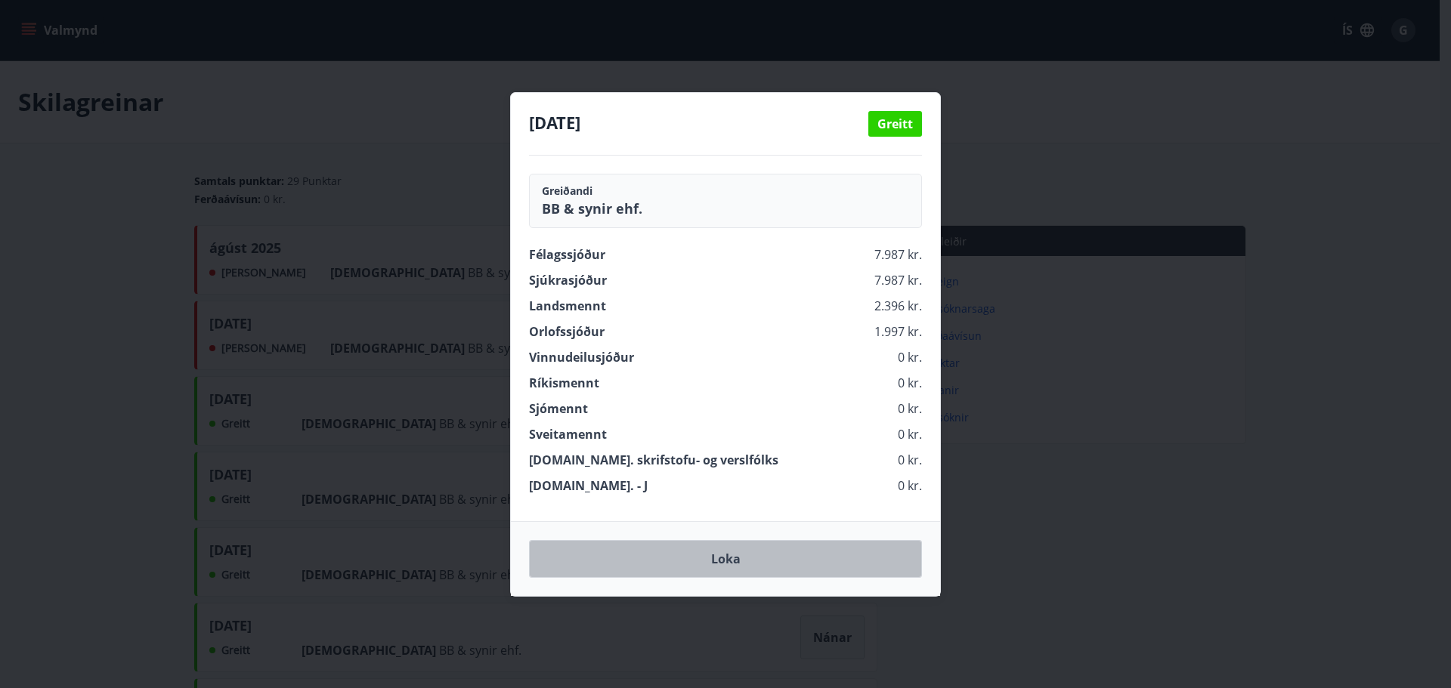
click at [740, 565] on button "Loka" at bounding box center [725, 559] width 393 height 38
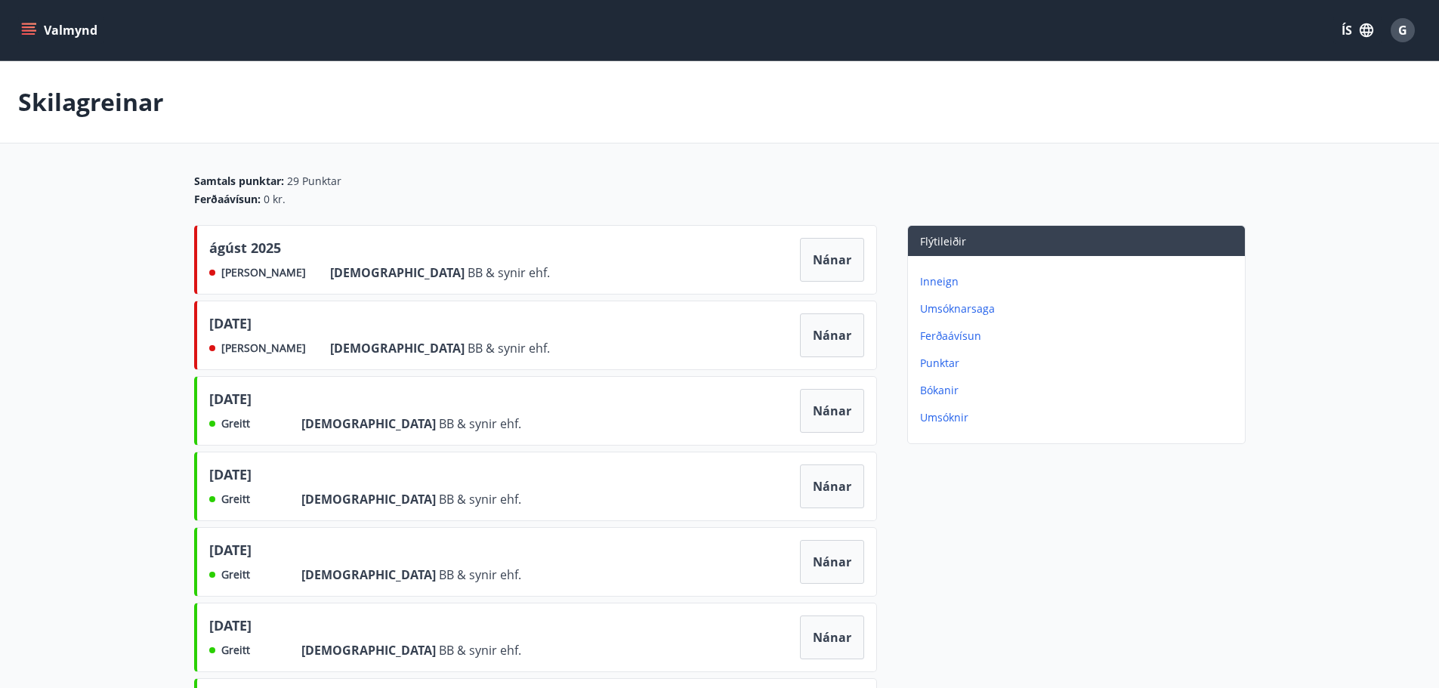
click at [29, 20] on button "Valmynd" at bounding box center [60, 30] width 85 height 27
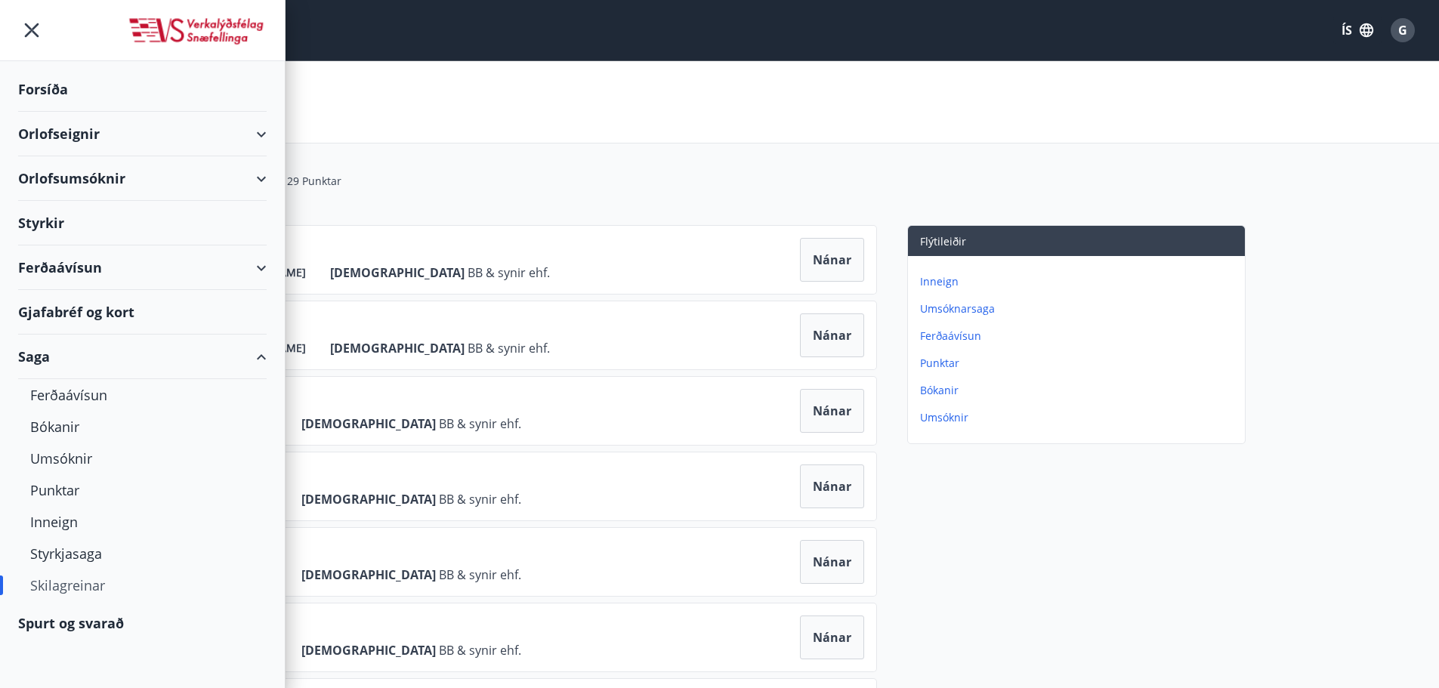
click at [266, 264] on div "Ferðaávísun" at bounding box center [142, 268] width 249 height 45
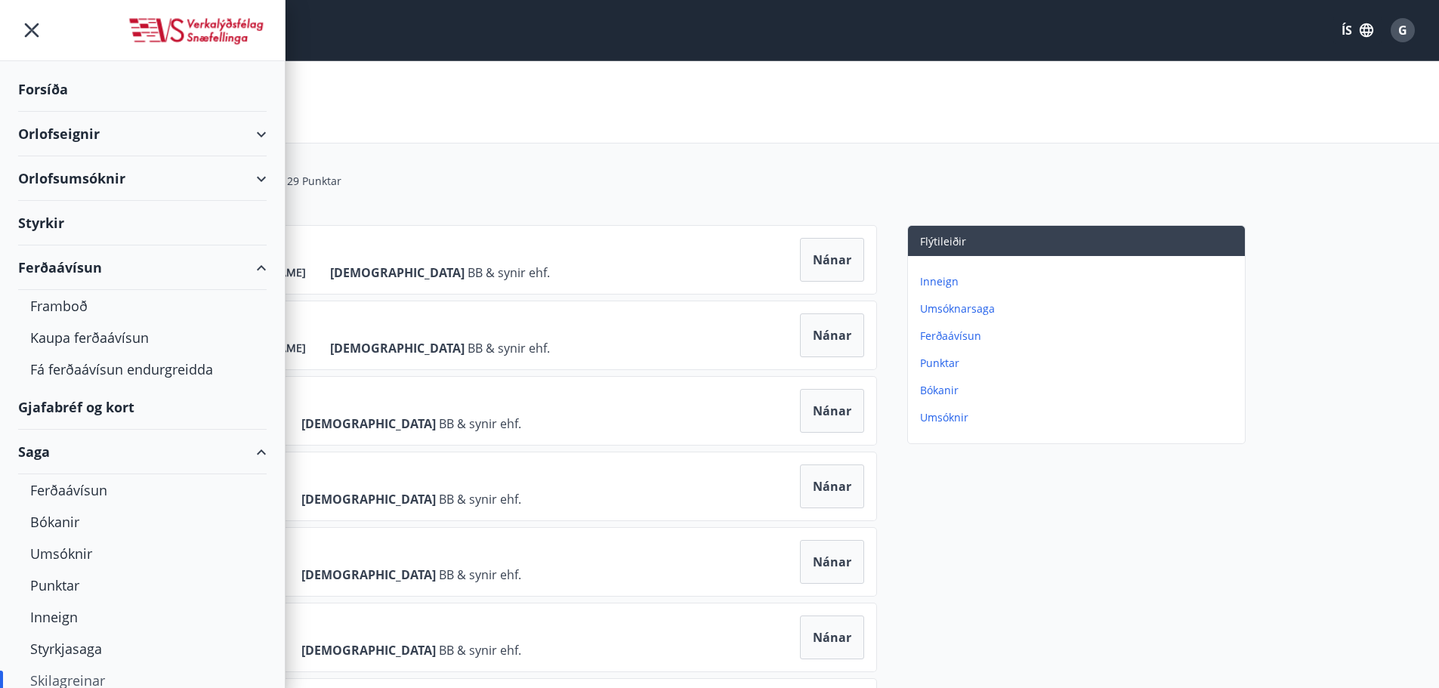
click at [248, 179] on div "Orlofsumsóknir" at bounding box center [142, 178] width 249 height 45
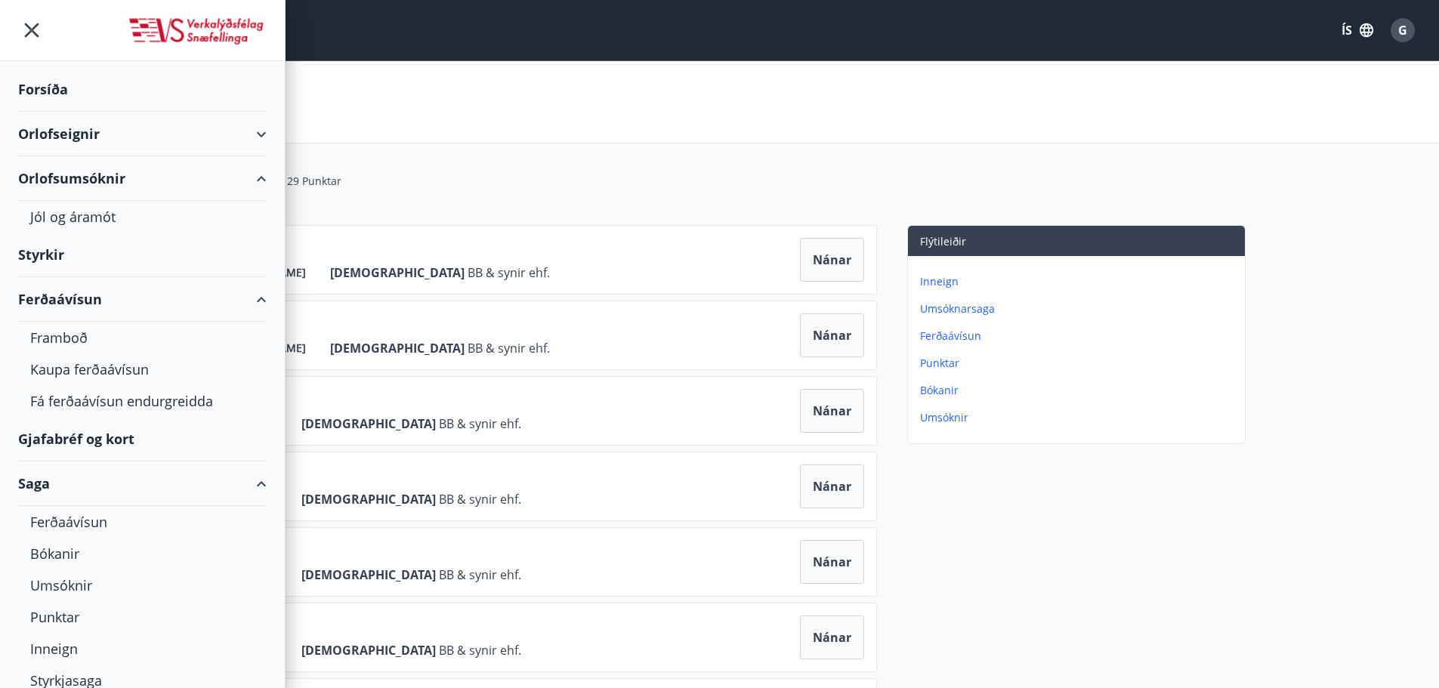
click at [259, 136] on div "Orlofseignir" at bounding box center [142, 134] width 285 height 45
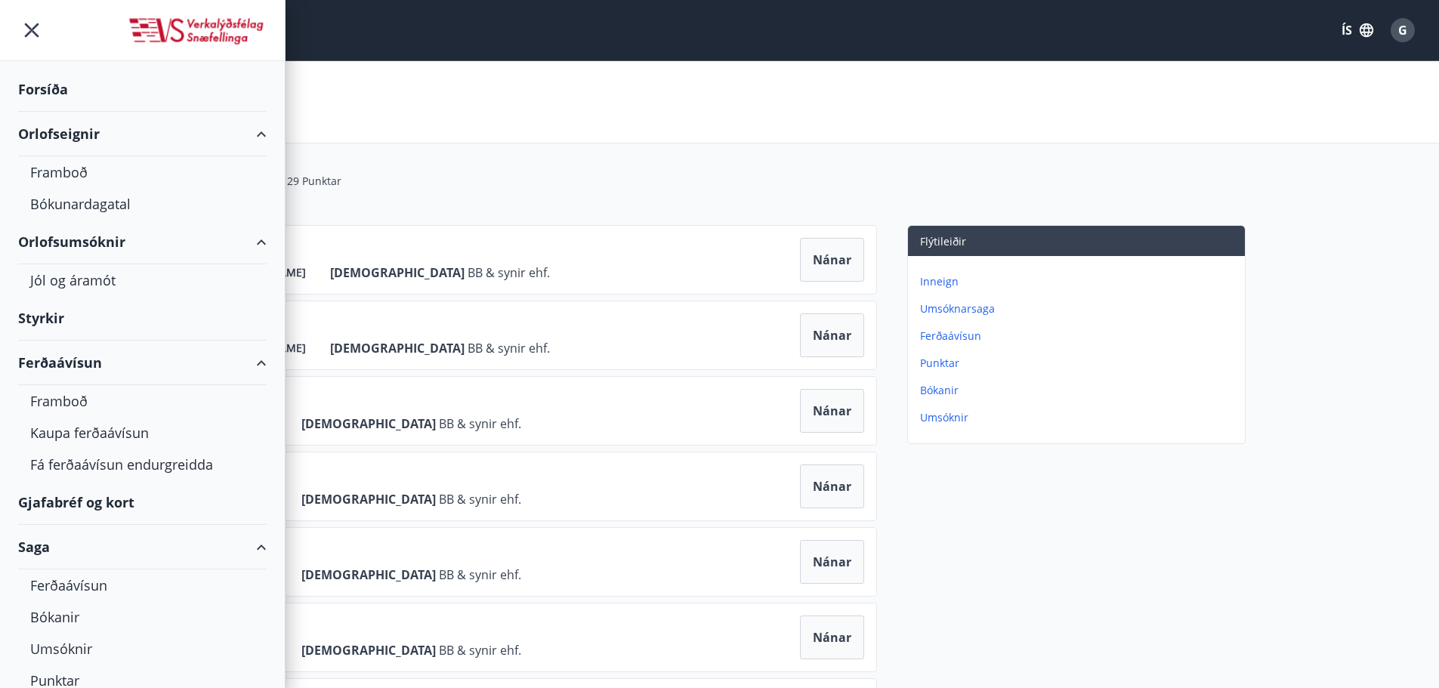
click at [50, 94] on div "Forsíða" at bounding box center [142, 89] width 249 height 45
